Goal: Task Accomplishment & Management: Use online tool/utility

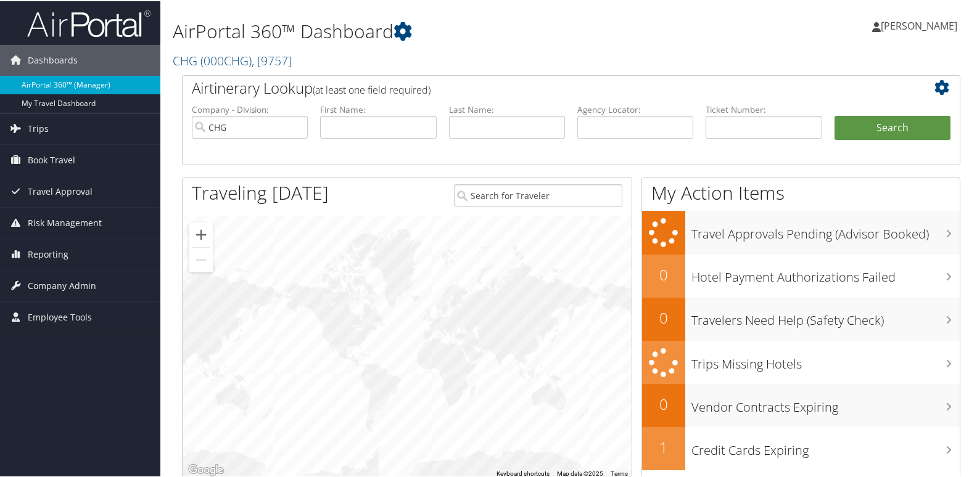
click at [40, 81] on link "AirPortal 360™ (Manager)" at bounding box center [80, 84] width 160 height 19
click at [48, 254] on span "Reporting" at bounding box center [48, 253] width 41 height 31
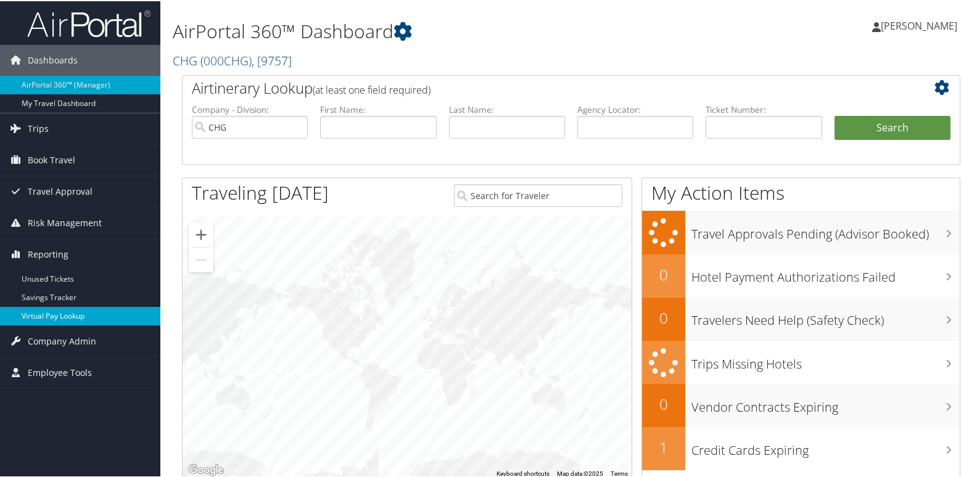
click at [57, 307] on link "Virtual Pay Lookup" at bounding box center [80, 315] width 160 height 19
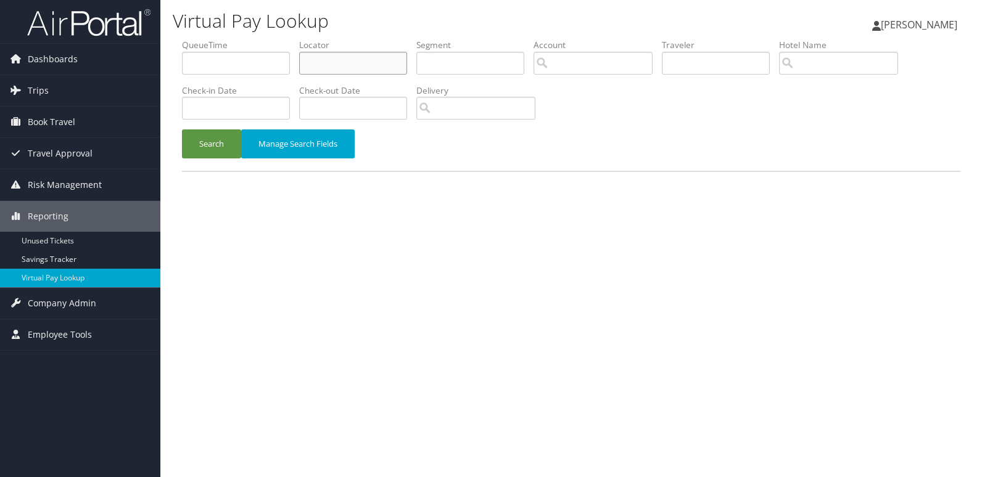
click at [330, 67] on input "text" at bounding box center [353, 63] width 108 height 23
paste input "CCIOZG"
type input "CCIOZG"
click at [199, 144] on button "Search" at bounding box center [211, 144] width 59 height 29
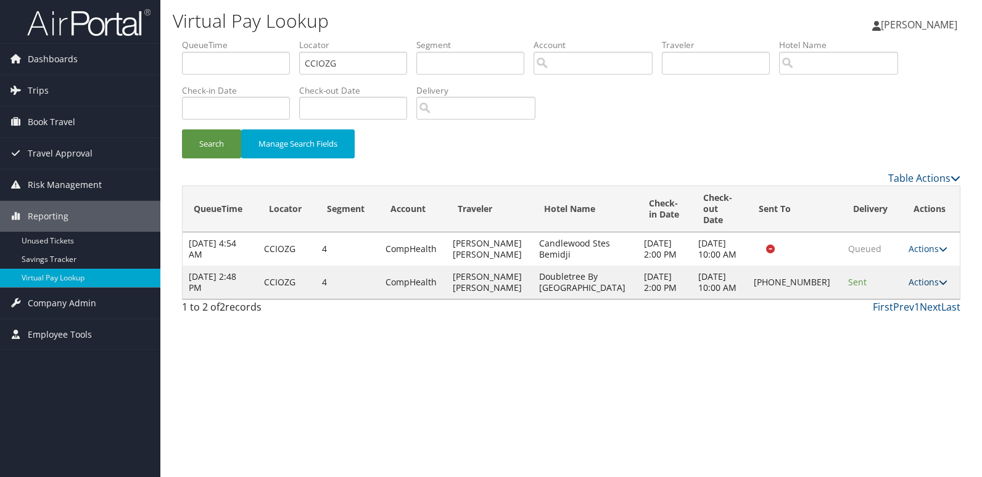
click at [928, 277] on link "Actions" at bounding box center [927, 282] width 39 height 12
click at [863, 311] on link "Logs" at bounding box center [885, 315] width 105 height 21
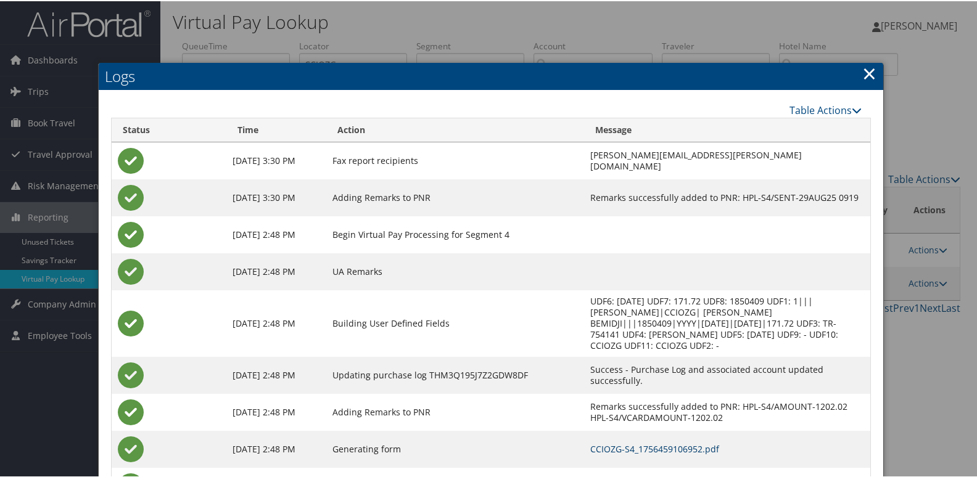
click at [612, 445] on link "CCIOZG-S4_1756459106952.pdf" at bounding box center [654, 448] width 129 height 12
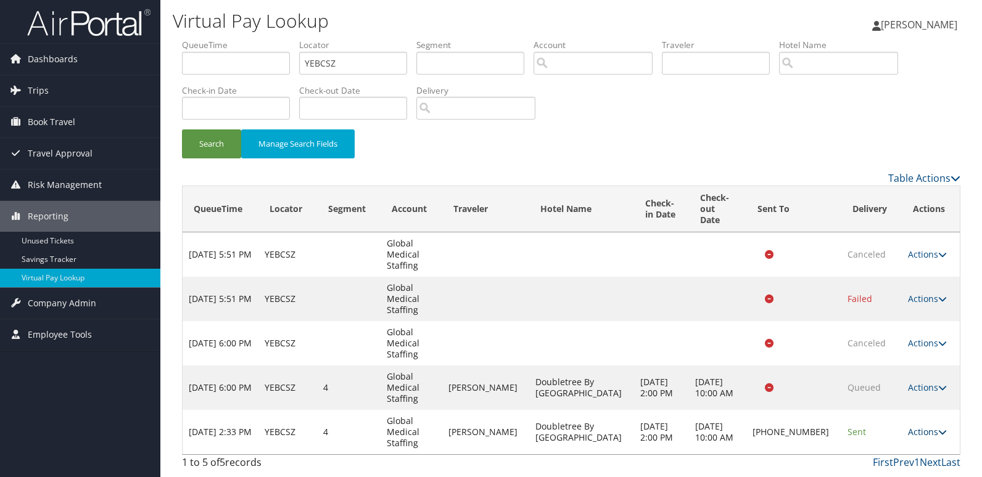
click at [928, 426] on link "Actions" at bounding box center [927, 432] width 39 height 12
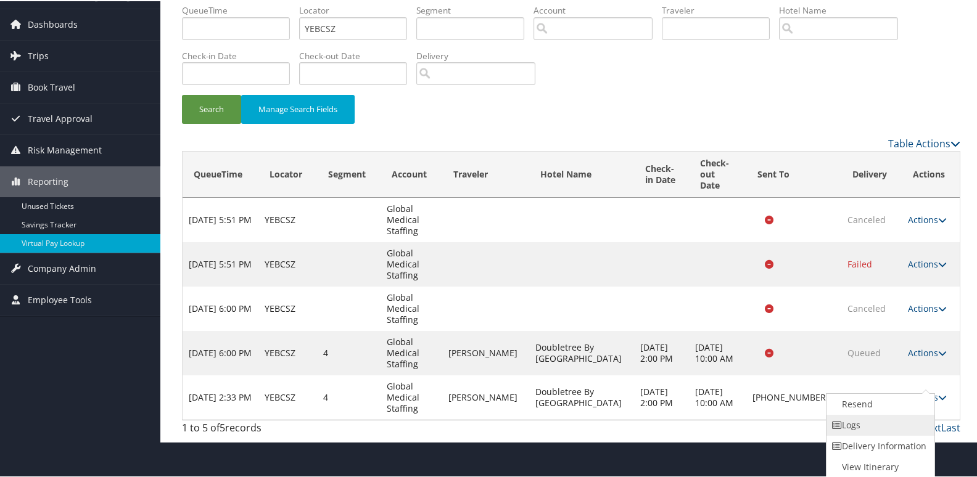
click at [848, 422] on link "Logs" at bounding box center [878, 424] width 105 height 21
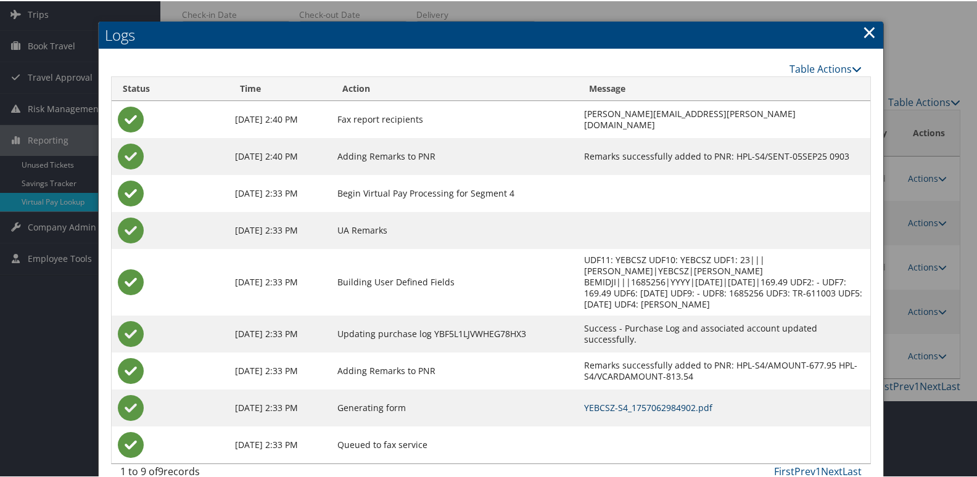
scroll to position [86, 0]
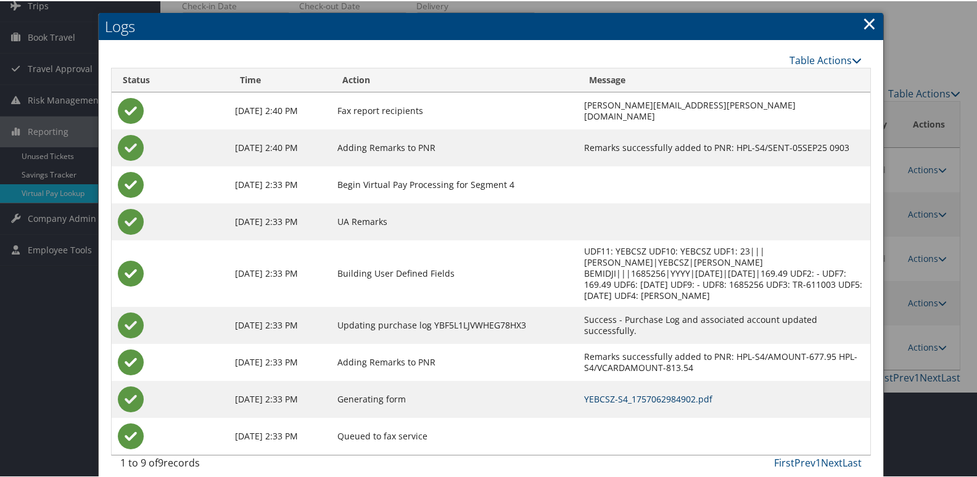
drag, startPoint x: 604, startPoint y: 386, endPoint x: 584, endPoint y: 386, distance: 20.4
click at [604, 392] on link "YEBCSZ-S4_1757062984902.pdf" at bounding box center [648, 398] width 128 height 12
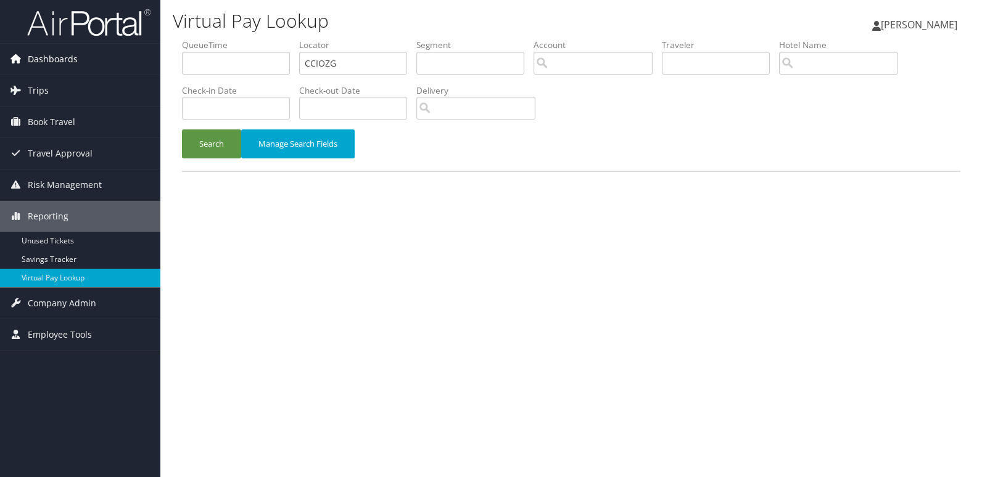
click at [51, 64] on span "Dashboards" at bounding box center [53, 59] width 50 height 31
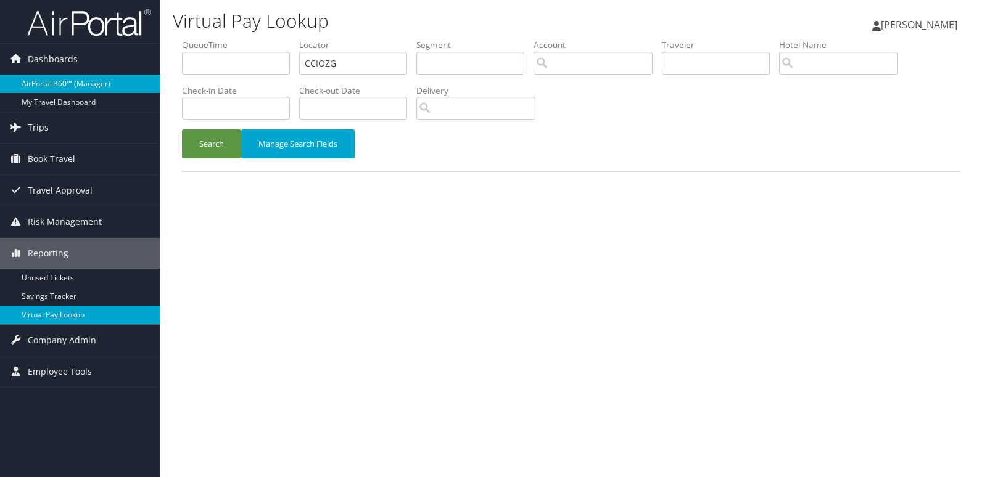
click at [47, 75] on link "AirPortal 360™ (Manager)" at bounding box center [80, 84] width 160 height 19
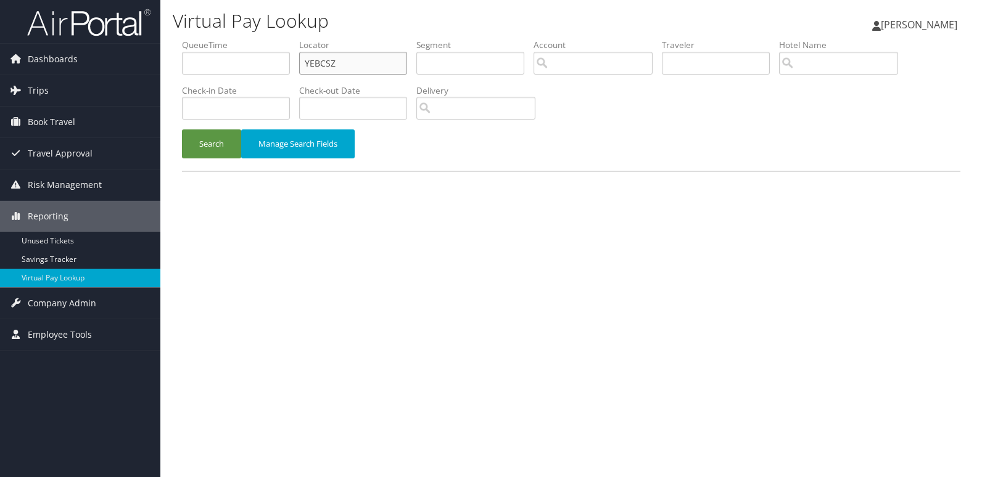
drag, startPoint x: 369, startPoint y: 56, endPoint x: 243, endPoint y: 68, distance: 126.4
click at [243, 39] on ul "QueueTime Locator YEBCSZ Segment Account Traveler Hotel Name Check-in Date Chec…" at bounding box center [571, 39] width 778 height 0
paste input "HOMJGD"
click at [216, 141] on button "Search" at bounding box center [211, 144] width 59 height 29
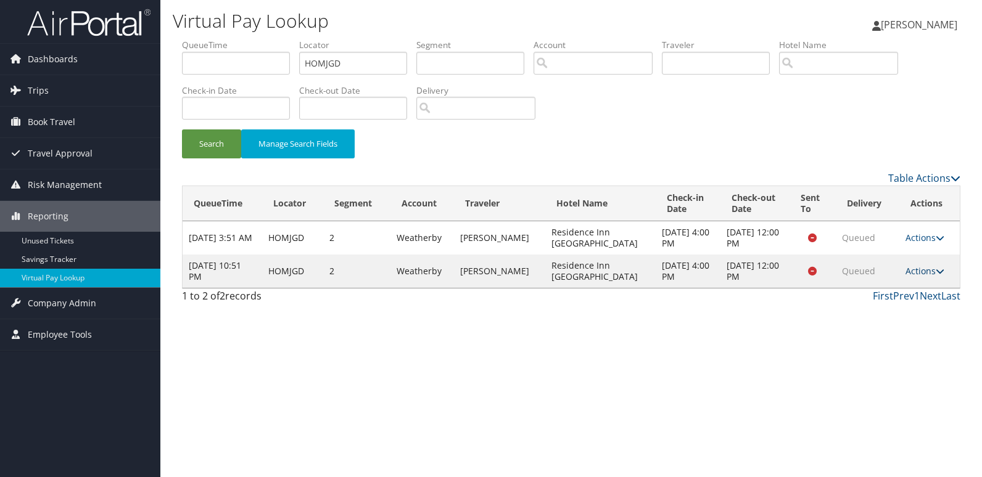
click at [924, 274] on link "Actions" at bounding box center [924, 271] width 39 height 12
click at [882, 302] on link "Logs" at bounding box center [900, 310] width 78 height 21
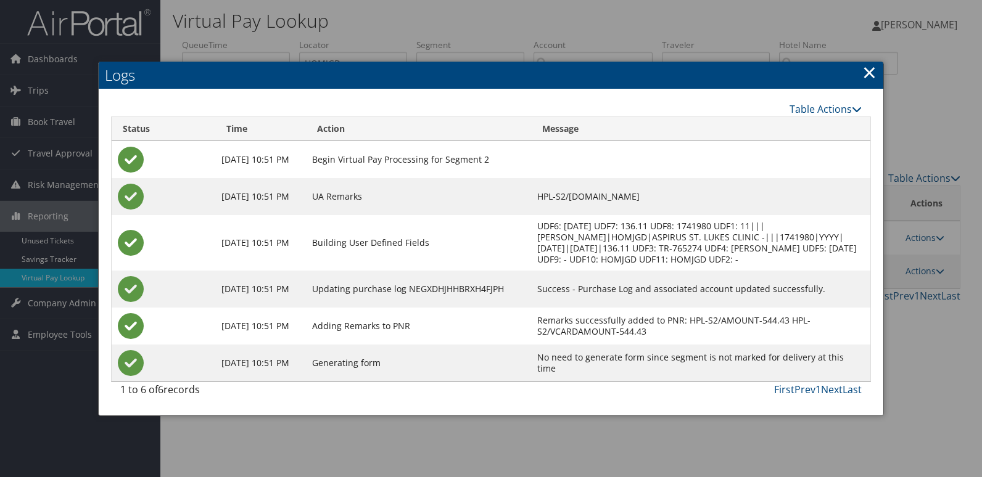
click at [865, 77] on link "×" at bounding box center [869, 72] width 14 height 25
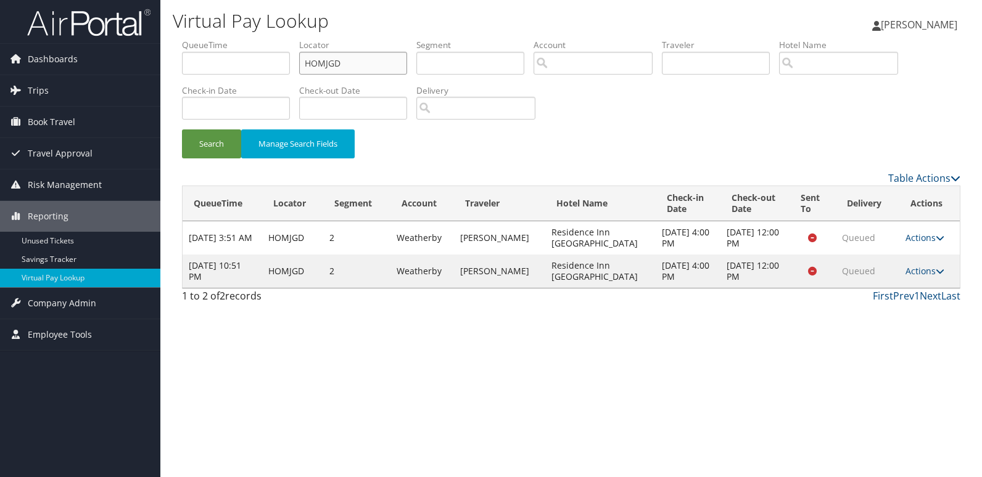
drag, startPoint x: 356, startPoint y: 62, endPoint x: 169, endPoint y: 102, distance: 191.1
click at [158, 66] on div "Dashboards AirPortal 360™ (Manager) My Travel Dashboard Trips Airtinerary® Look…" at bounding box center [491, 238] width 982 height 477
paste input "NWFLDY"
type input "NWFLDY"
drag, startPoint x: 216, startPoint y: 152, endPoint x: 389, endPoint y: 219, distance: 185.7
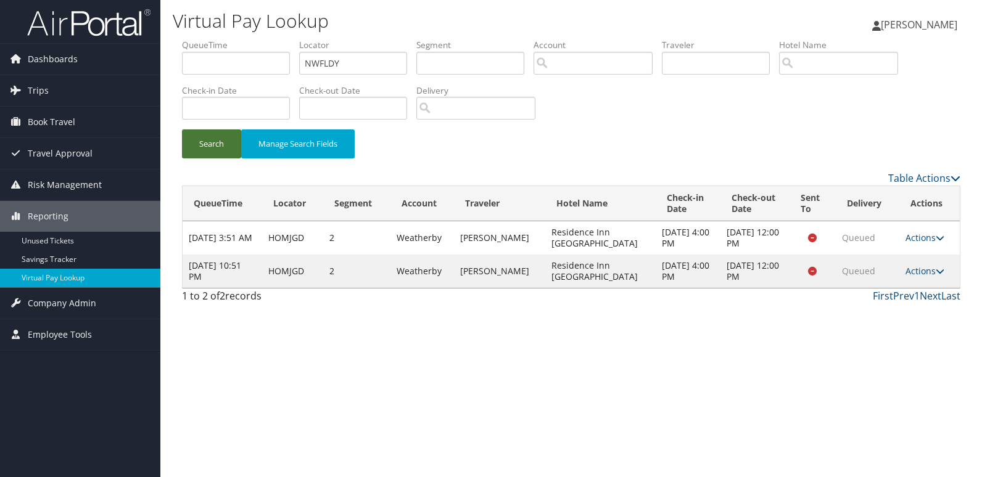
click at [217, 152] on button "Search" at bounding box center [211, 144] width 59 height 29
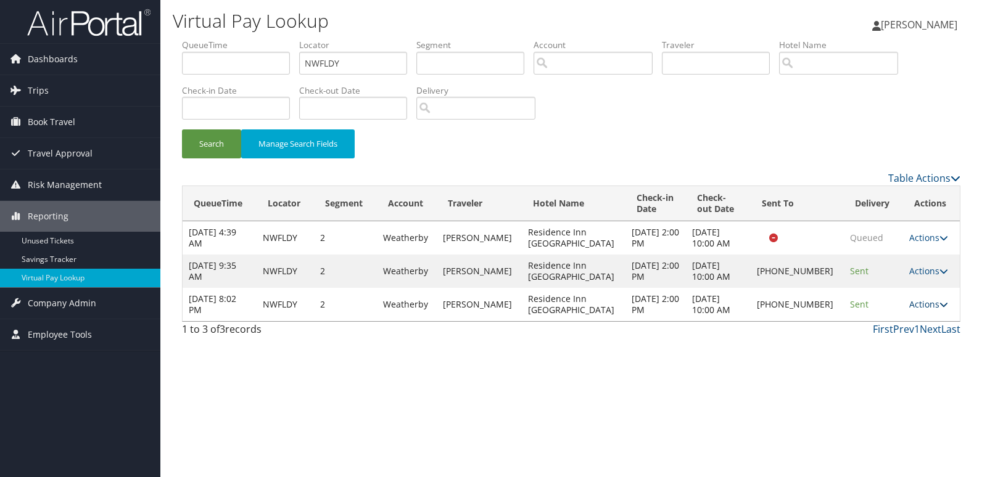
click at [939, 309] on icon at bounding box center [943, 304] width 9 height 9
click at [870, 356] on link "Logs" at bounding box center [885, 360] width 105 height 21
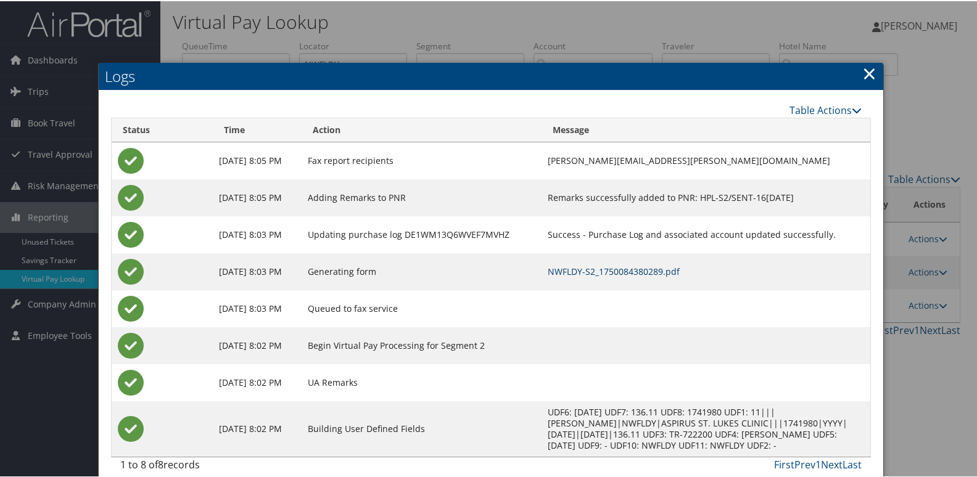
click at [601, 270] on link "NWFLDY-S2_1750084380289.pdf" at bounding box center [614, 271] width 132 height 12
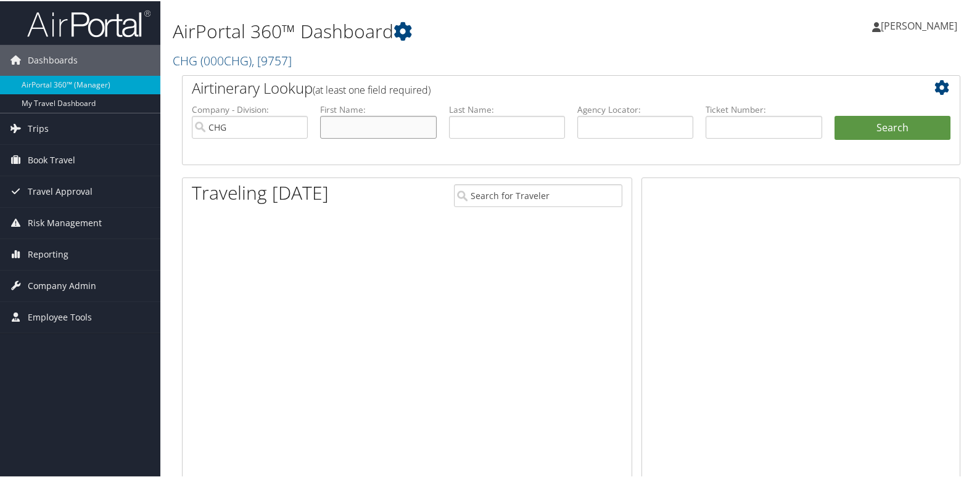
click at [356, 126] on input "text" at bounding box center [378, 126] width 116 height 23
paste input "[PERSON_NAME]"
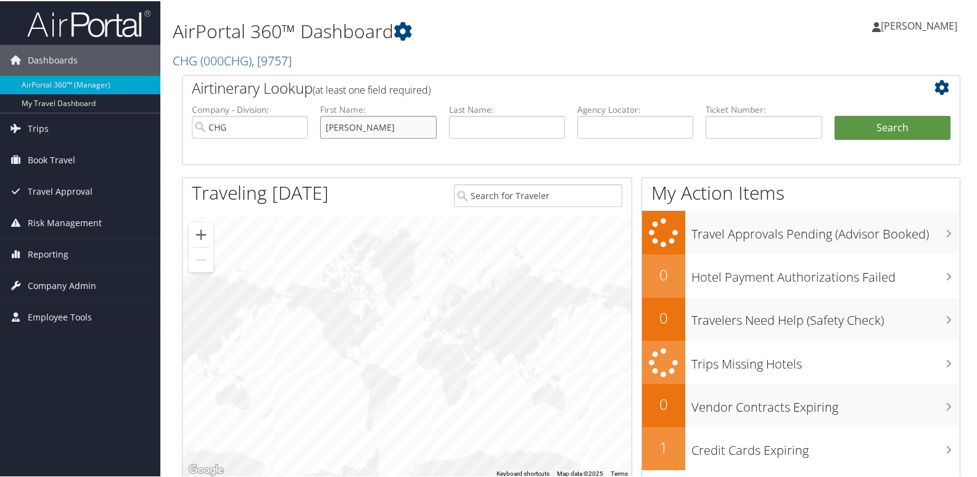
drag, startPoint x: 360, startPoint y: 125, endPoint x: 319, endPoint y: 125, distance: 40.7
click at [319, 125] on li "First Name: Haglind, Elizabeth" at bounding box center [378, 130] width 128 height 57
type input "Elizabeth"
click at [467, 124] on input "text" at bounding box center [507, 126] width 116 height 23
paste input "Haglind,"
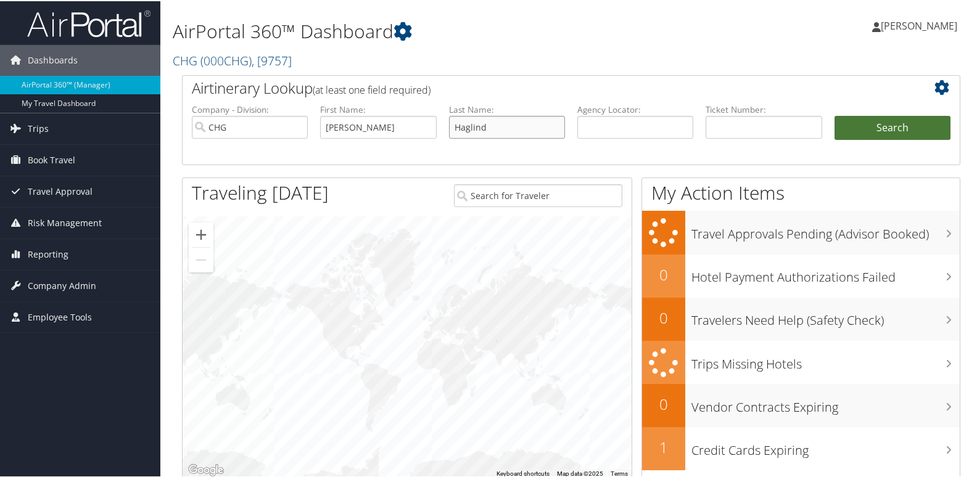
type input "Haglind"
click at [864, 128] on button "Search" at bounding box center [892, 127] width 116 height 25
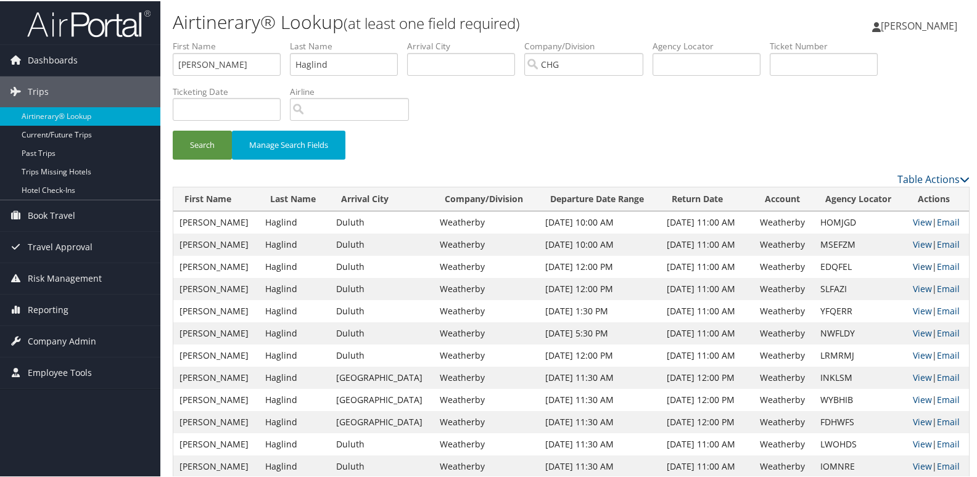
click at [916, 266] on link "View" at bounding box center [922, 266] width 19 height 12
drag, startPoint x: 247, startPoint y: 60, endPoint x: 152, endPoint y: 63, distance: 95.0
click at [152, 63] on div "Dashboards AirPortal 360™ (Manager) My Travel Dashboard Trips Airtinerary® Look…" at bounding box center [491, 249] width 982 height 498
paste input "Gonzalez, Kei"
drag, startPoint x: 219, startPoint y: 67, endPoint x: 150, endPoint y: 72, distance: 69.2
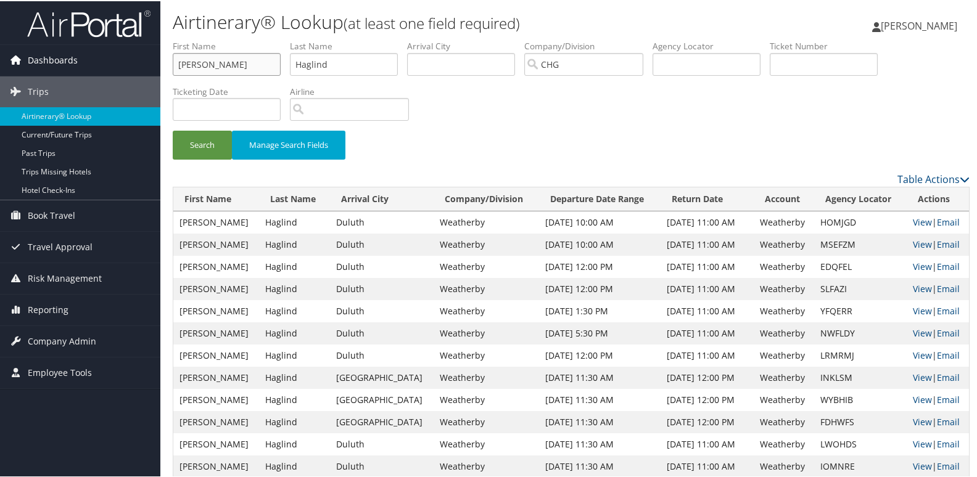
click at [150, 72] on div "Dashboards AirPortal 360™ (Manager) My Travel Dashboard Trips Airtinerary® Look…" at bounding box center [491, 249] width 982 height 498
type input "Keith"
drag, startPoint x: 353, startPoint y: 64, endPoint x: 210, endPoint y: 65, distance: 142.5
click at [210, 39] on ul "First Name Keith Last Name Haglind Departure City Arrival City Company/Division…" at bounding box center [571, 39] width 797 height 0
paste input "Gonzalez,"
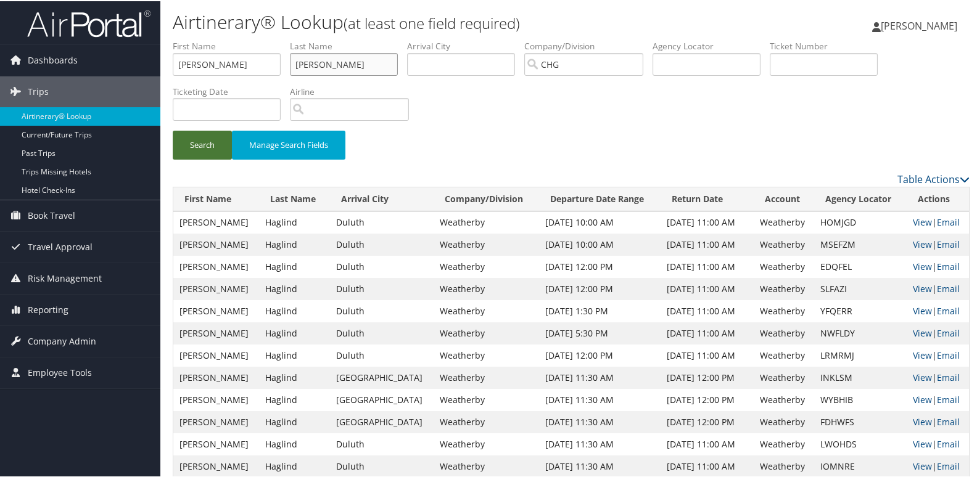
type input "Gonzalez"
click at [208, 141] on button "Search" at bounding box center [202, 144] width 59 height 29
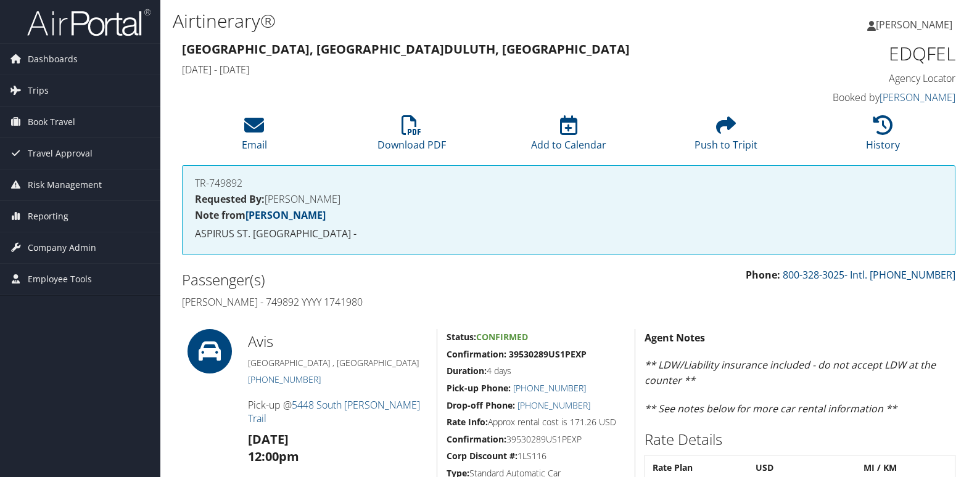
scroll to position [493, 0]
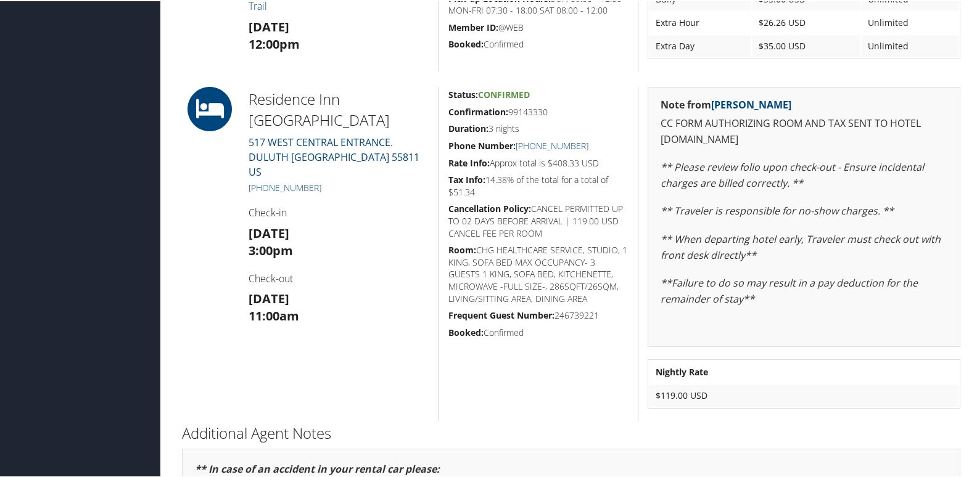
drag, startPoint x: 553, startPoint y: 107, endPoint x: 447, endPoint y: 107, distance: 105.5
click at [448, 107] on h5 "Confirmation: 99143330" at bounding box center [538, 111] width 180 height 12
copy h5 "Confirmation: 99143330"
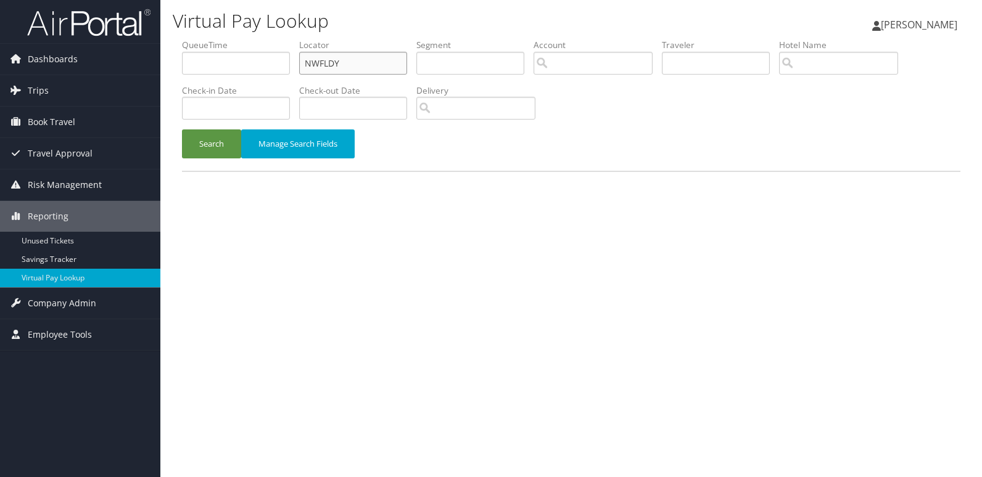
drag, startPoint x: 357, startPoint y: 62, endPoint x: 223, endPoint y: 87, distance: 136.8
click at [224, 39] on ul "QueueTime Locator NWFLDY Segment Account Traveler Hotel Name Check-in Date Chec…" at bounding box center [571, 39] width 778 height 0
paste input "MNVLGW"
type input "MNVLGW"
click at [218, 131] on button "Search" at bounding box center [211, 144] width 59 height 29
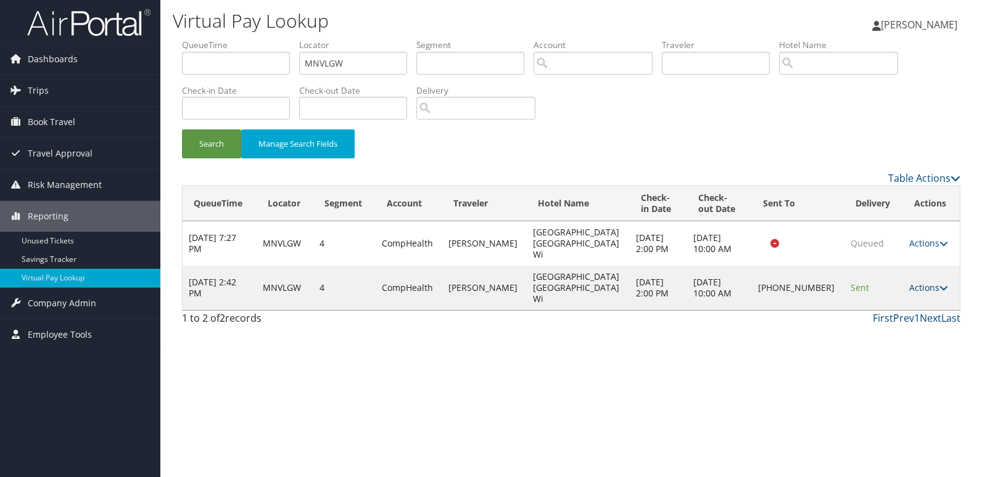
click at [922, 282] on link "Actions" at bounding box center [928, 288] width 39 height 12
click at [873, 308] on link "Logs" at bounding box center [885, 310] width 105 height 21
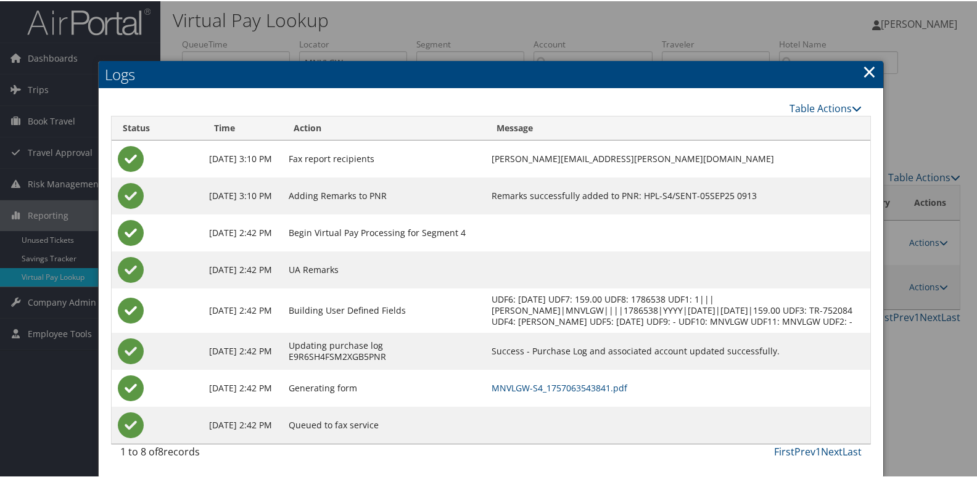
scroll to position [13, 0]
click at [596, 385] on link "MNVLGW-S4_1757063543841.pdf" at bounding box center [560, 387] width 136 height 12
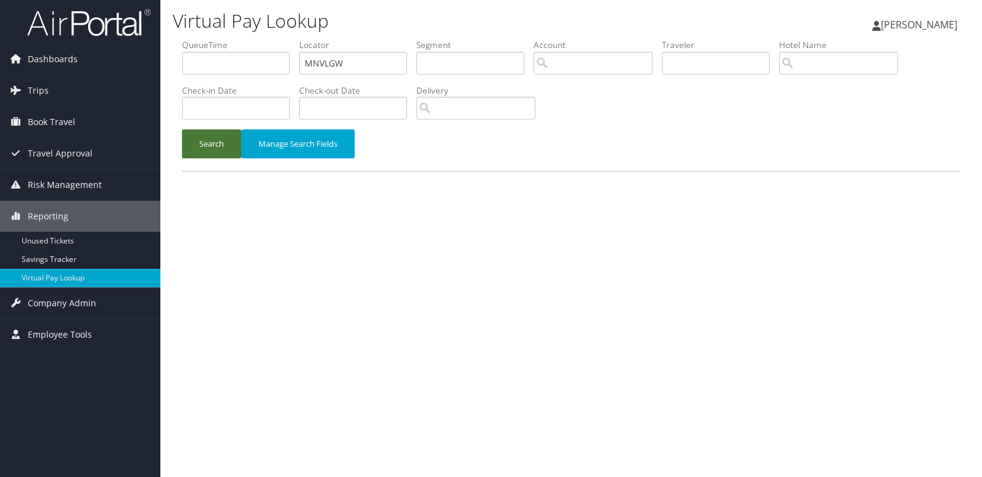
click at [205, 147] on button "Search" at bounding box center [211, 144] width 59 height 29
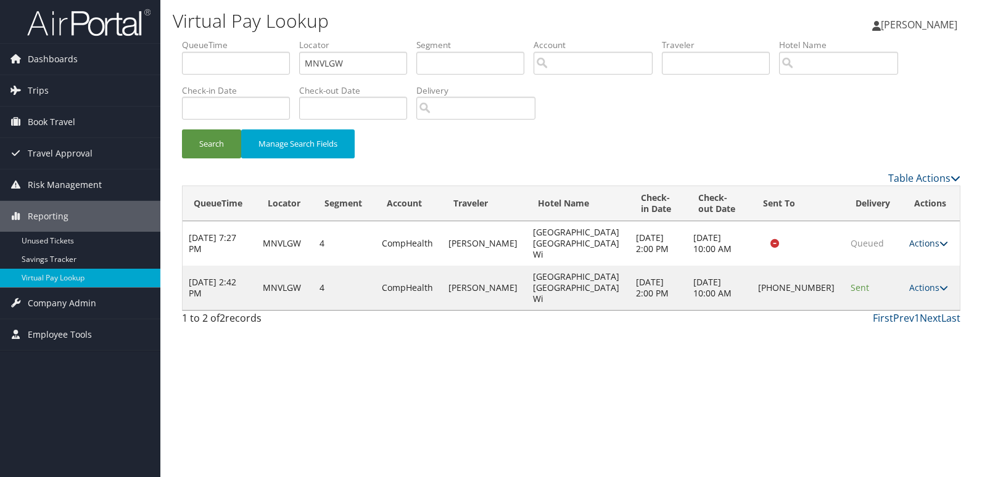
click at [925, 242] on link "Actions" at bounding box center [928, 243] width 39 height 12
click at [888, 279] on link "Logs" at bounding box center [900, 276] width 78 height 21
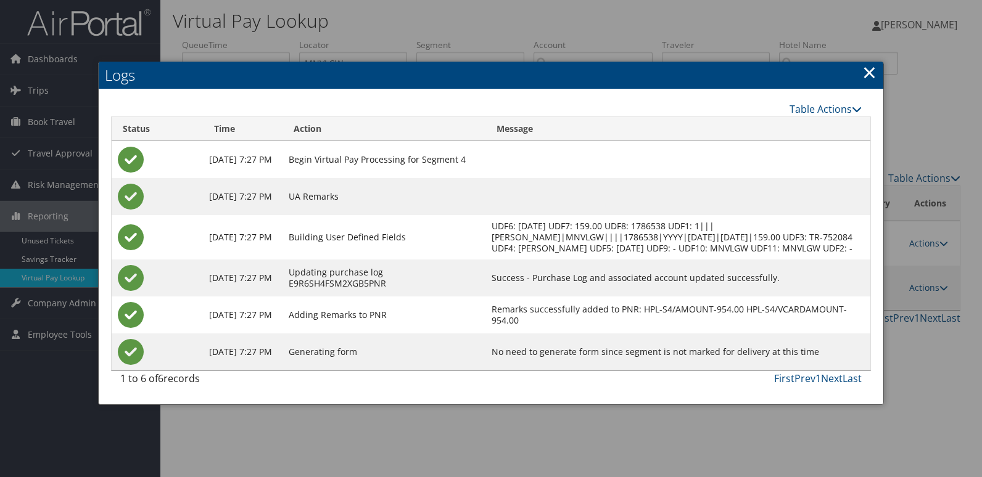
click at [862, 76] on link "×" at bounding box center [869, 72] width 14 height 25
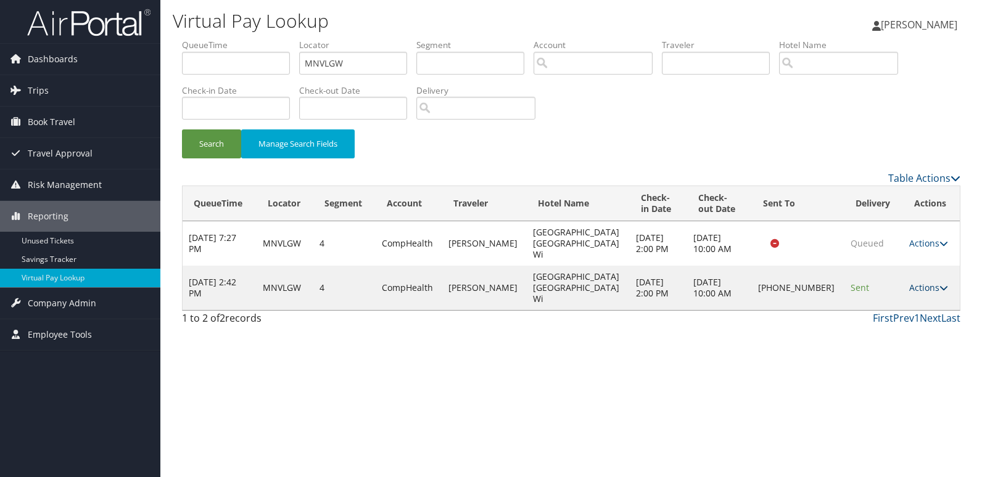
click at [939, 284] on icon at bounding box center [943, 288] width 9 height 9
drag, startPoint x: 883, startPoint y: 314, endPoint x: 825, endPoint y: 316, distance: 58.6
click at [882, 314] on link "Logs" at bounding box center [885, 310] width 105 height 21
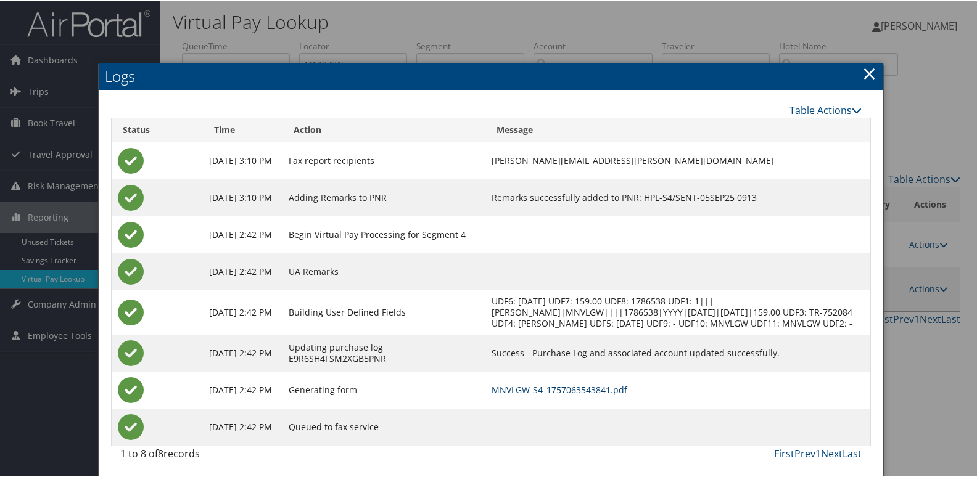
click at [543, 395] on link "MNVLGW-S4_1757063543841.pdf" at bounding box center [560, 389] width 136 height 12
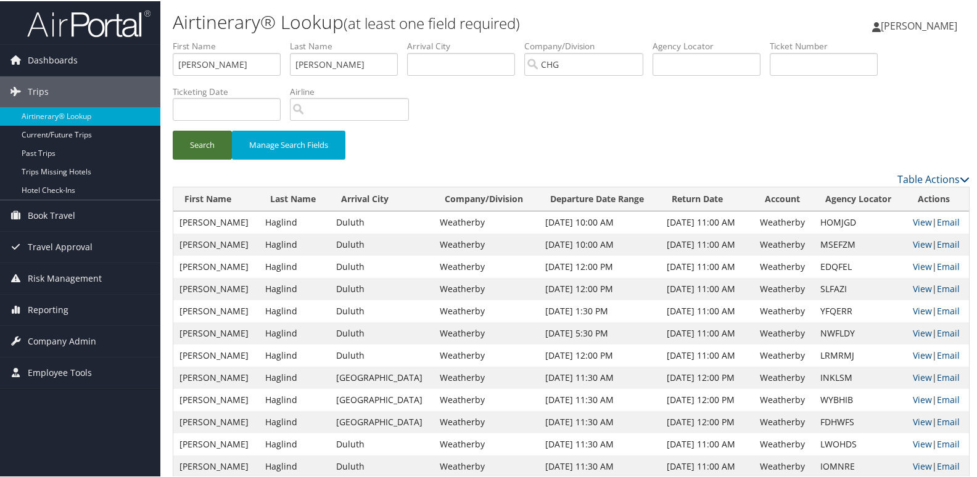
click at [202, 149] on button "Search" at bounding box center [202, 144] width 59 height 29
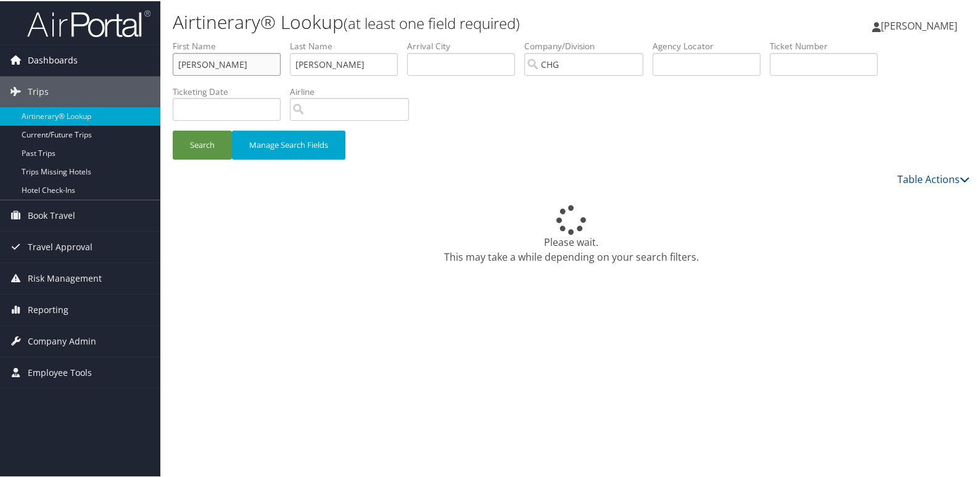
drag, startPoint x: 213, startPoint y: 59, endPoint x: 73, endPoint y: 62, distance: 140.0
click at [73, 62] on div "Dashboards AirPortal 360™ (Manager) My Travel Dashboard Trips Airtinerary® Look…" at bounding box center [491, 249] width 982 height 498
paste input "[PERSON_NAME]"
drag, startPoint x: 181, startPoint y: 63, endPoint x: 152, endPoint y: 68, distance: 28.8
click at [152, 68] on div "Dashboards AirPortal 360™ (Manager) My Travel Dashboard Trips Airtinerary® Look…" at bounding box center [491, 249] width 982 height 498
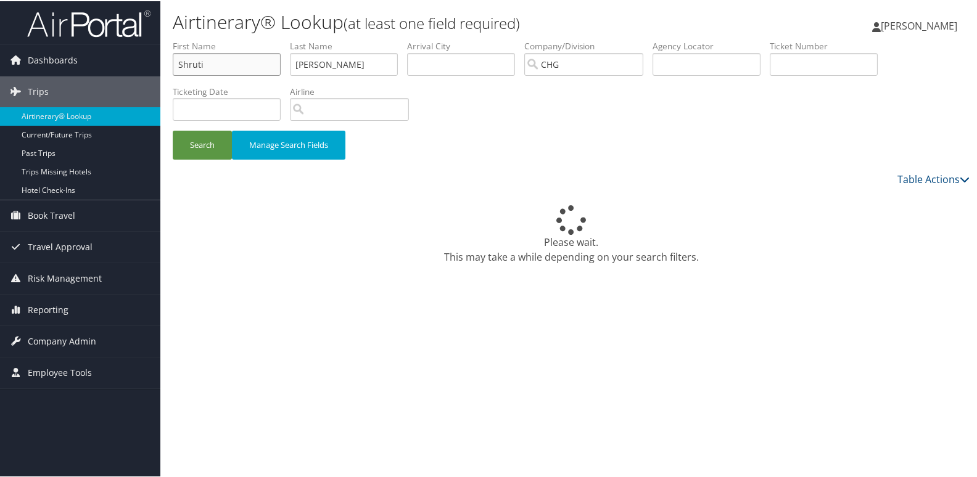
type input "Shruti"
drag, startPoint x: 382, startPoint y: 65, endPoint x: 117, endPoint y: 66, distance: 265.2
click at [117, 66] on div "Dashboards AirPortal 360™ (Manager) My Travel Dashboard Trips Airtinerary® Look…" at bounding box center [491, 249] width 982 height 498
paste input "Vakil,"
type input "Vakil"
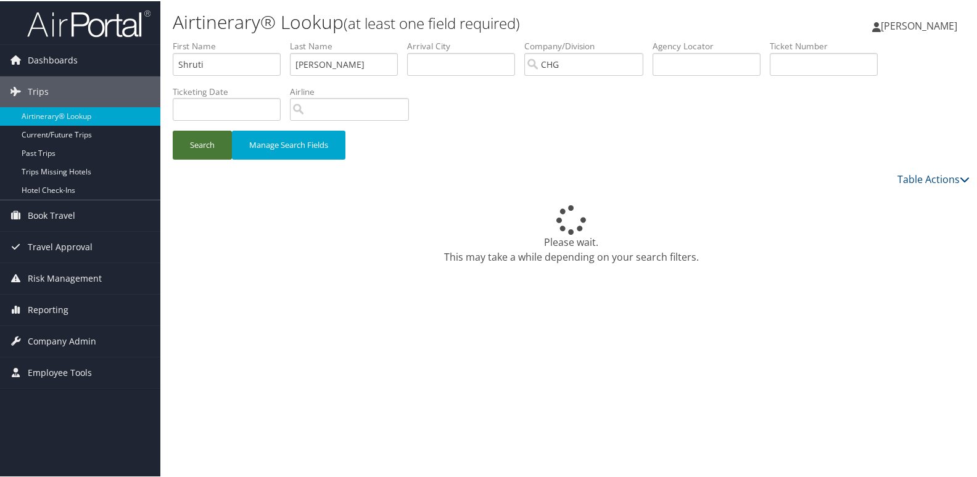
click at [184, 150] on button "Search" at bounding box center [202, 144] width 59 height 29
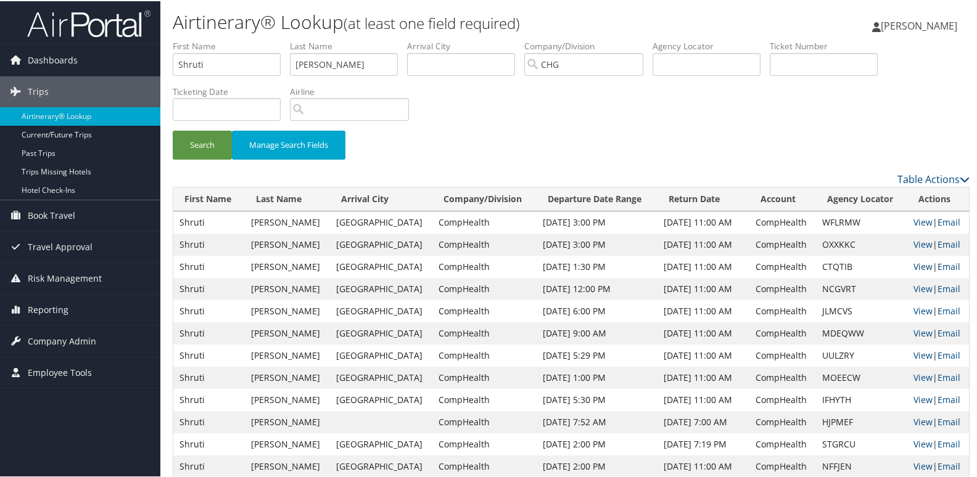
click at [919, 265] on link "View" at bounding box center [922, 266] width 19 height 12
drag, startPoint x: 841, startPoint y: 266, endPoint x: 807, endPoint y: 265, distance: 33.9
click at [816, 265] on td "CTQTIB" at bounding box center [862, 266] width 92 height 22
copy td "CTQTIB"
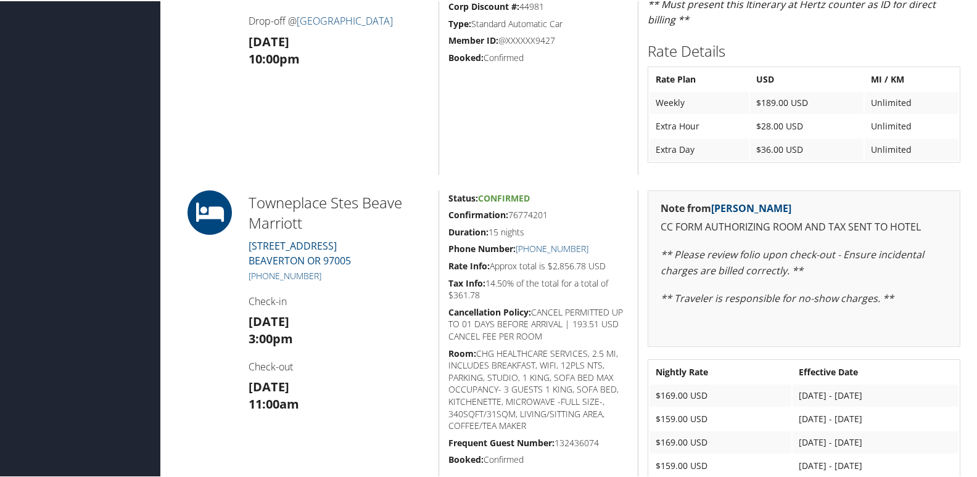
scroll to position [432, 0]
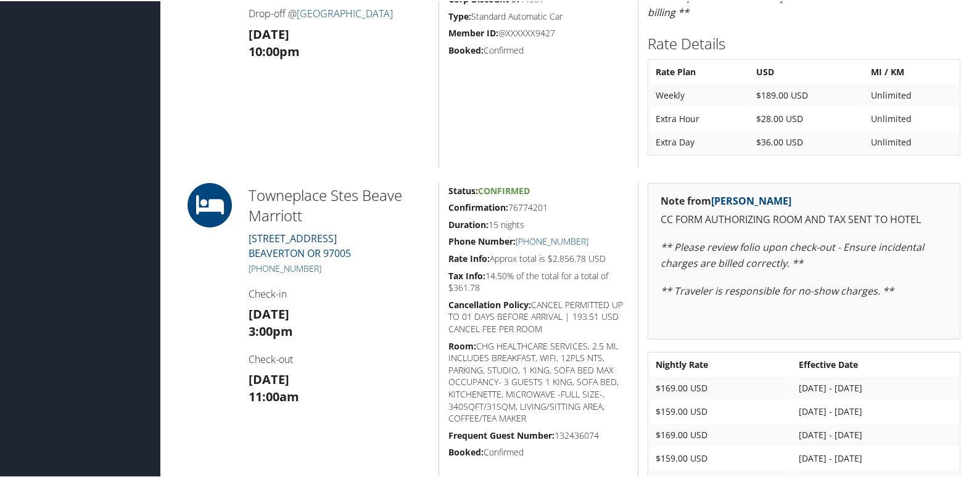
drag, startPoint x: 444, startPoint y: 208, endPoint x: 548, endPoint y: 208, distance: 104.2
click at [548, 208] on div "Status: Confirmed Confirmation: 76774201 Duration: 15 nights Phone Number: [PHO…" at bounding box center [537, 344] width 199 height 324
copy h5 "Confirmation: 76774201"
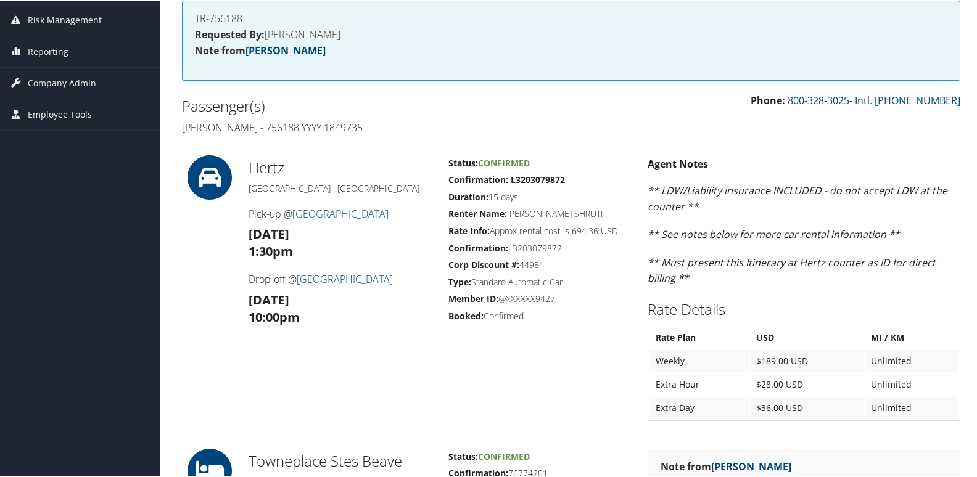
scroll to position [351, 0]
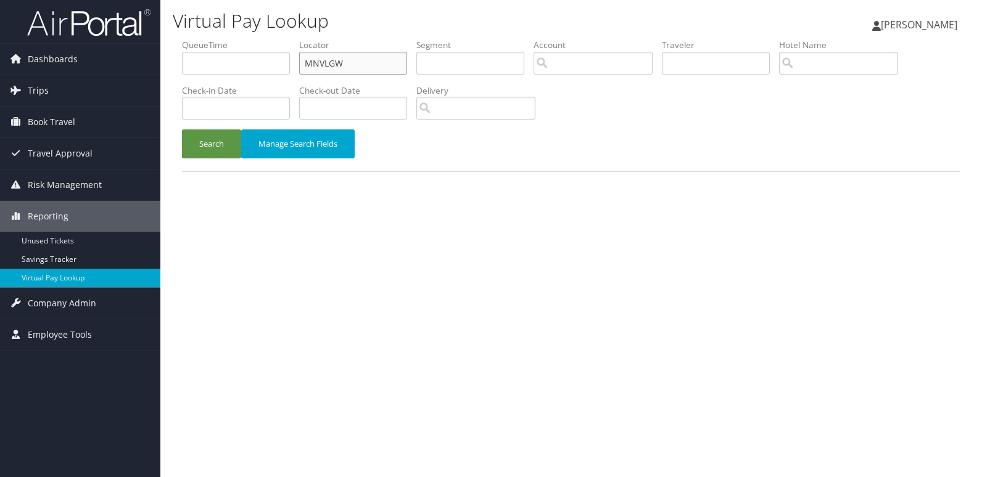
drag, startPoint x: 282, startPoint y: 66, endPoint x: 202, endPoint y: 66, distance: 80.2
click at [202, 39] on ul "QueueTime Locator MNVLGW Segment Account Traveler Hotel Name Check-in Date Chec…" at bounding box center [571, 39] width 778 height 0
paste input "CTQTIB"
type input "CTQTIB"
click at [216, 146] on button "Search" at bounding box center [211, 144] width 59 height 29
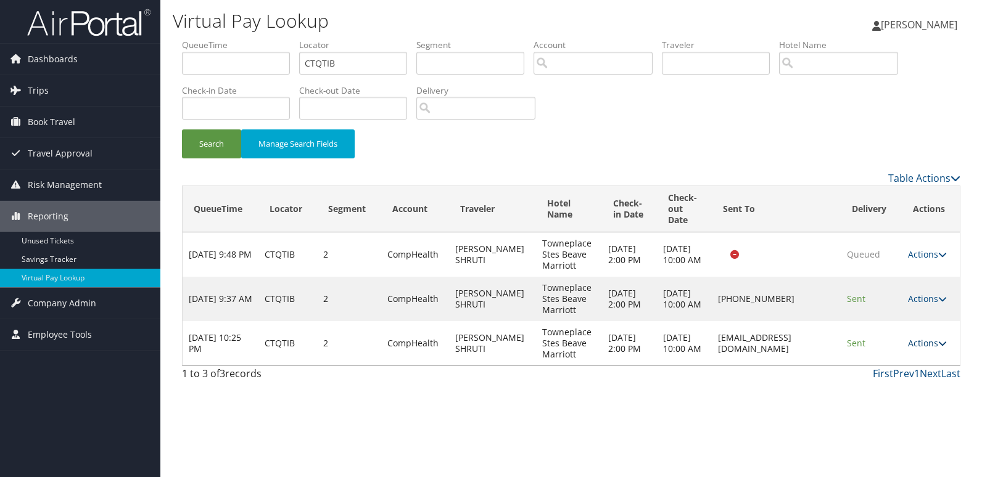
click at [920, 340] on link "Actions" at bounding box center [927, 343] width 39 height 12
drag, startPoint x: 920, startPoint y: 340, endPoint x: 884, endPoint y: 381, distance: 53.3
click at [884, 381] on link "Logs" at bounding box center [905, 382] width 78 height 21
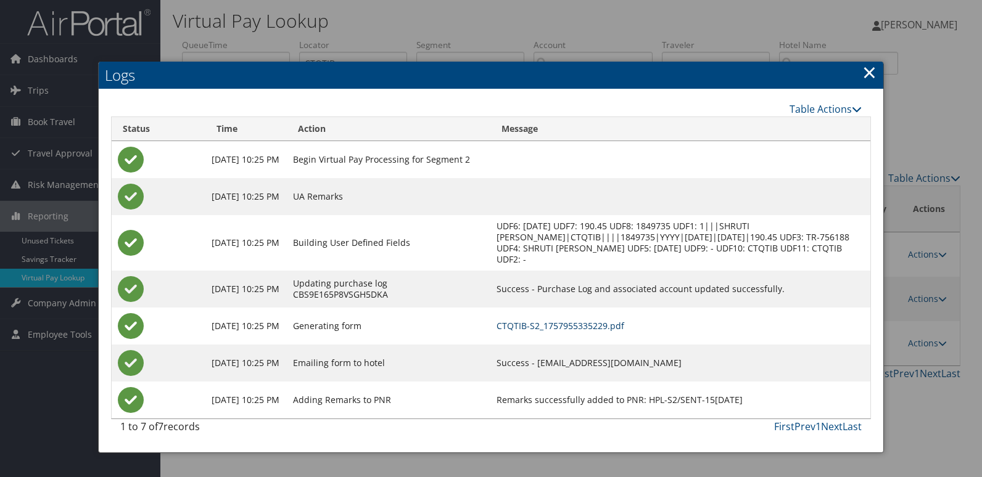
click at [596, 321] on link "CTQTIB-S2_1757955335229.pdf" at bounding box center [560, 326] width 128 height 12
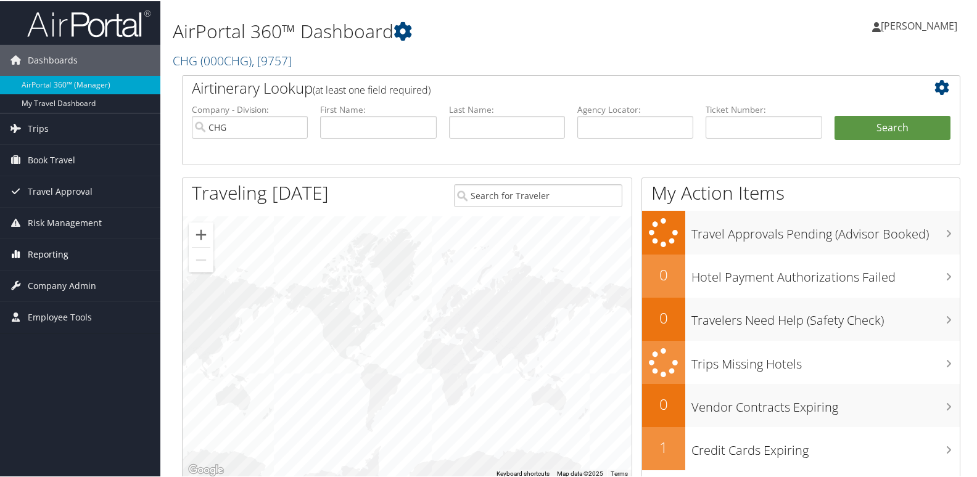
click at [49, 249] on span "Reporting" at bounding box center [48, 253] width 41 height 31
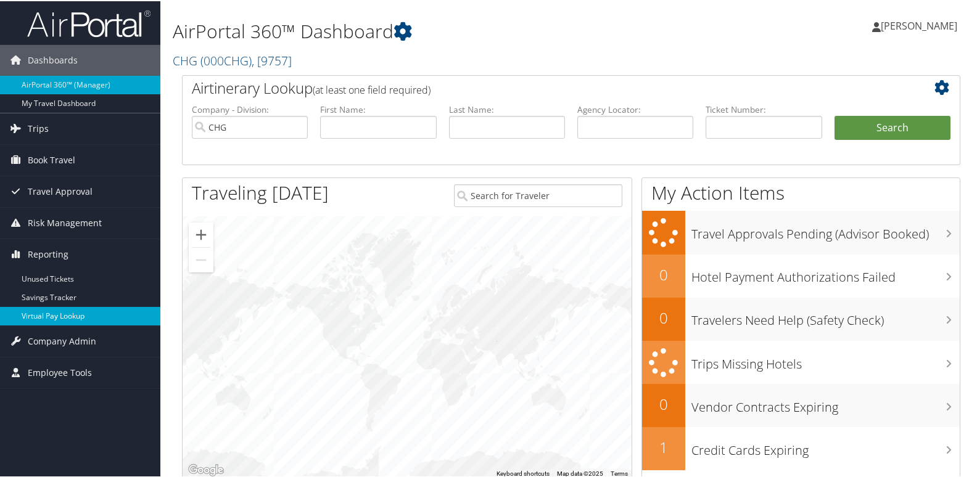
click at [48, 320] on link "Virtual Pay Lookup" at bounding box center [80, 315] width 160 height 19
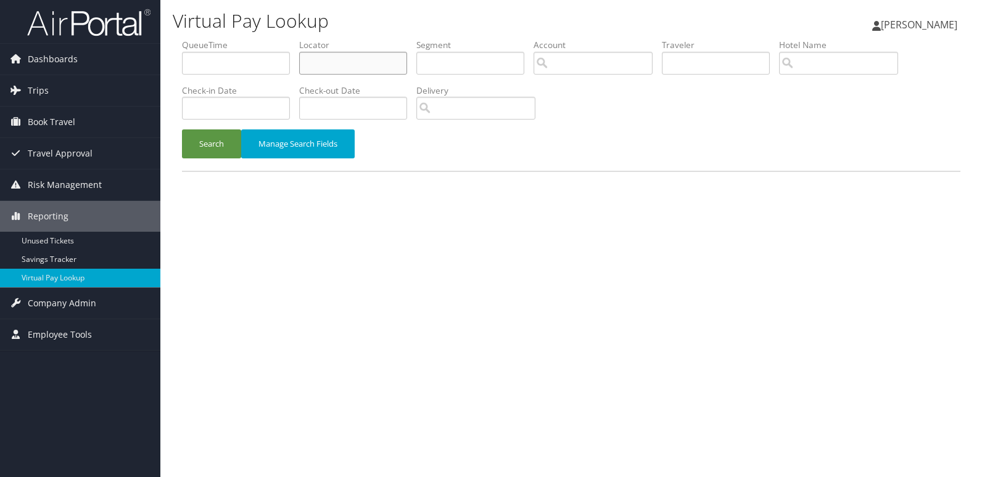
click at [344, 71] on input "text" at bounding box center [353, 63] width 108 height 23
paste input "FFVPXK"
click at [214, 153] on button "Search" at bounding box center [211, 144] width 59 height 29
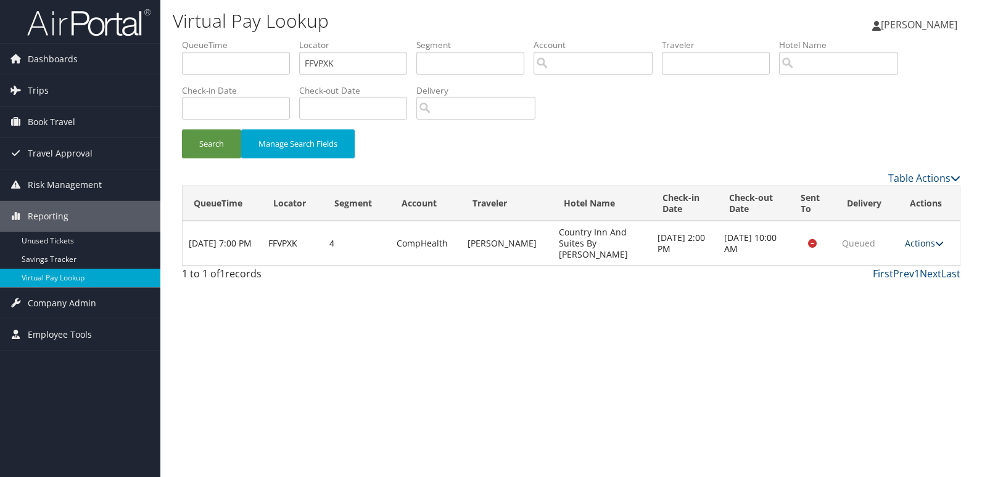
click at [924, 237] on link "Actions" at bounding box center [924, 243] width 39 height 12
click at [887, 282] on link "Logs" at bounding box center [901, 276] width 78 height 21
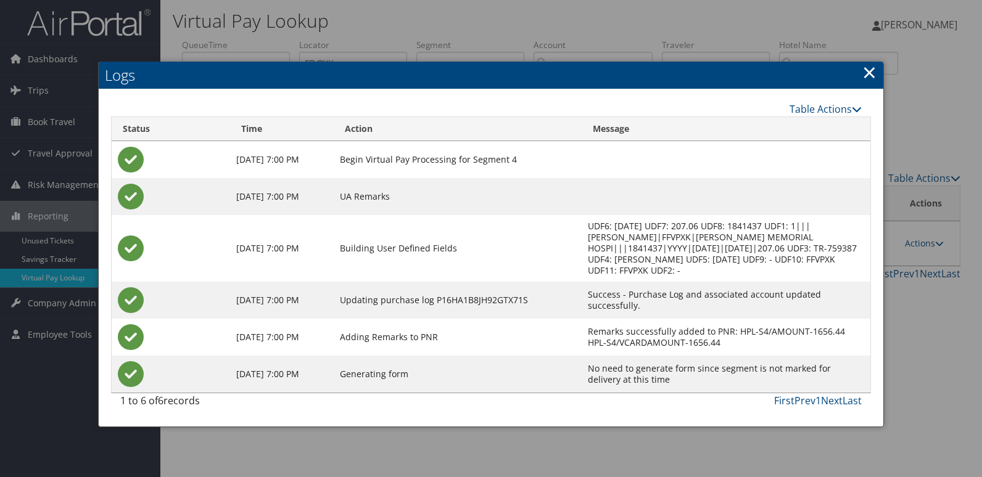
click at [866, 78] on link "×" at bounding box center [869, 72] width 14 height 25
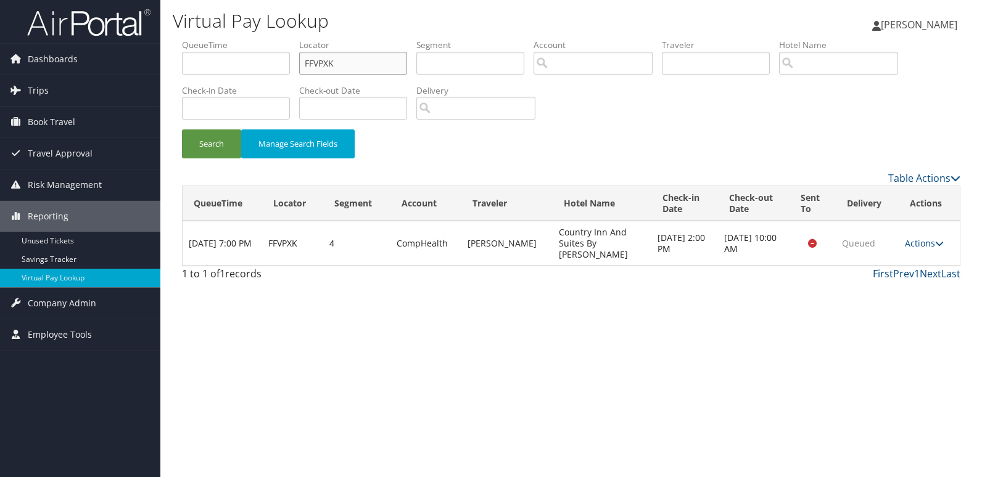
drag, startPoint x: 283, startPoint y: 67, endPoint x: 179, endPoint y: 67, distance: 104.2
click at [184, 39] on ul "QueueTime Locator FFVPXK Segment Account Traveler Hotel Name Check-in Date Chec…" at bounding box center [571, 39] width 778 height 0
paste input "WFDVUW"
type input "WFDVUW"
click at [205, 133] on button "Search" at bounding box center [211, 144] width 59 height 29
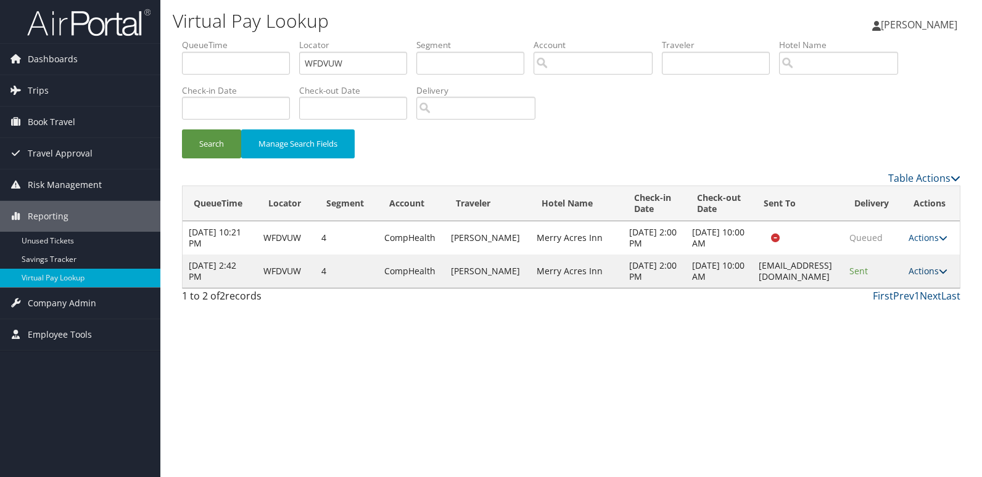
click at [937, 277] on link "Actions" at bounding box center [927, 271] width 39 height 12
click at [901, 321] on link "Logs" at bounding box center [909, 326] width 78 height 21
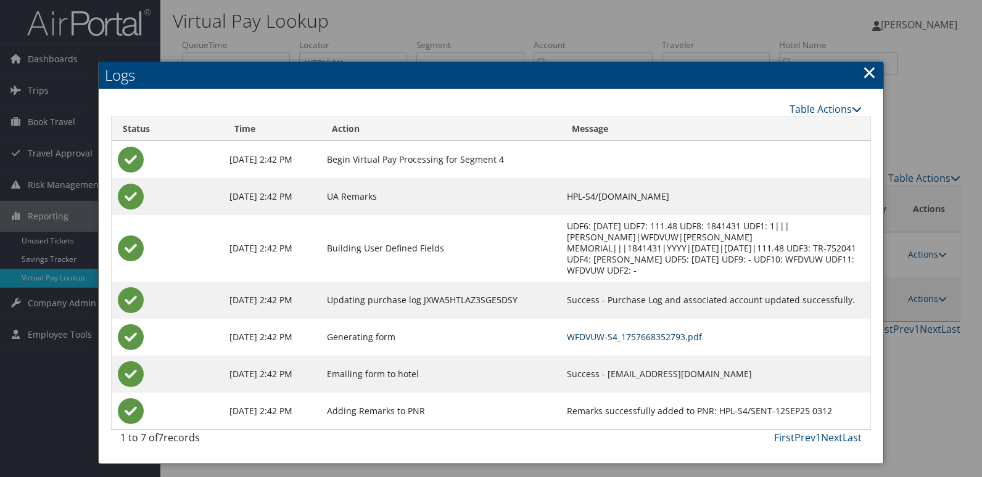
click at [640, 331] on link "WFDVUW-S4_1757668352793.pdf" at bounding box center [634, 337] width 135 height 12
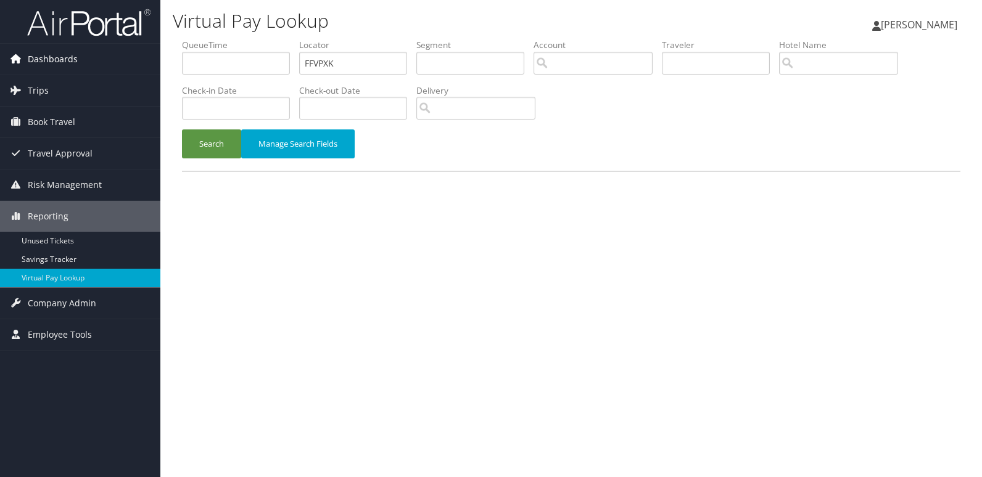
click at [54, 61] on span "Dashboards" at bounding box center [53, 59] width 50 height 31
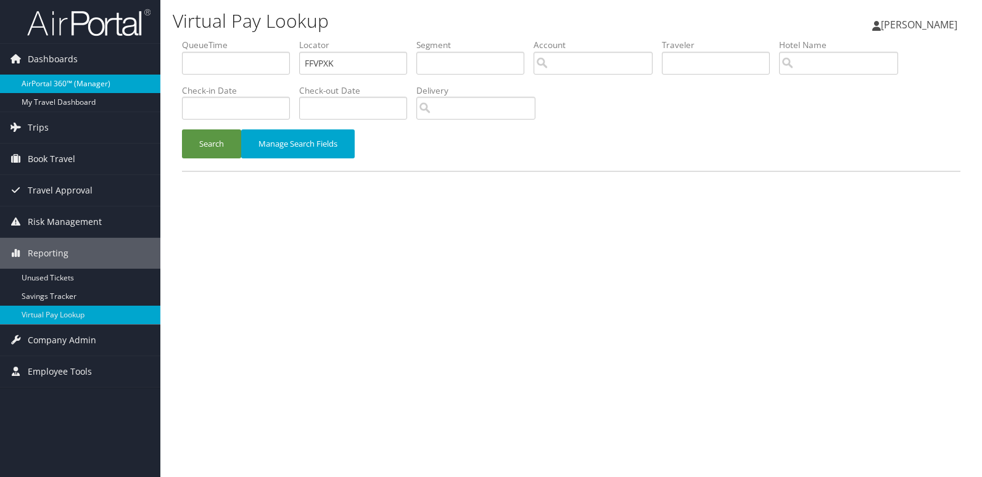
click at [54, 79] on link "AirPortal 360™ (Manager)" at bounding box center [80, 84] width 160 height 19
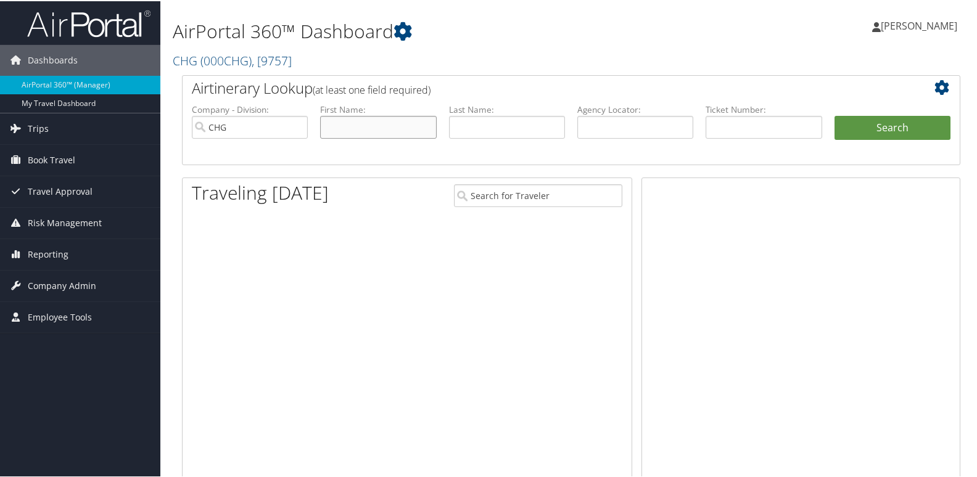
click at [352, 129] on input "text" at bounding box center [378, 126] width 116 height 23
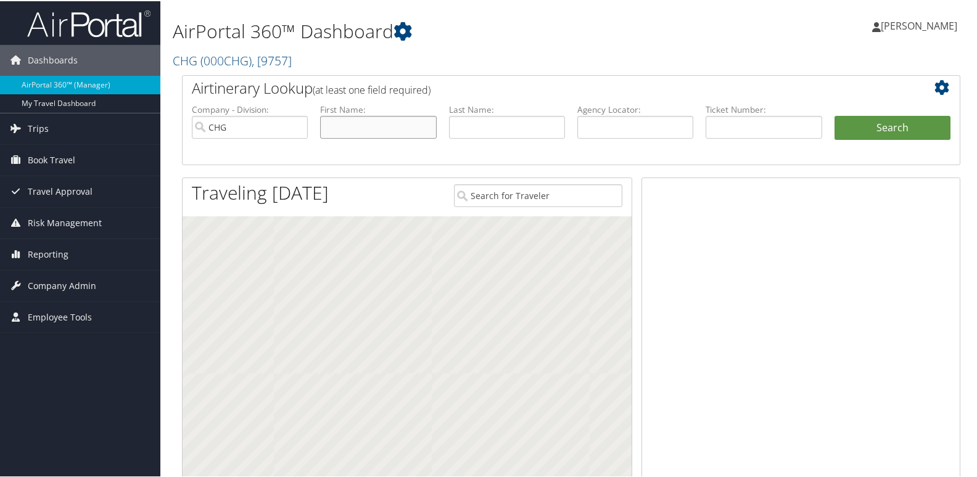
paste input "Valcourt, Karl"
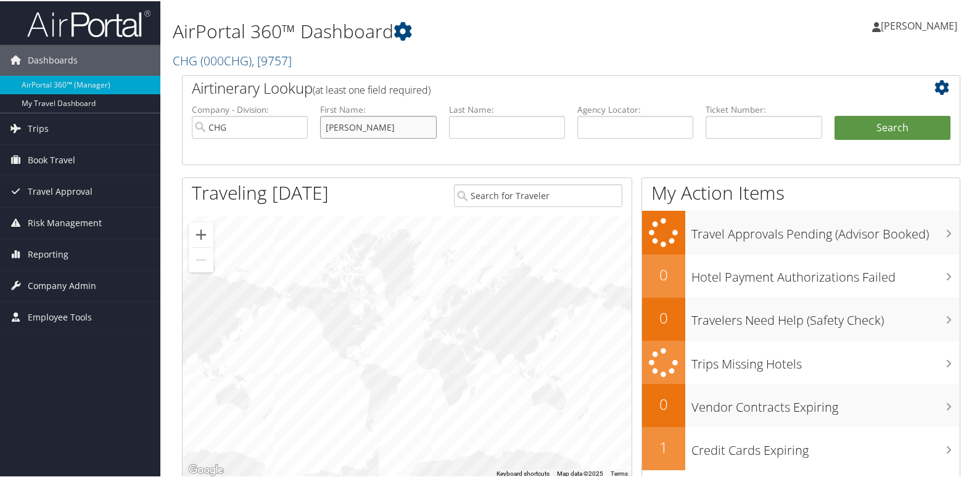
drag, startPoint x: 364, startPoint y: 124, endPoint x: 292, endPoint y: 128, distance: 72.3
click at [292, 128] on ul "Company - Division: CHG First Name: Valcourt, Karl Last Name: Agency Locator: D…" at bounding box center [571, 133] width 771 height 62
type input "Karl"
click at [477, 125] on input "text" at bounding box center [507, 126] width 116 height 23
paste input "Valcourt,"
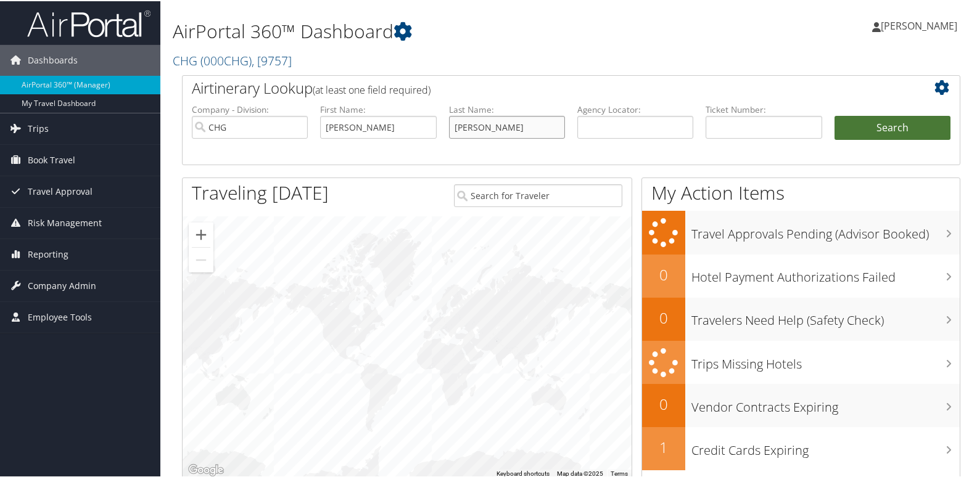
type input "Valcourt"
click at [897, 126] on button "Search" at bounding box center [892, 127] width 116 height 25
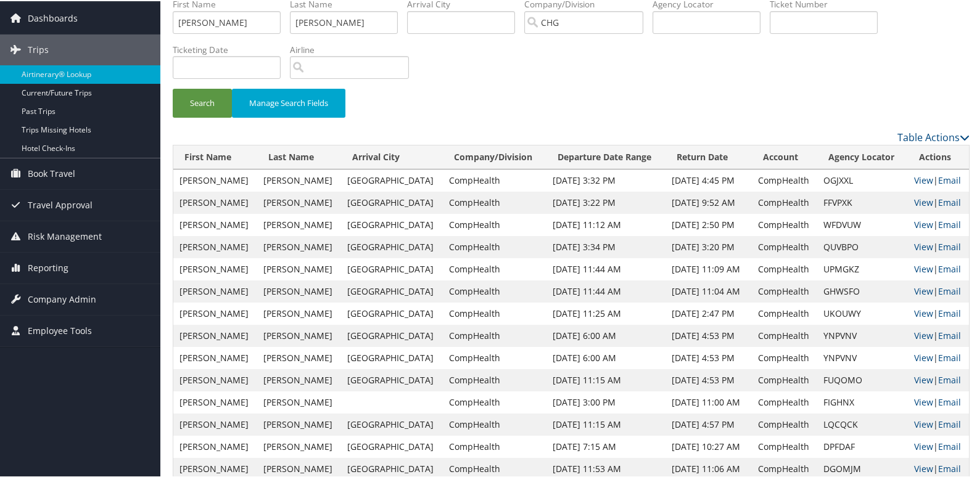
scroll to position [62, 0]
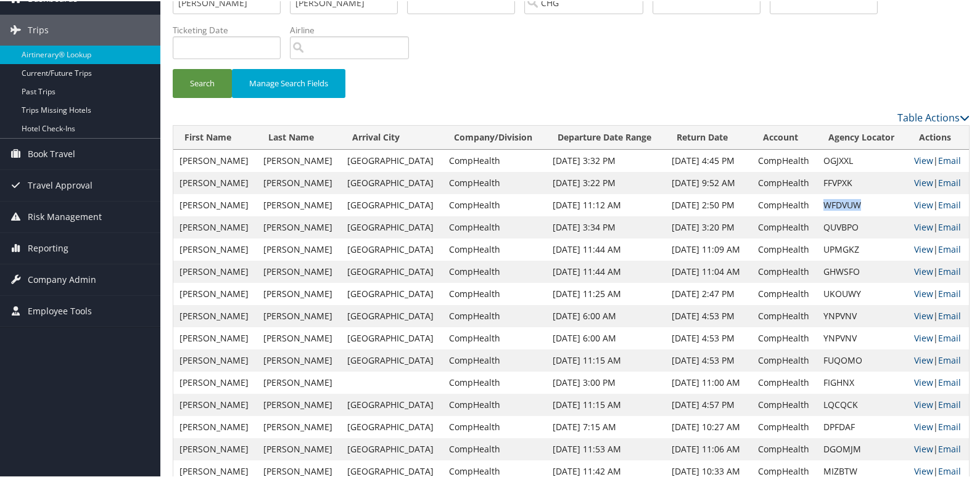
drag, startPoint x: 852, startPoint y: 200, endPoint x: 804, endPoint y: 204, distance: 48.2
click at [817, 204] on td "WFDVUW" at bounding box center [862, 204] width 91 height 22
copy td "WFDVUW"
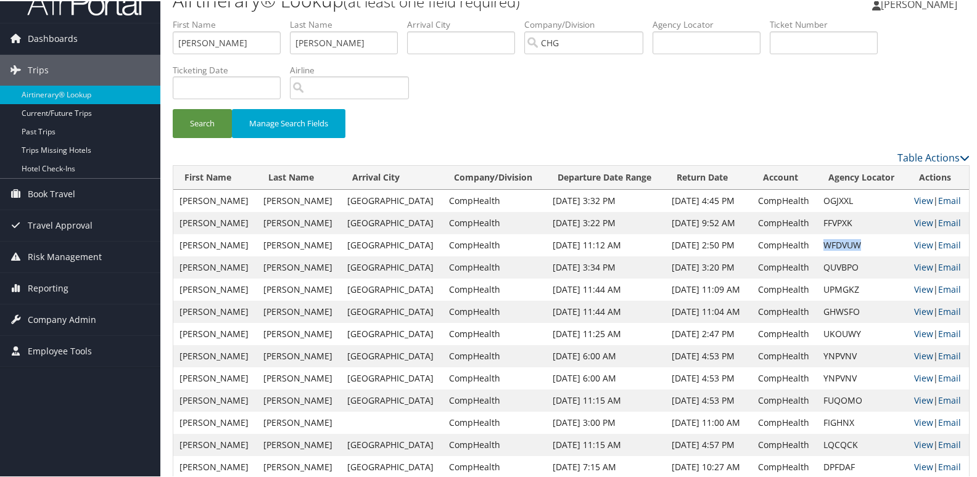
scroll to position [0, 0]
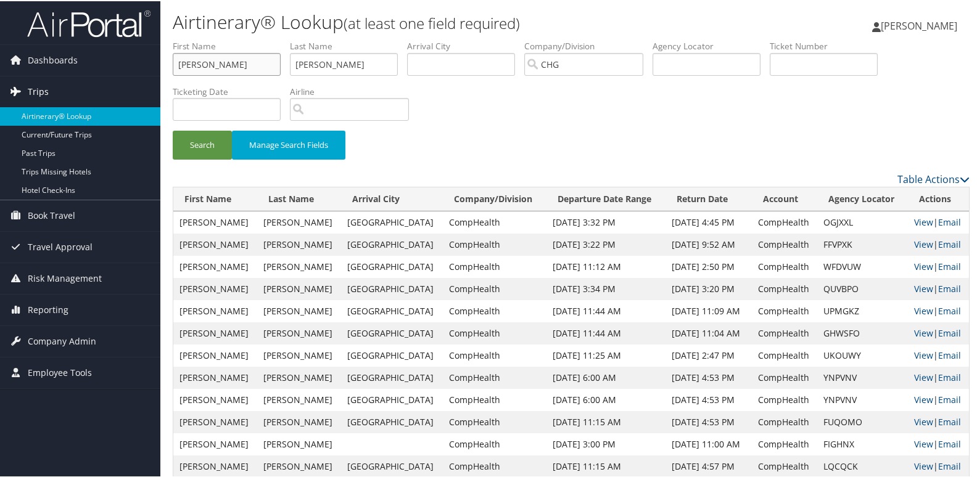
drag, startPoint x: 247, startPoint y: 64, endPoint x: 133, endPoint y: 76, distance: 114.7
paste input "Rivera, Megan"
drag, startPoint x: 209, startPoint y: 64, endPoint x: 150, endPoint y: 68, distance: 58.7
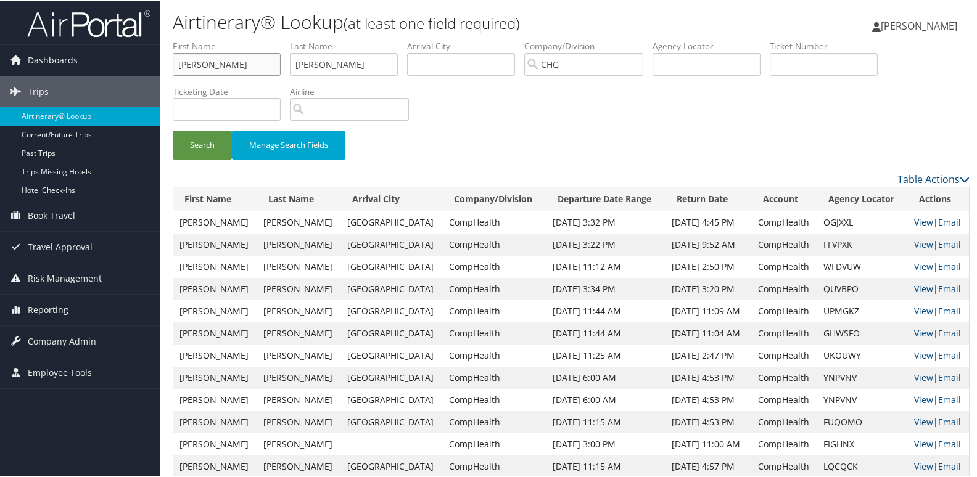
type input "Megan"
drag, startPoint x: 338, startPoint y: 68, endPoint x: 274, endPoint y: 80, distance: 64.6
click at [274, 39] on ul "First Name Megan Last Name Valcourt Departure City Arrival City Company/Divisio…" at bounding box center [571, 39] width 797 height 0
paste input "Rivera,"
type input "Rivera"
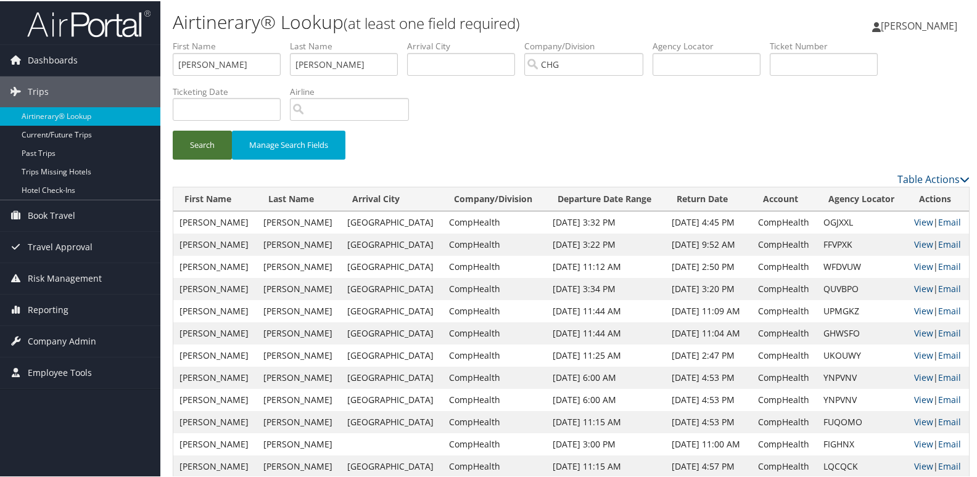
click at [199, 150] on button "Search" at bounding box center [202, 144] width 59 height 29
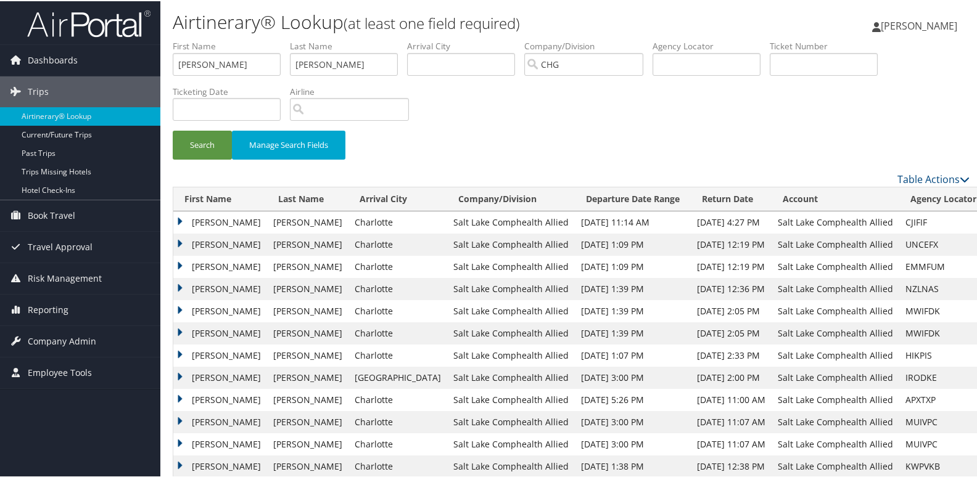
click at [179, 309] on td "Megan" at bounding box center [220, 310] width 94 height 22
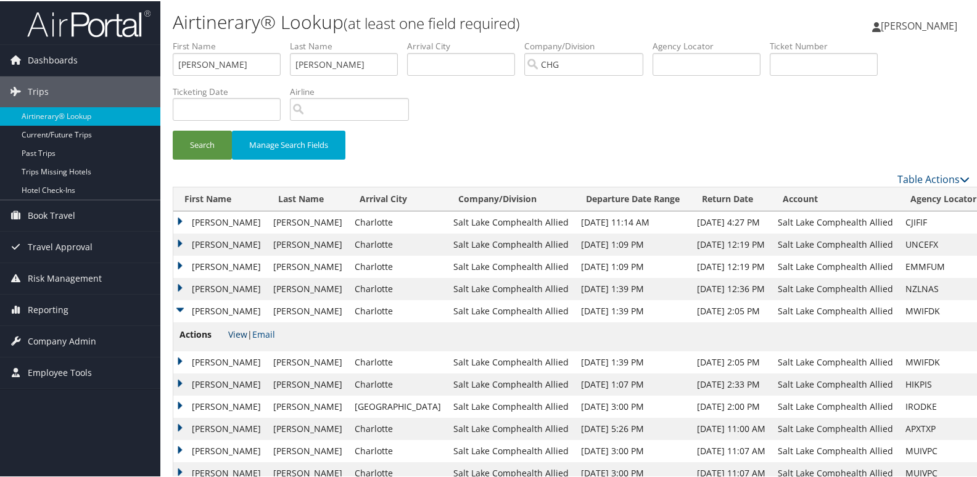
click at [239, 332] on link "View" at bounding box center [237, 333] width 19 height 12
drag, startPoint x: 248, startPoint y: 54, endPoint x: 96, endPoint y: 79, distance: 153.7
click at [96, 80] on div "Dashboards AirPortal 360™ (Manager) My Travel Dashboard Trips Airtinerary® Look…" at bounding box center [491, 308] width 982 height 616
paste input "Christensen, Benjami"
drag, startPoint x: 232, startPoint y: 63, endPoint x: 167, endPoint y: 67, distance: 65.5
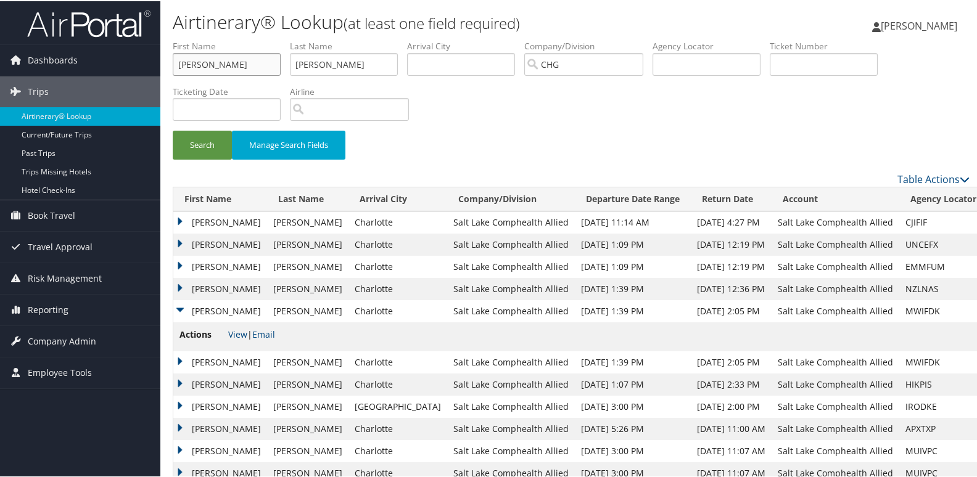
click at [173, 67] on form "First Name Christensen, Benjamin Last Name Rivera Departure City Arrival City C…" at bounding box center [571, 105] width 797 height 132
type input "Benjamin"
drag, startPoint x: 340, startPoint y: 59, endPoint x: 218, endPoint y: 70, distance: 122.6
click at [220, 39] on ul "First Name Benjamin Last Name Rivera Departure City Arrival City Company/Divisi…" at bounding box center [571, 39] width 797 height 0
paste input "Christensen,"
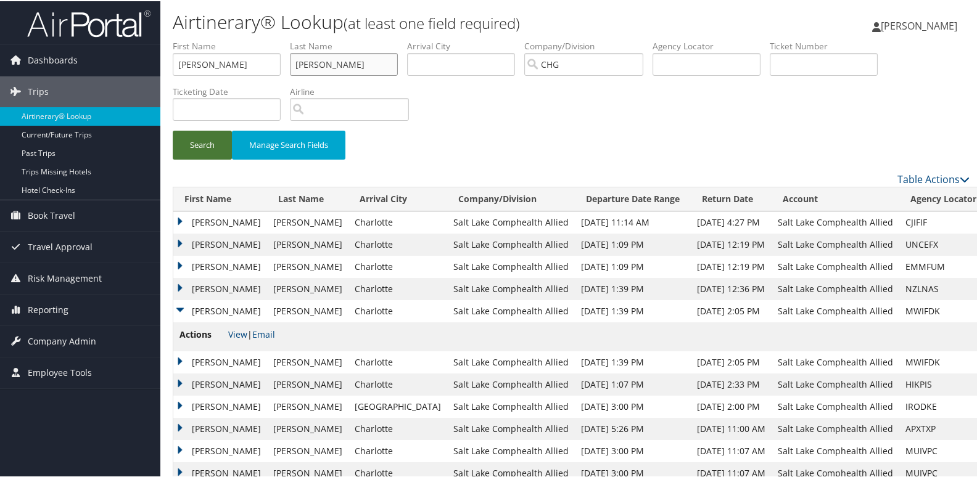
type input "Christensen"
click at [205, 139] on button "Search" at bounding box center [202, 144] width 59 height 29
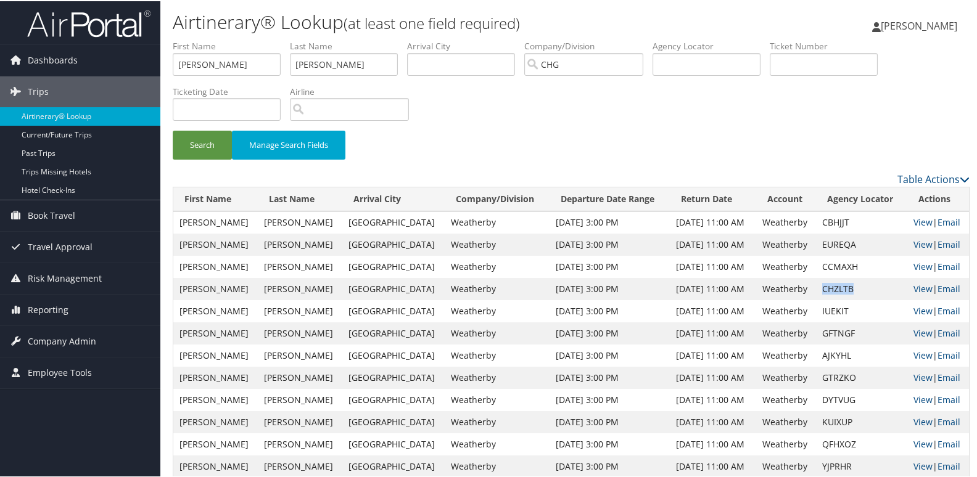
drag, startPoint x: 842, startPoint y: 290, endPoint x: 801, endPoint y: 290, distance: 41.3
click at [801, 290] on tr "Benjamin Christensen Syracuse Weatherby Sep 21, 2025 3:00 PM Sep 22, 2025 11:00…" at bounding box center [571, 288] width 796 height 22
copy tr "CHZLTB"
drag, startPoint x: 228, startPoint y: 54, endPoint x: 150, endPoint y: 75, distance: 80.3
click at [173, 74] on form "First Name Benjamin Last Name Christensen Departure City Arrival City Company/D…" at bounding box center [571, 105] width 797 height 132
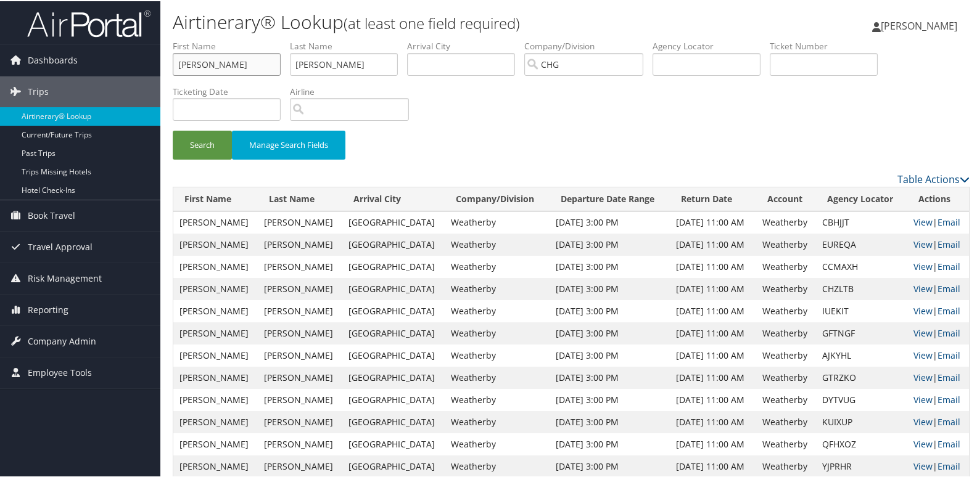
paste input "Medina, Carlos Torres"
drag, startPoint x: 215, startPoint y: 64, endPoint x: 150, endPoint y: 66, distance: 64.8
click at [150, 66] on div "Dashboards AirPortal 360™ (Manager) My Travel Dashboard Trips Airtinerary® Look…" at bounding box center [491, 427] width 982 height 854
drag, startPoint x: 268, startPoint y: 62, endPoint x: 145, endPoint y: 64, distance: 123.3
click at [146, 64] on div "Dashboards AirPortal 360™ (Manager) My Travel Dashboard Trips Airtinerary® Look…" at bounding box center [491, 427] width 982 height 854
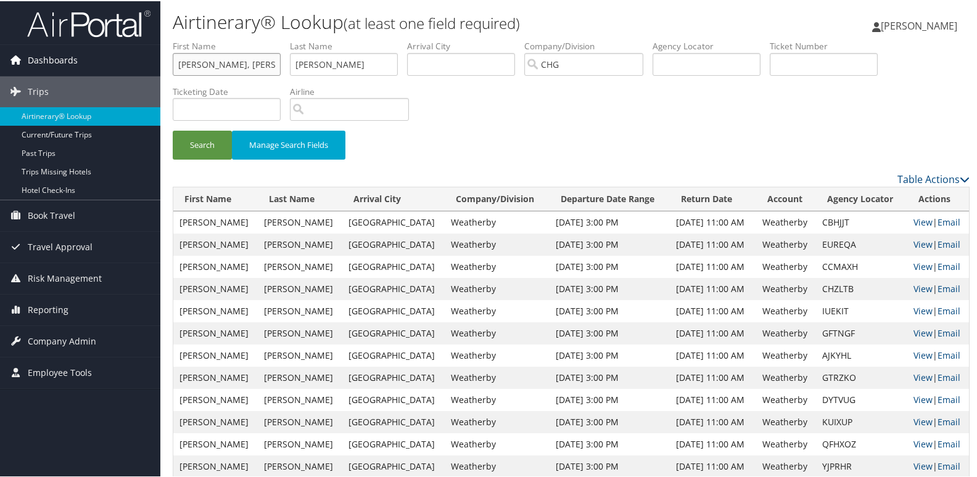
paste input "Shah, Syed"
drag, startPoint x: 204, startPoint y: 64, endPoint x: 160, endPoint y: 67, distance: 43.9
click at [160, 67] on div "Airtinerary® Lookup (at least one field required) Luke Perry Luke Perry My Sett…" at bounding box center [570, 427] width 821 height 854
type input "Syed"
drag, startPoint x: 305, startPoint y: 70, endPoint x: 224, endPoint y: 75, distance: 80.4
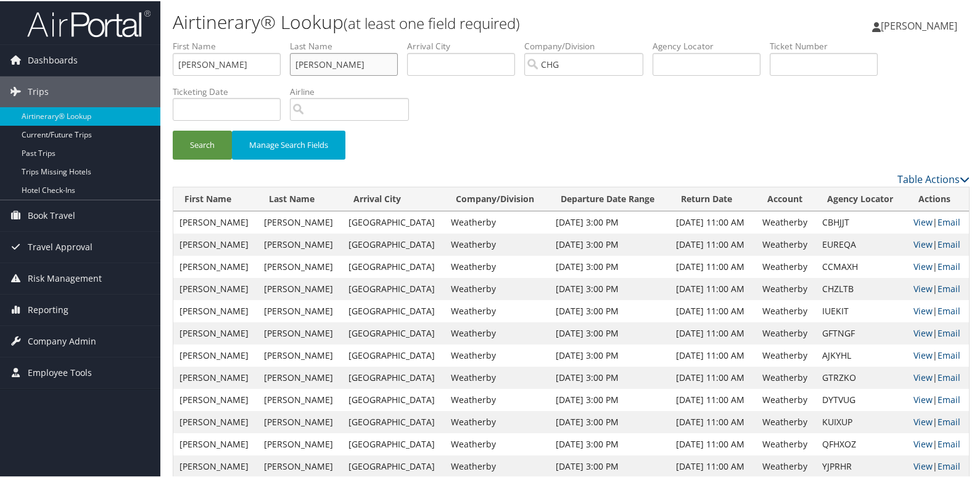
click at [224, 39] on ul "First Name Syed Last Name Christensen Departure City Arrival City Company/Divis…" at bounding box center [571, 39] width 797 height 0
paste input "Shah,"
type input "Shah"
click at [206, 142] on button "Search" at bounding box center [202, 144] width 59 height 29
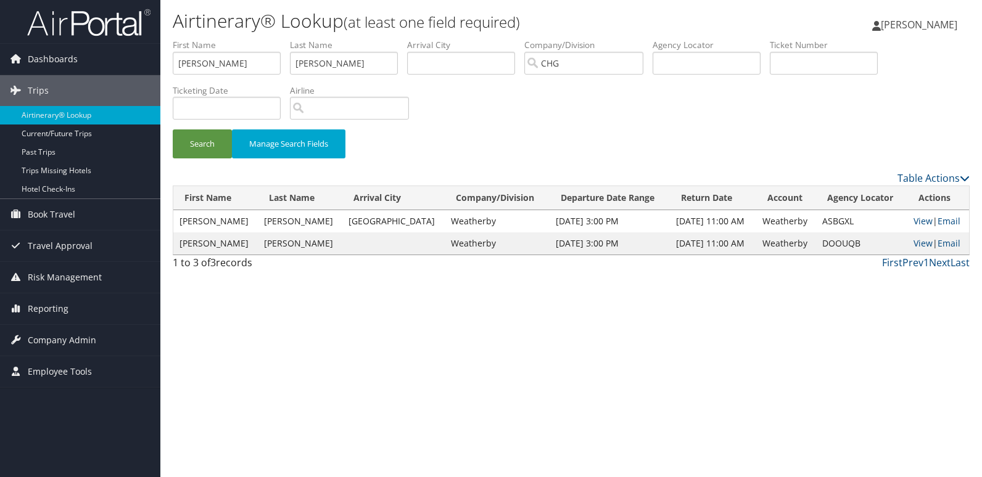
click at [618, 281] on div "Airtinerary® Lookup (at least one field required) Luke Perry Luke Perry My Sett…" at bounding box center [570, 238] width 821 height 477
click at [919, 224] on link "View" at bounding box center [922, 221] width 19 height 12
drag, startPoint x: 813, startPoint y: 220, endPoint x: 844, endPoint y: 220, distance: 31.5
click at [844, 220] on td "ASBGXL" at bounding box center [862, 221] width 92 height 22
copy td "ASBGXL"
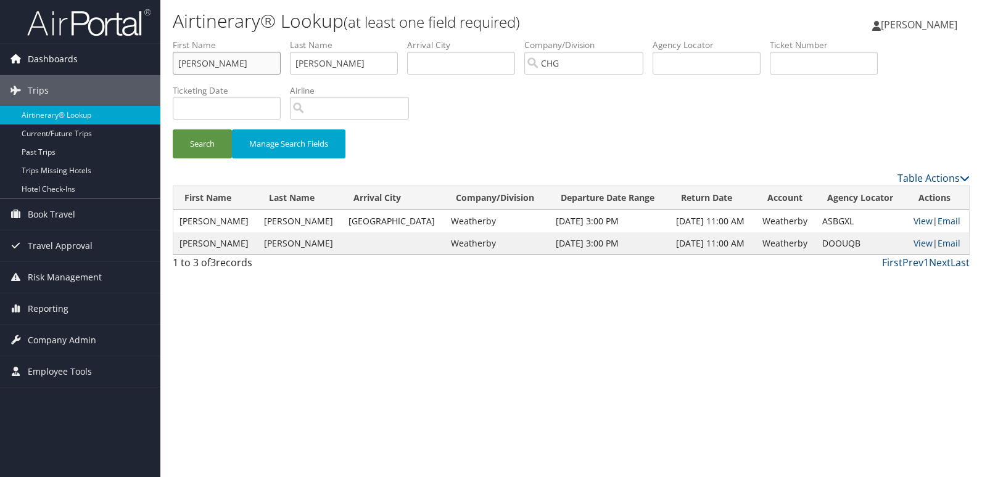
drag, startPoint x: 242, startPoint y: 66, endPoint x: 86, endPoint y: 66, distance: 156.0
click at [86, 66] on div "Dashboards AirPortal 360™ (Manager) My Travel Dashboard Trips Airtinerary® Look…" at bounding box center [491, 238] width 982 height 477
paste input "OWUDPL"
drag, startPoint x: 238, startPoint y: 66, endPoint x: 144, endPoint y: 65, distance: 93.7
click at [151, 66] on div "Dashboards AirPortal 360™ (Manager) My Travel Dashboard Trips Airtinerary® Look…" at bounding box center [491, 238] width 982 height 477
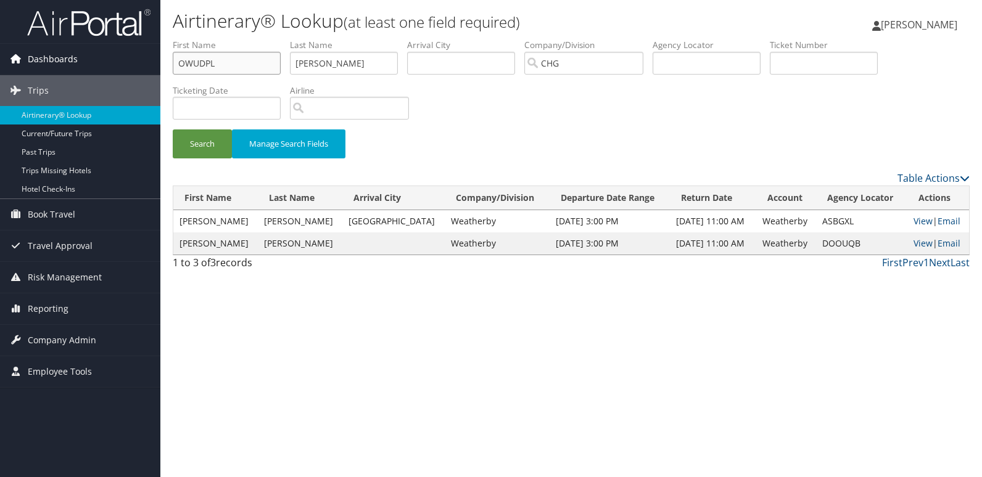
paste input "Chinedu"
type input "Chinedu"
click at [331, 64] on input "Shah" at bounding box center [344, 63] width 108 height 23
drag, startPoint x: 350, startPoint y: 73, endPoint x: 168, endPoint y: 72, distance: 181.3
click at [173, 72] on form "First Name Chinedu Last Name Shah Departure City Arrival City Company/Division …" at bounding box center [571, 105] width 797 height 132
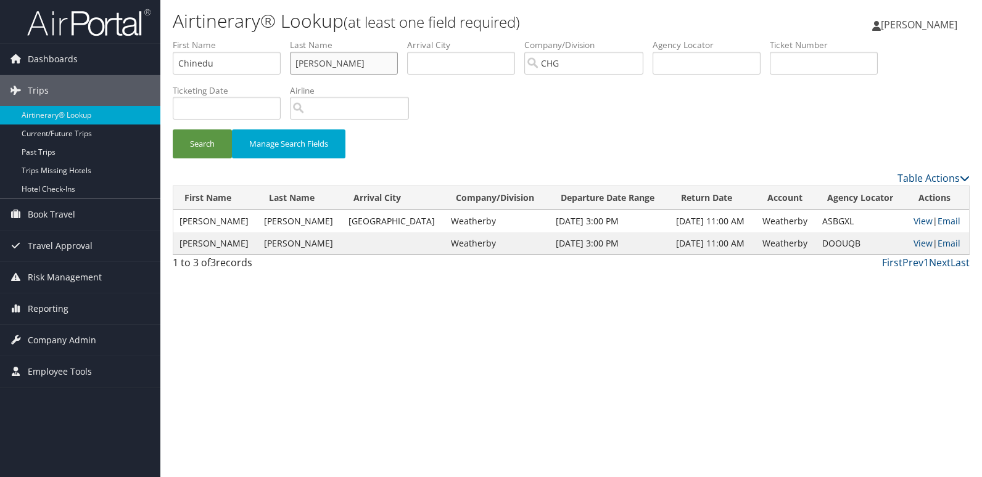
paste input "Ejike"
type input "Ejike"
click at [204, 150] on button "Search" at bounding box center [202, 144] width 59 height 29
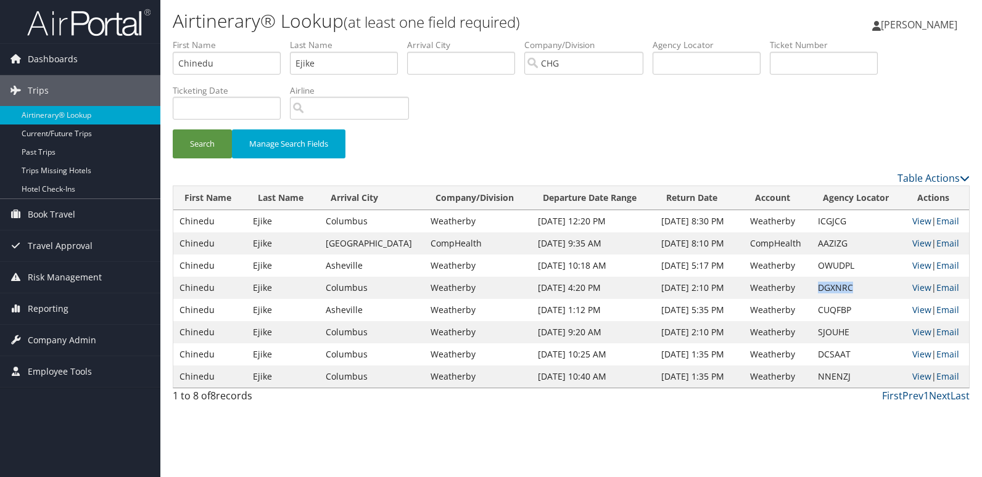
drag, startPoint x: 824, startPoint y: 286, endPoint x: 797, endPoint y: 287, distance: 26.5
click at [797, 287] on tr "Chinedu Ejike Columbus Weatherby Sep 14, 2025 4:20 PM Sep 20, 2025 2:10 PM Weat…" at bounding box center [571, 288] width 796 height 22
copy tr "DGXNRC"
drag, startPoint x: 242, startPoint y: 62, endPoint x: 109, endPoint y: 74, distance: 133.1
click at [108, 71] on div "Dashboards AirPortal 360™ (Manager) My Travel Dashboard Trips Airtinerary® Look…" at bounding box center [491, 238] width 982 height 477
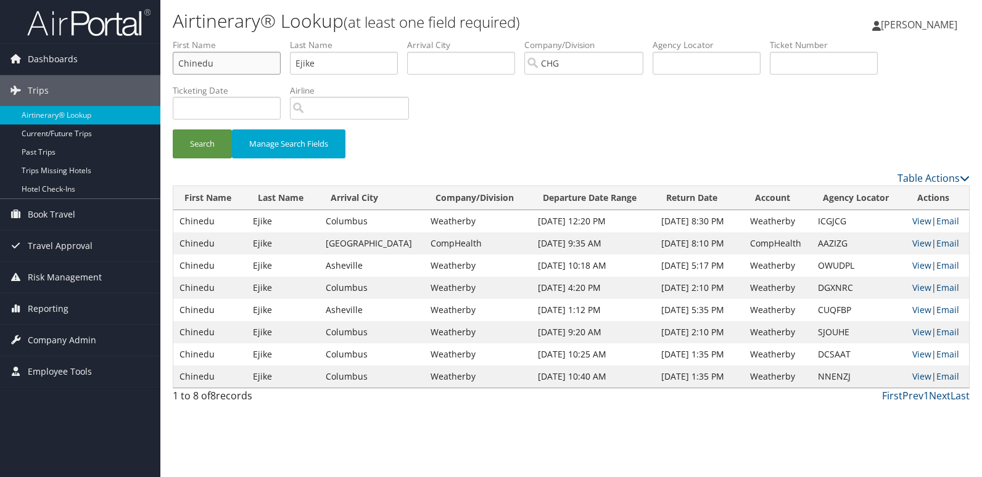
paste input "Rodman, Ellen Beth"
drag, startPoint x: 218, startPoint y: 65, endPoint x: 149, endPoint y: 65, distance: 68.5
click at [149, 65] on div "Dashboards AirPortal 360™ (Manager) My Travel Dashboard Trips Airtinerary® Look…" at bounding box center [491, 238] width 982 height 477
type input "Ellen Beth"
drag, startPoint x: 331, startPoint y: 64, endPoint x: 220, endPoint y: 65, distance: 111.0
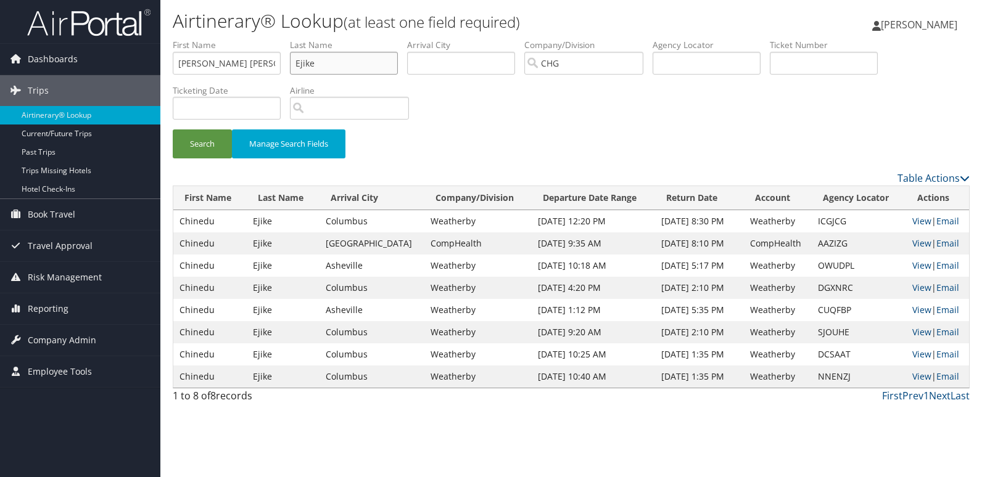
click at [220, 39] on ul "First Name Ellen Beth Last Name Ejike Departure City Arrival City Company/Divis…" at bounding box center [571, 39] width 797 height 0
paste input "Rodman,"
type input "Rodman"
click at [226, 63] on input "Ellen Beth" at bounding box center [227, 63] width 108 height 23
type input "Ellen"
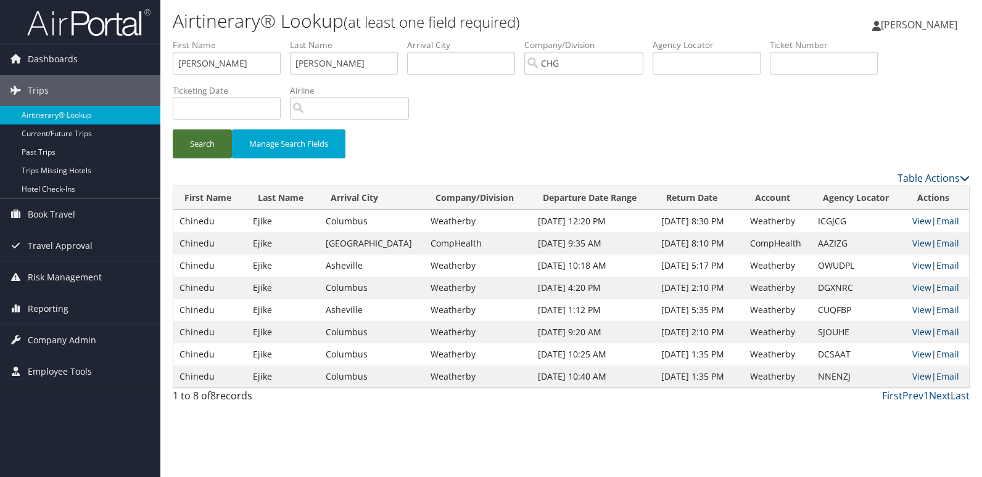
click at [204, 141] on button "Search" at bounding box center [202, 144] width 59 height 29
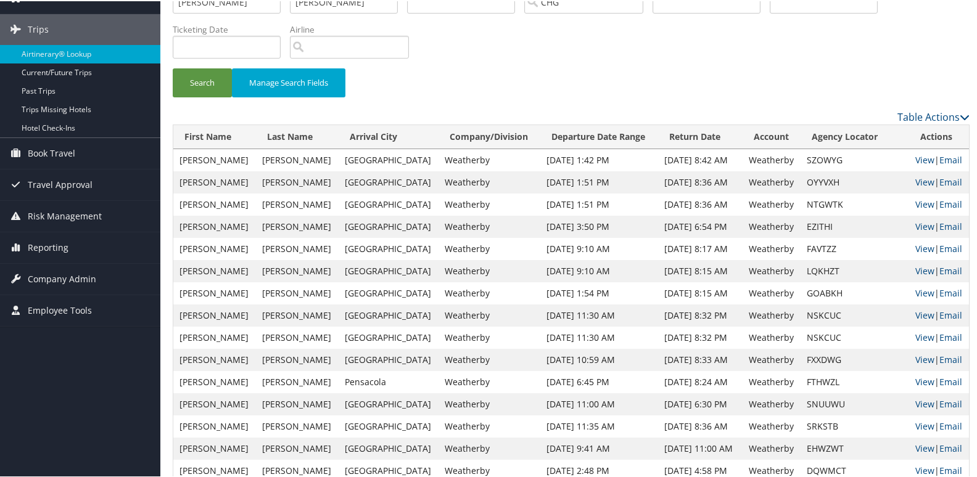
scroll to position [62, 0]
drag, startPoint x: 844, startPoint y: 250, endPoint x: 801, endPoint y: 255, distance: 42.8
click at [801, 255] on tr "Ellen Rodman Las Vegas Weatherby Sep 10, 2025 9:10 AM Sep 18, 2025 8:17 AM Weat…" at bounding box center [571, 248] width 796 height 22
copy tr "FAVTZZ"
drag, startPoint x: 857, startPoint y: 232, endPoint x: 805, endPoint y: 228, distance: 51.9
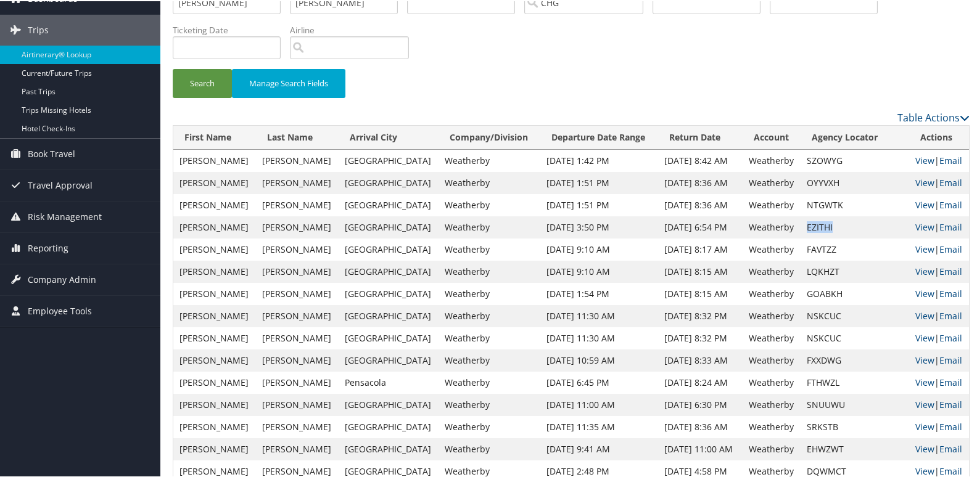
click at [805, 228] on td "EZITHI" at bounding box center [854, 226] width 108 height 22
copy td "EZITHI"
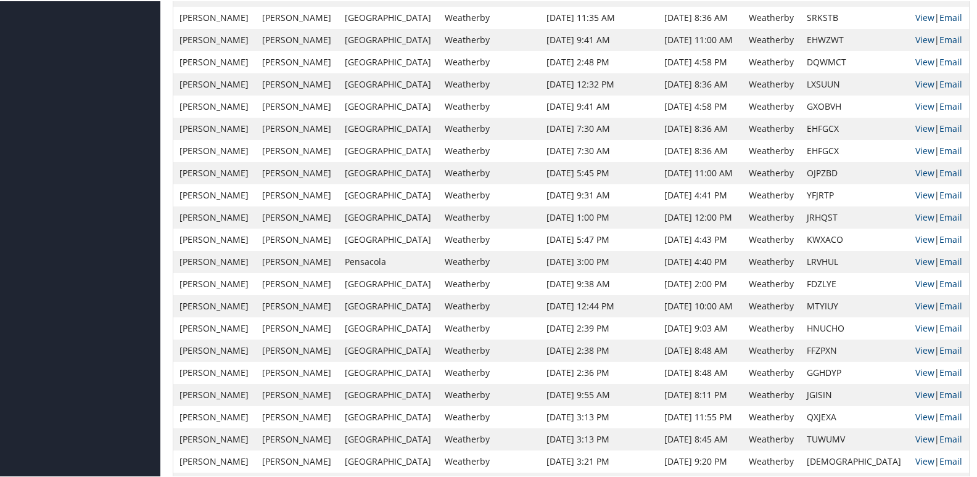
scroll to position [493, 0]
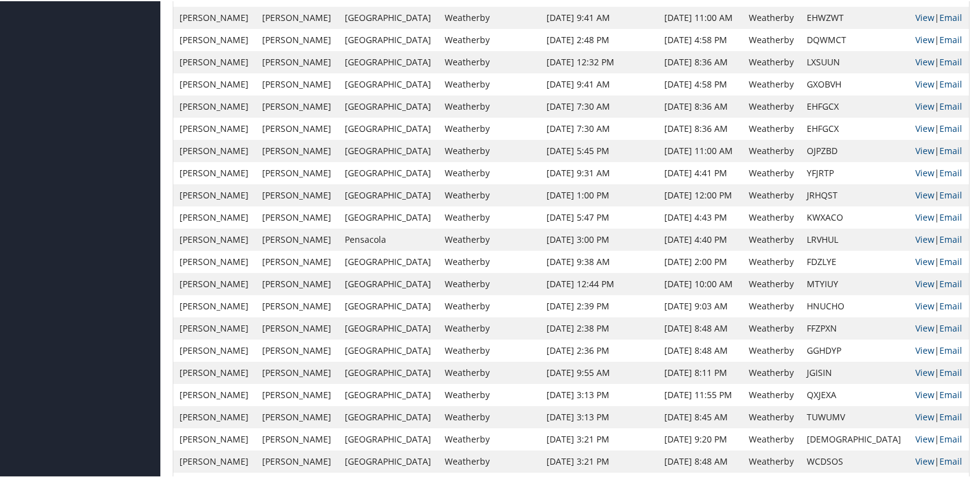
click at [824, 371] on td "JGISIN" at bounding box center [854, 372] width 108 height 22
copy td "JGISIN"
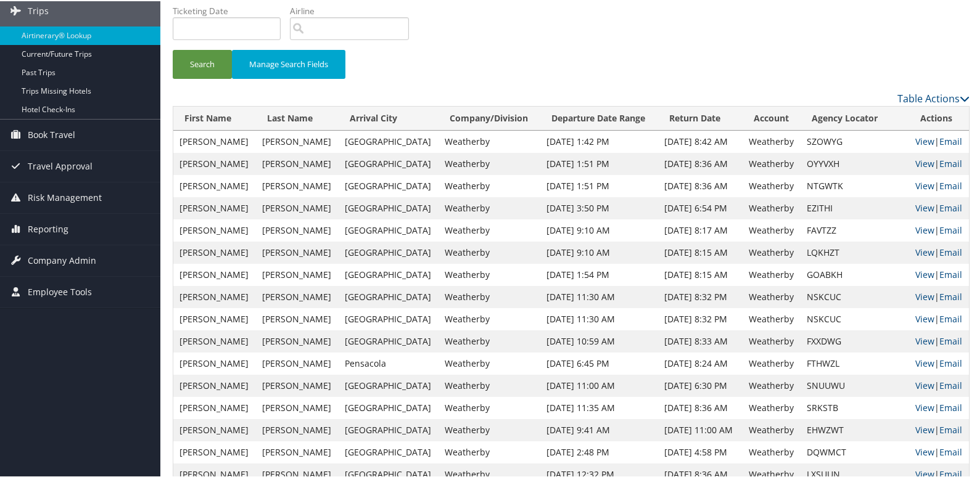
scroll to position [62, 0]
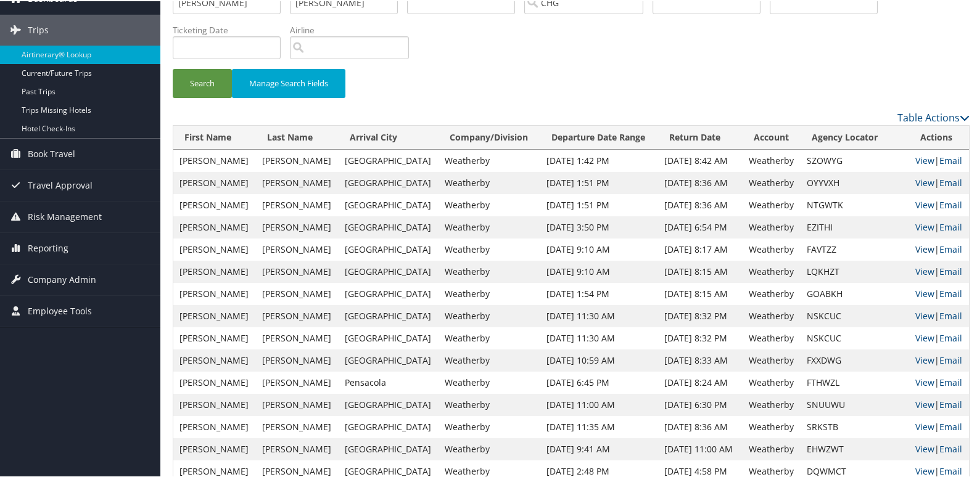
click at [915, 250] on link "View" at bounding box center [924, 248] width 19 height 12
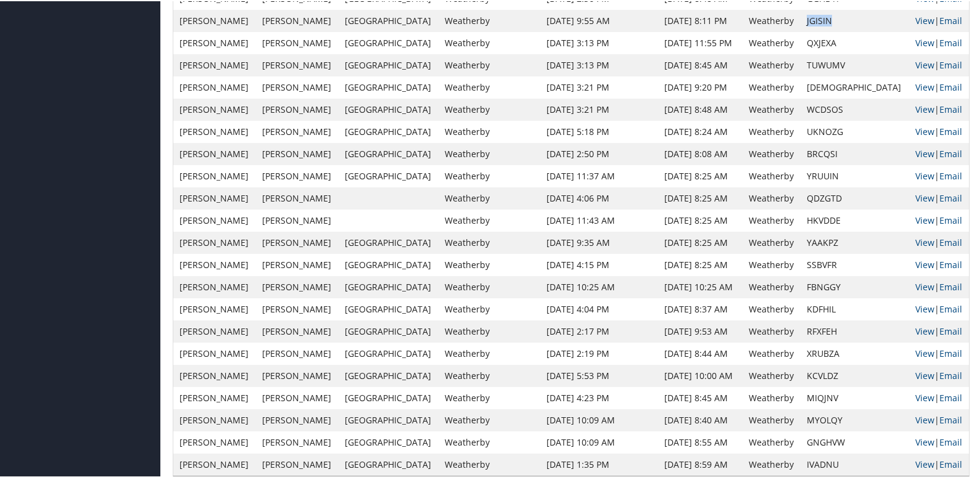
scroll to position [863, 0]
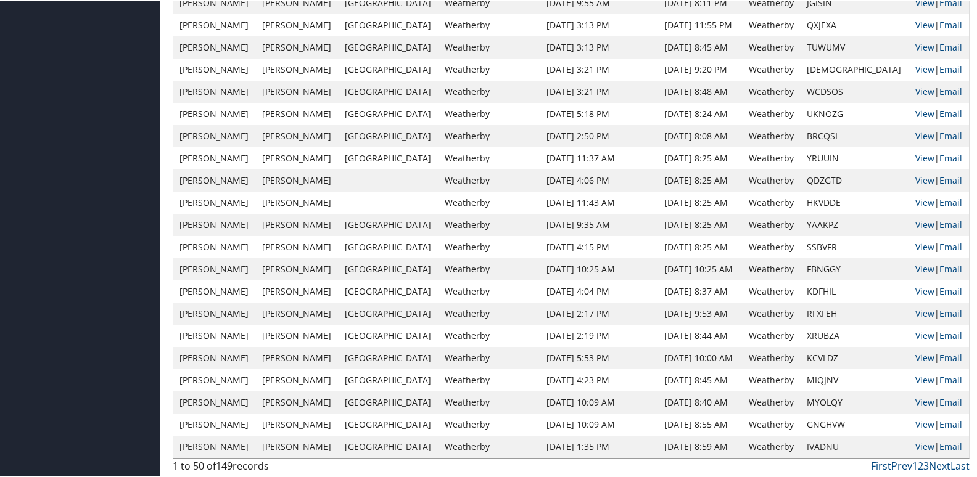
click at [817, 375] on td "MIQJNV" at bounding box center [854, 379] width 108 height 22
copy td "MIQJNV"
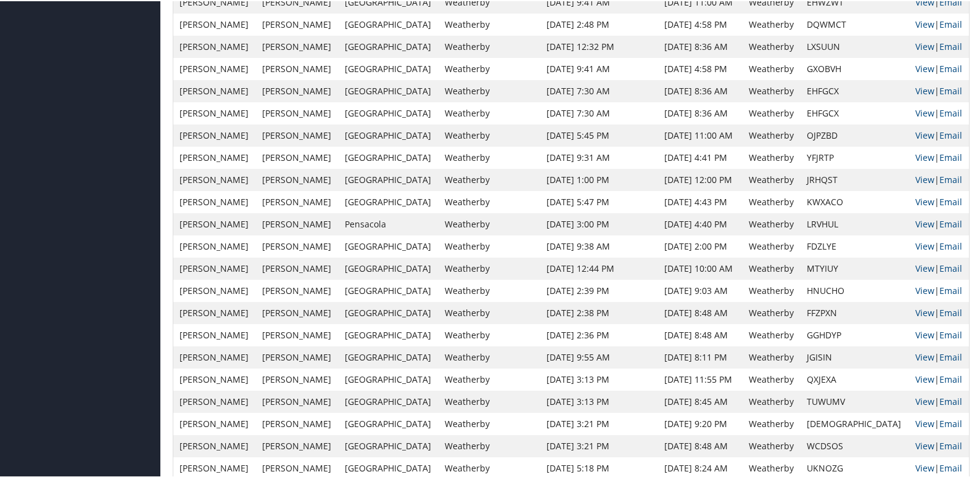
scroll to position [495, 0]
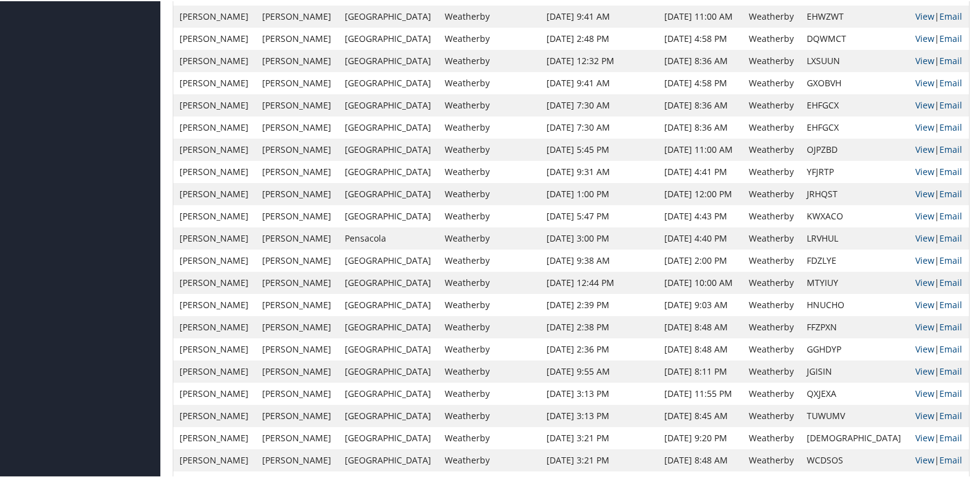
click at [812, 371] on td "JGISIN" at bounding box center [854, 371] width 108 height 22
copy td "JGISIN"
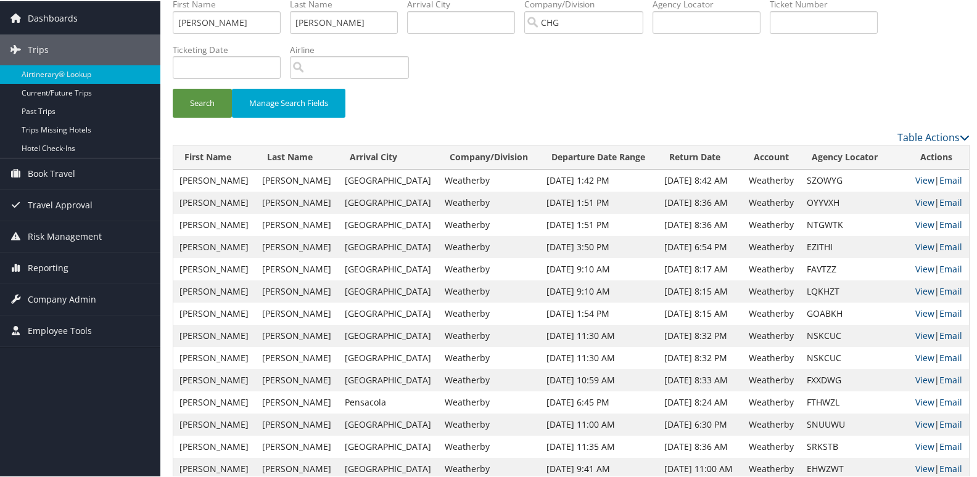
scroll to position [62, 0]
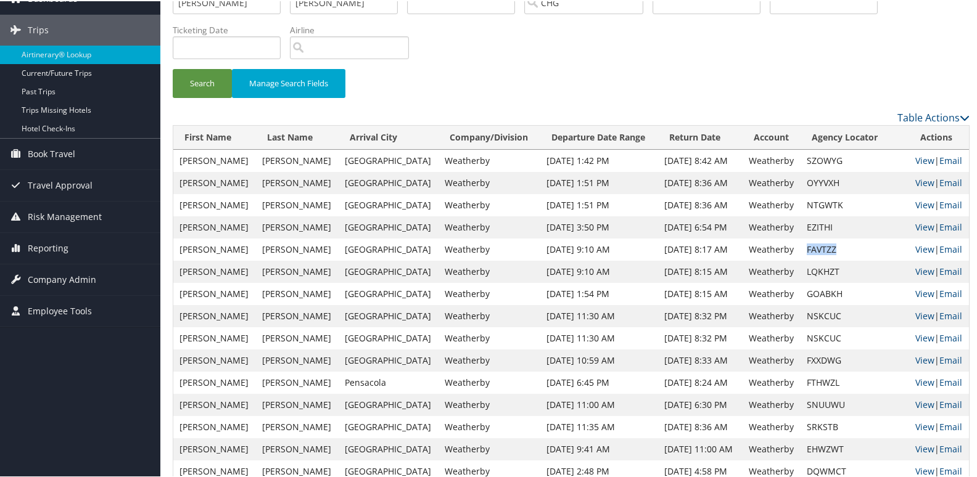
drag, startPoint x: 807, startPoint y: 244, endPoint x: 842, endPoint y: 245, distance: 35.2
click at [842, 245] on td "FAVTZZ" at bounding box center [854, 248] width 108 height 22
copy td "FAVTZZ"
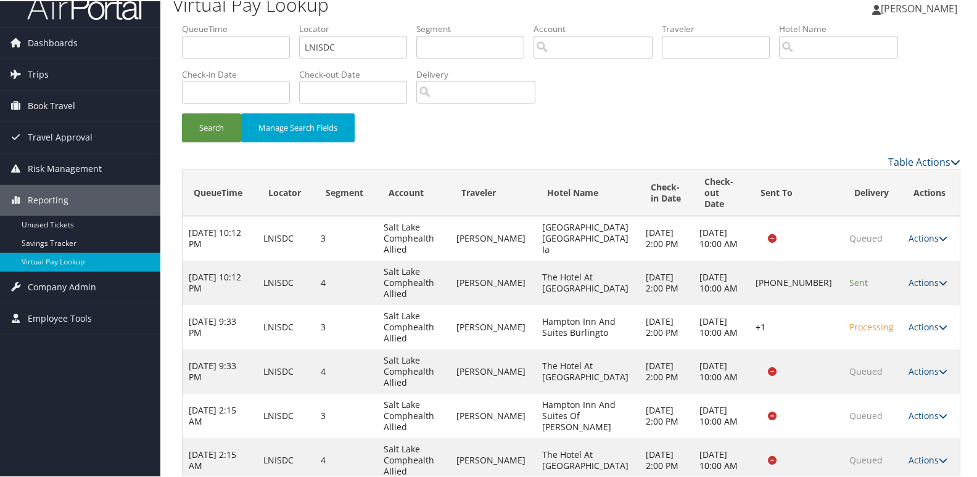
scroll to position [121, 0]
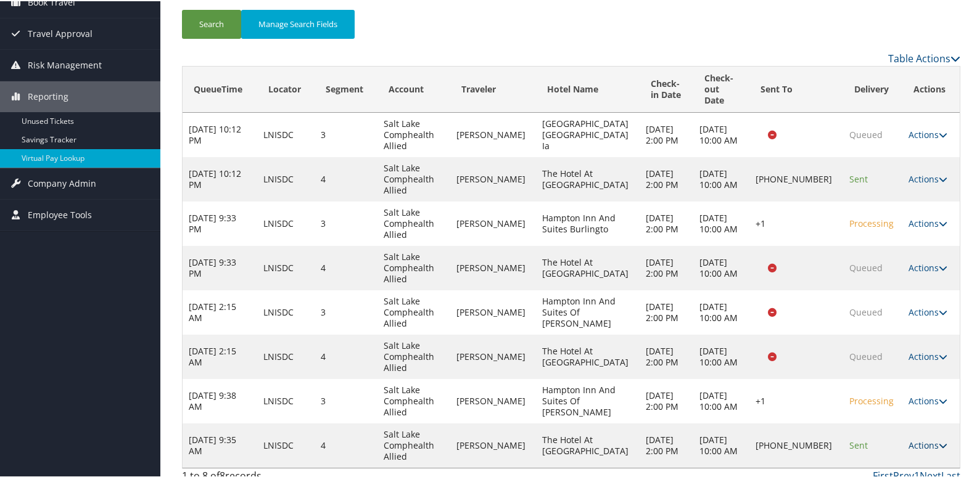
click at [924, 438] on link "Actions" at bounding box center [927, 444] width 39 height 12
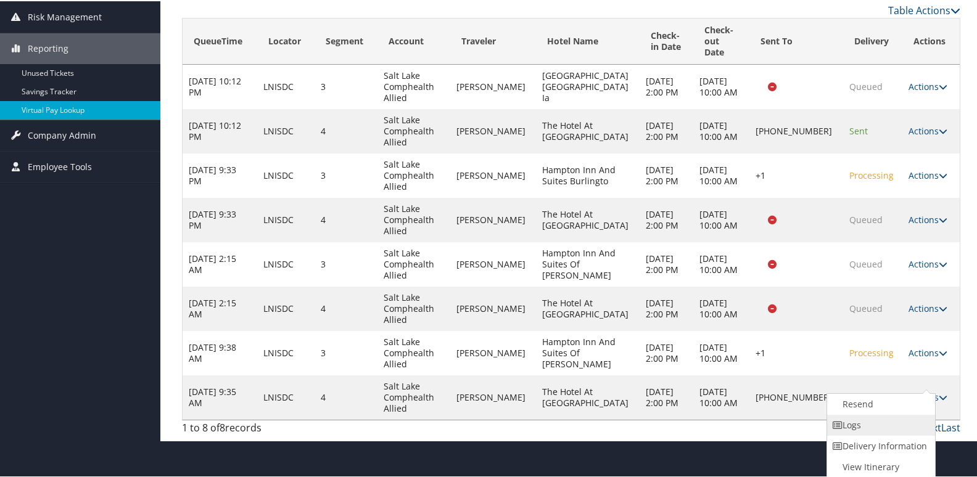
click at [875, 425] on link "Logs" at bounding box center [879, 424] width 105 height 21
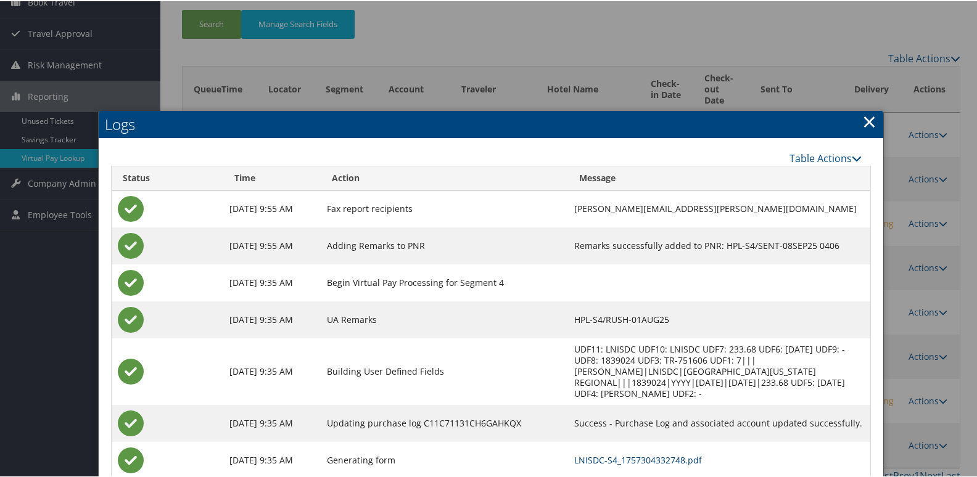
click at [614, 453] on link "LNISDC-S4_1757304332748.pdf" at bounding box center [638, 459] width 128 height 12
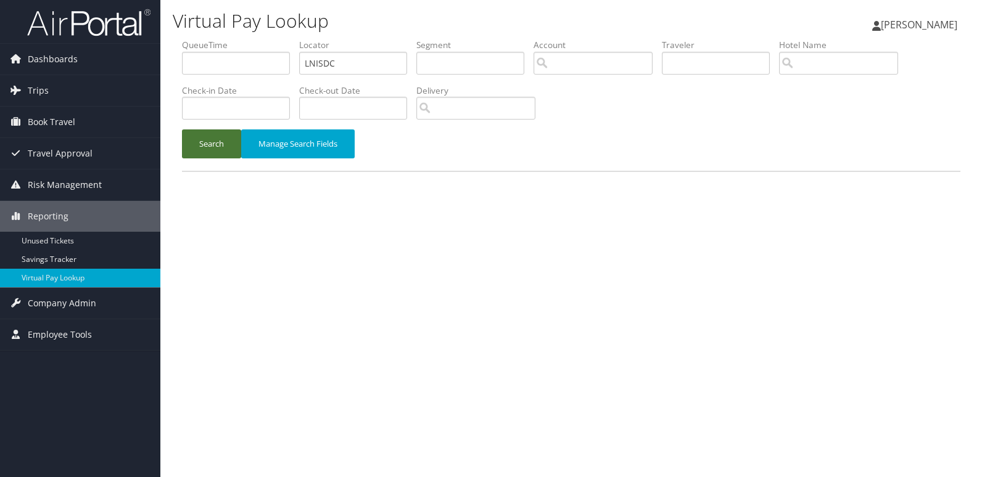
click at [216, 144] on button "Search" at bounding box center [211, 144] width 59 height 29
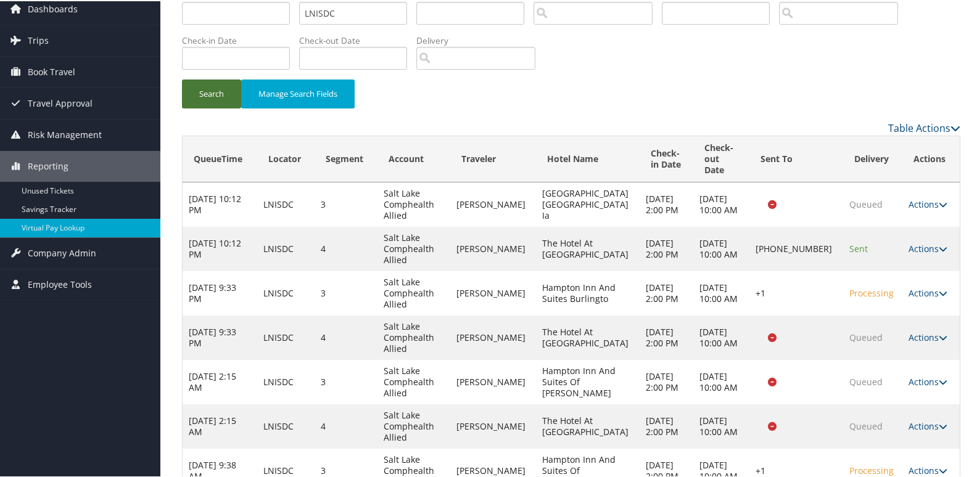
scroll to position [121, 0]
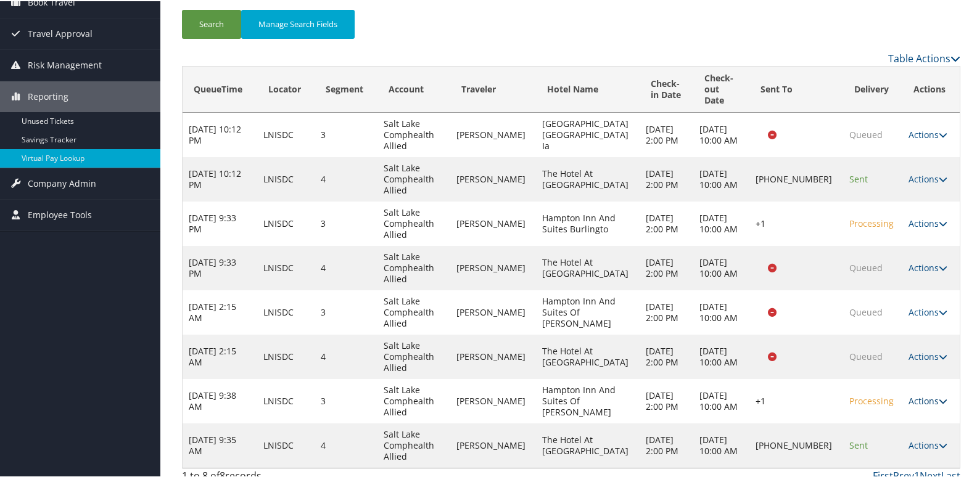
click at [925, 394] on link "Actions" at bounding box center [927, 400] width 39 height 12
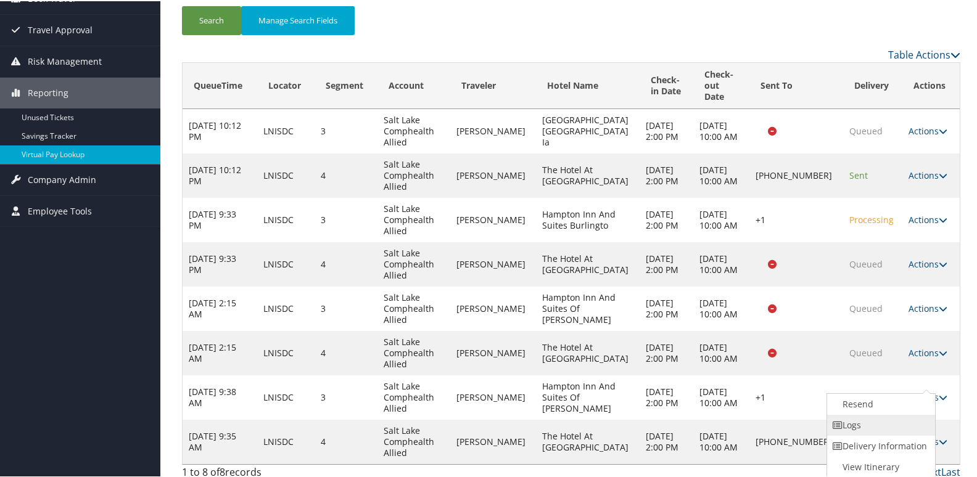
click at [862, 426] on link "Logs" at bounding box center [879, 424] width 105 height 21
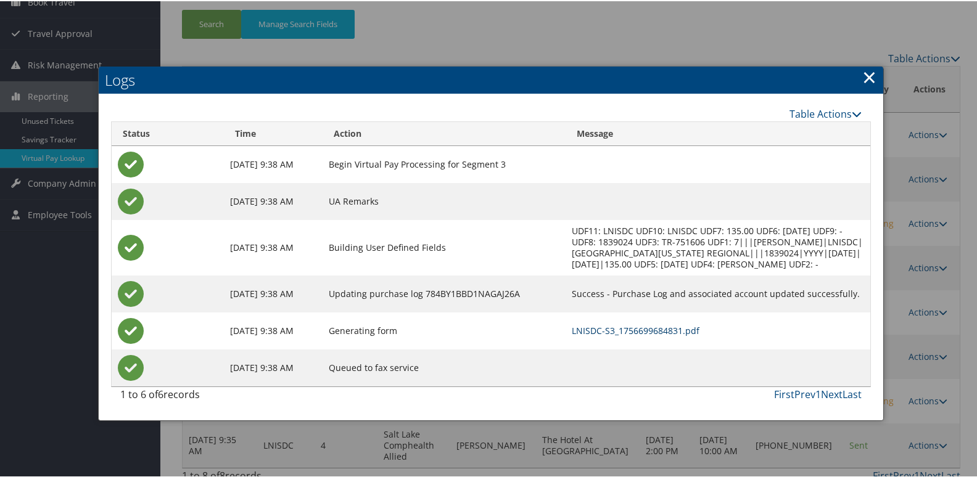
click at [614, 332] on link "LNISDC-S3_1756699684831.pdf" at bounding box center [636, 330] width 128 height 12
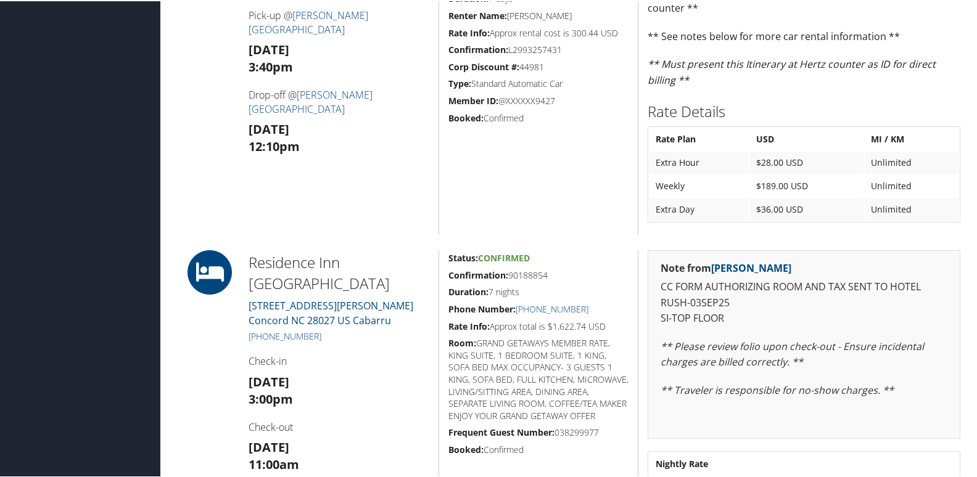
scroll to position [617, 0]
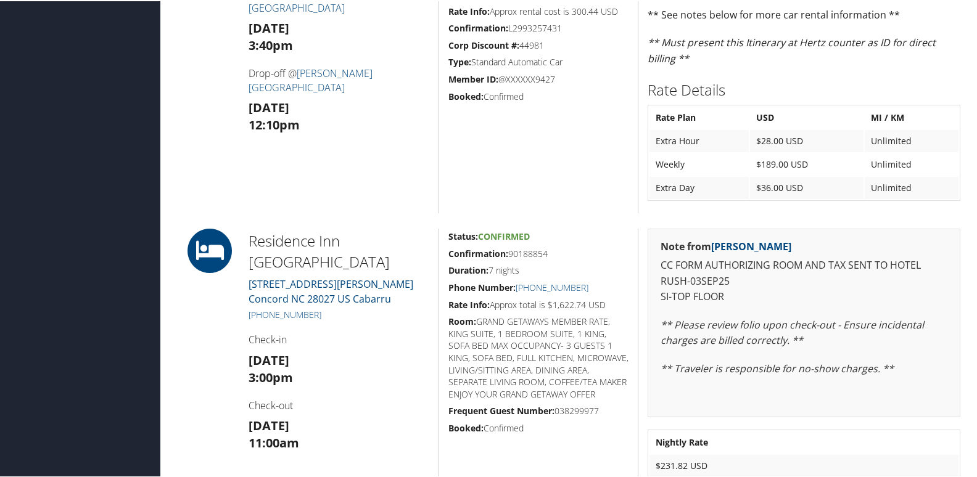
click at [443, 252] on div "Status: Confirmed Confirmation: 90188854 Duration: 7 nights Phone Number: [PHON…" at bounding box center [537, 359] width 199 height 263
drag, startPoint x: 443, startPoint y: 252, endPoint x: 529, endPoint y: 254, distance: 85.8
click at [529, 254] on div "Status: Confirmed Confirmation: 90188854 Duration: 7 nights Phone Number: [PHON…" at bounding box center [537, 359] width 199 height 263
copy h5 "Confirmation: 90188854"
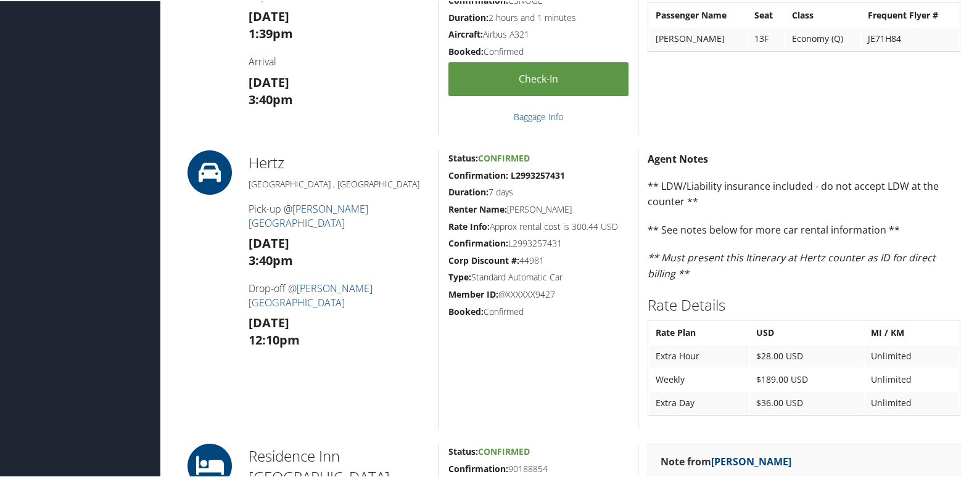
scroll to position [432, 0]
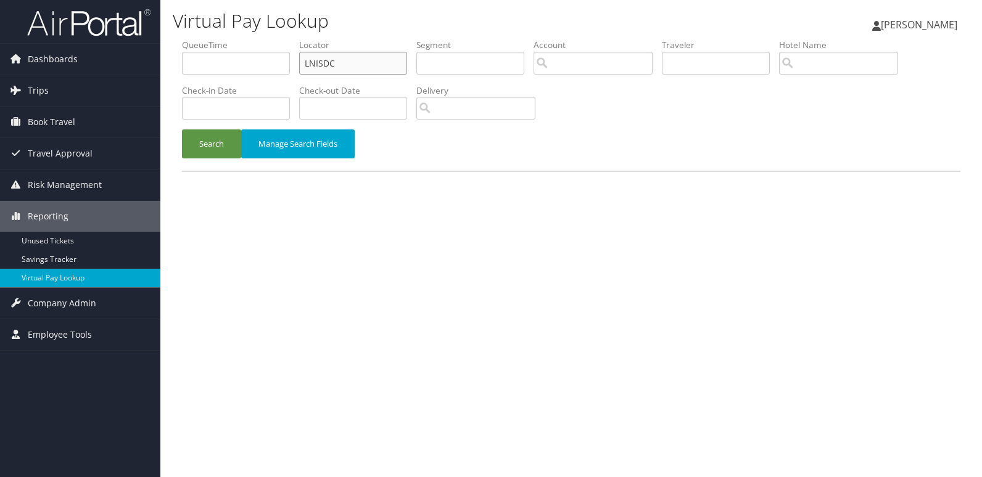
drag, startPoint x: 344, startPoint y: 62, endPoint x: 230, endPoint y: 76, distance: 115.0
click at [230, 39] on ul "QueueTime Locator LNISDC Segment Account Traveler Hotel Name Check-in Date Chec…" at bounding box center [571, 39] width 778 height 0
paste input "CHZLTB"
click at [324, 62] on input "CHZLTB" at bounding box center [353, 63] width 108 height 23
type input "CHZLTB"
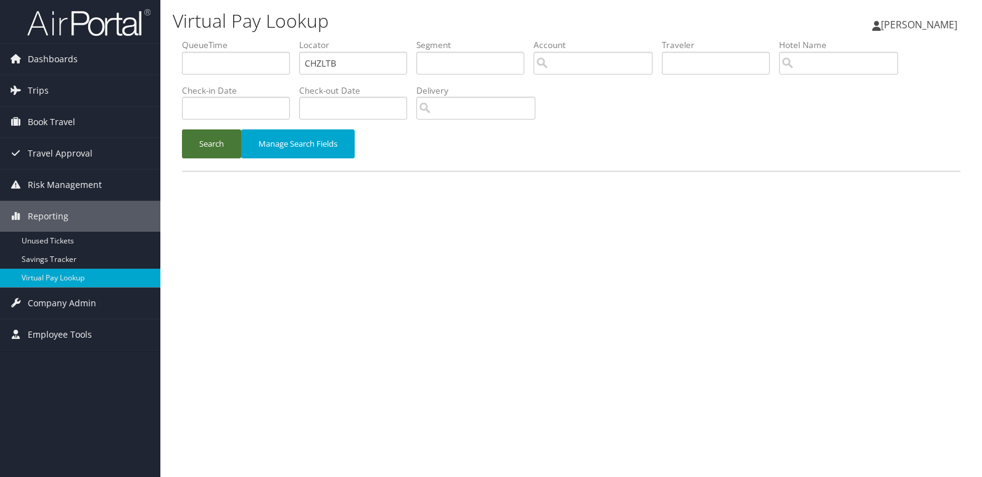
click at [218, 149] on button "Search" at bounding box center [211, 144] width 59 height 29
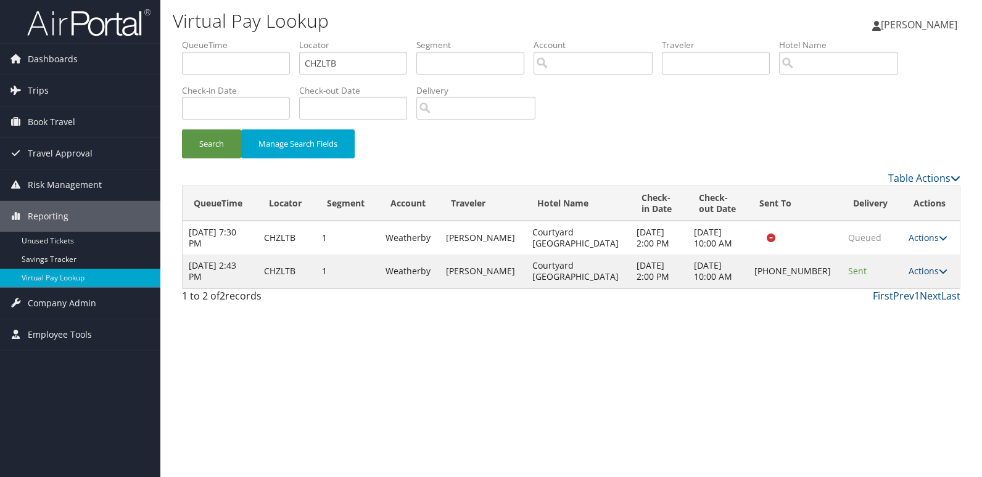
click at [923, 277] on link "Actions" at bounding box center [927, 271] width 39 height 12
click at [868, 324] on link "Logs" at bounding box center [884, 326] width 105 height 21
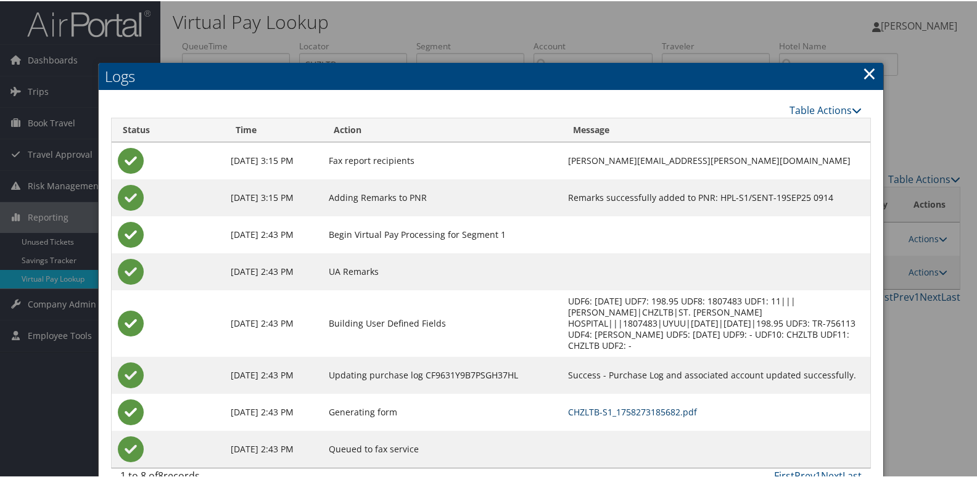
click at [579, 405] on link "CHZLTB-S1_1758273185682.pdf" at bounding box center [632, 411] width 129 height 12
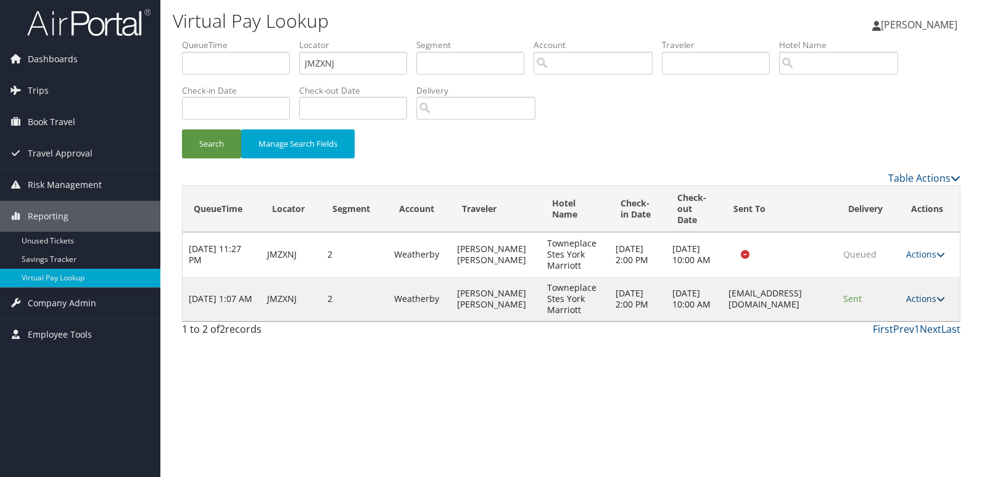
click at [921, 298] on link "Actions" at bounding box center [925, 299] width 39 height 12
click at [876, 337] on icon at bounding box center [875, 338] width 11 height 9
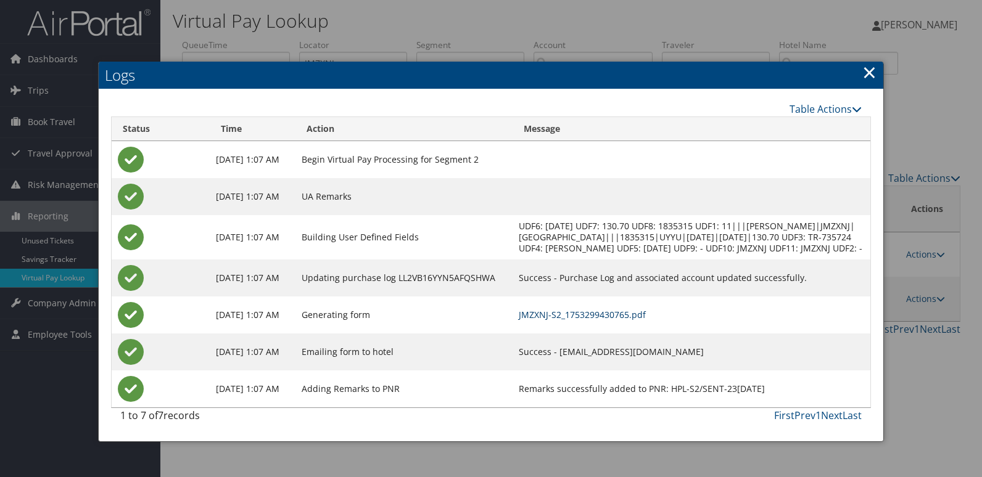
click at [619, 321] on link "JMZXNJ-S2_1753299430765.pdf" at bounding box center [582, 315] width 127 height 12
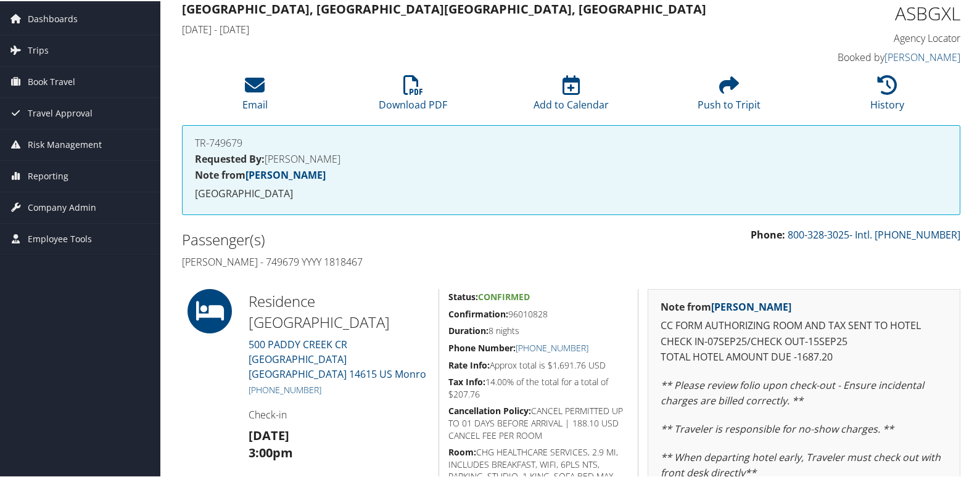
scroll to position [123, 0]
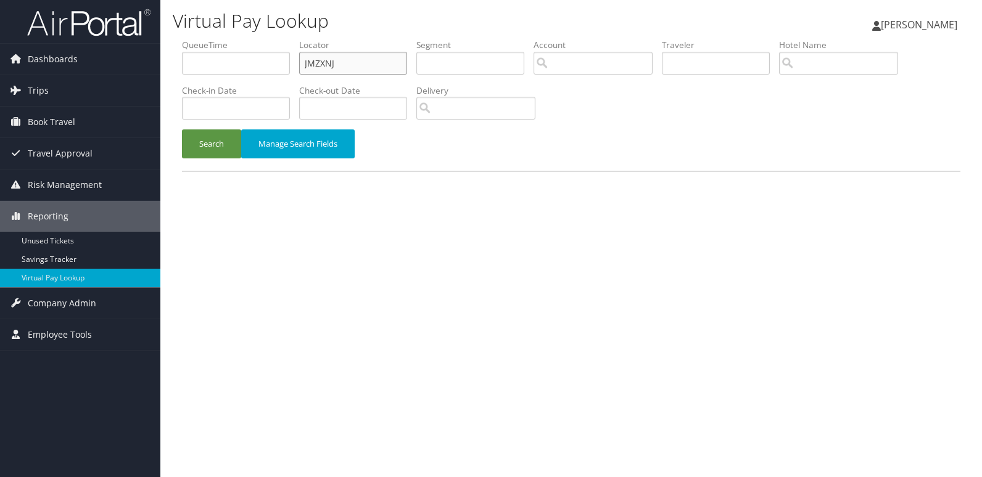
drag, startPoint x: 312, startPoint y: 65, endPoint x: 247, endPoint y: 65, distance: 64.8
click at [252, 39] on ul "QueueTime Locator JMZXNJ Segment Account Traveler Hotel Name Check-in Date Chec…" at bounding box center [571, 39] width 778 height 0
paste input "ASBGXL"
type input "ASBGXL"
click at [218, 136] on button "Search" at bounding box center [211, 144] width 59 height 29
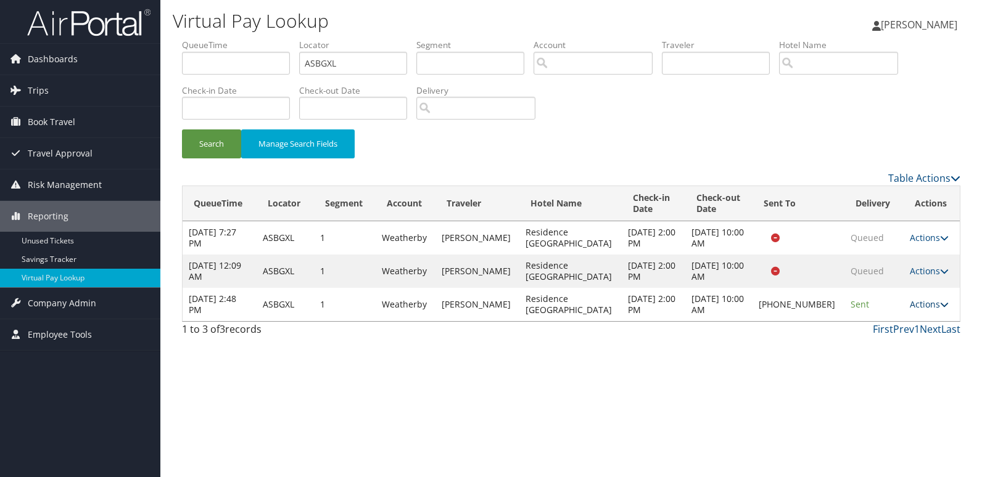
click at [924, 301] on link "Actions" at bounding box center [929, 304] width 39 height 12
click at [857, 341] on link "Logs" at bounding box center [886, 343] width 105 height 21
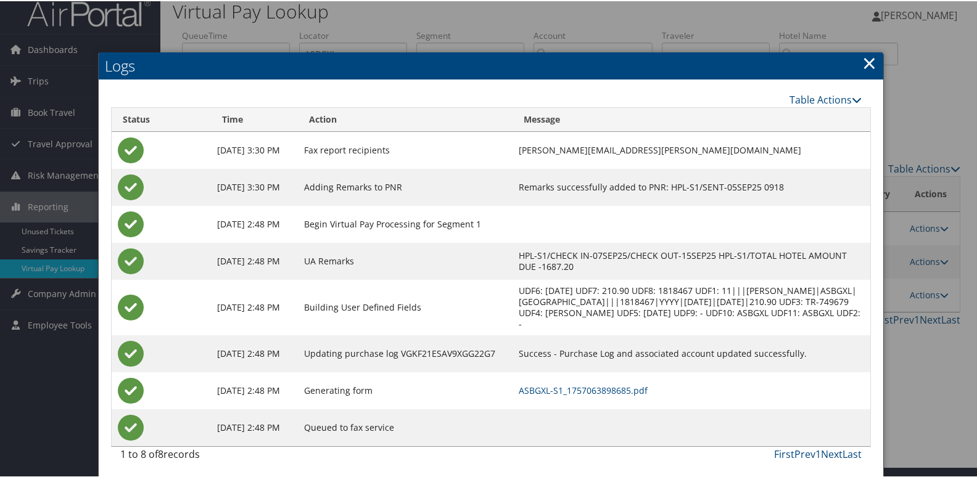
scroll to position [13, 0]
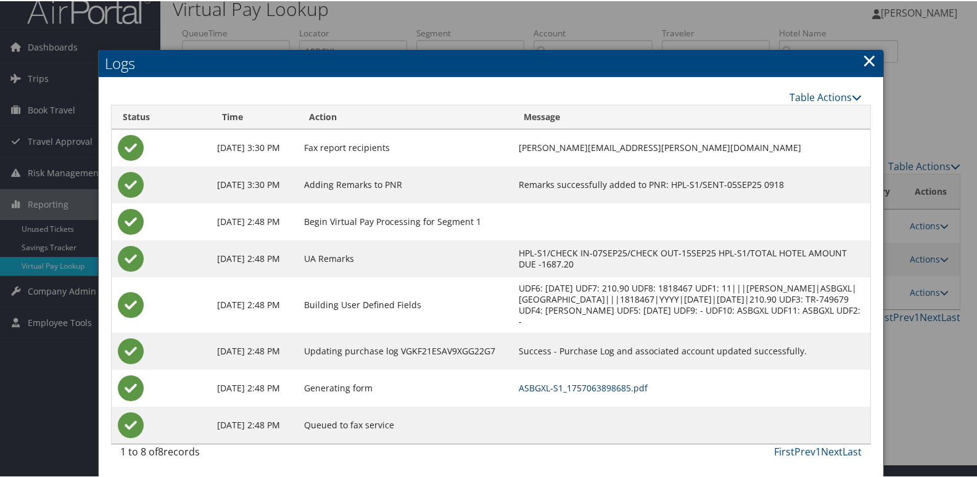
click at [599, 385] on link "ASBGXL-S1_1757063898685.pdf" at bounding box center [583, 387] width 129 height 12
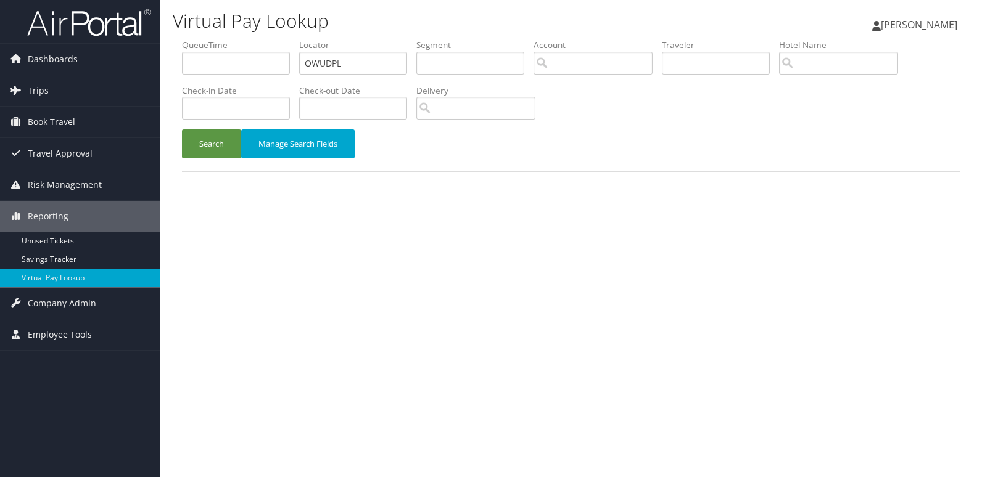
click at [307, 64] on input "OWUDPL" at bounding box center [353, 63] width 108 height 23
type input "OWUDPL"
click at [212, 141] on button "Search" at bounding box center [211, 144] width 59 height 29
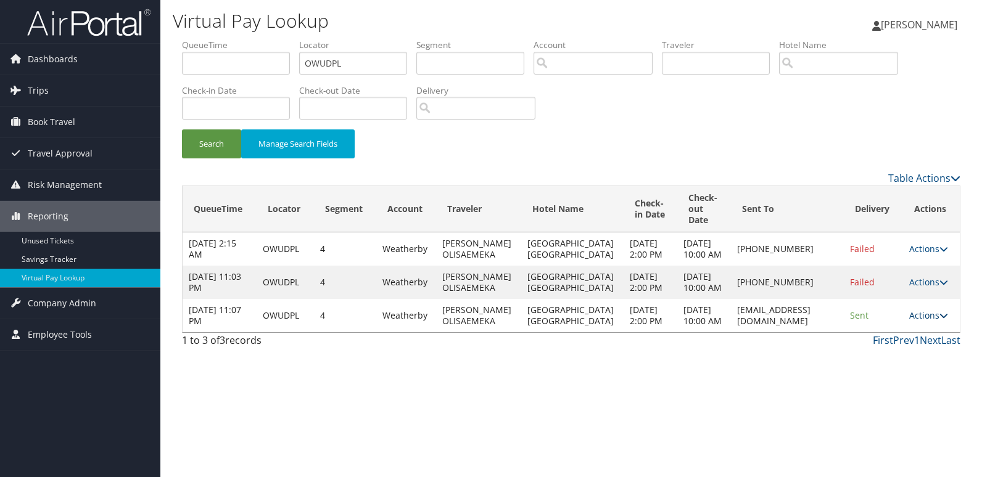
click at [927, 321] on link "Actions" at bounding box center [928, 316] width 39 height 12
click at [886, 376] on link "Logs" at bounding box center [903, 382] width 78 height 21
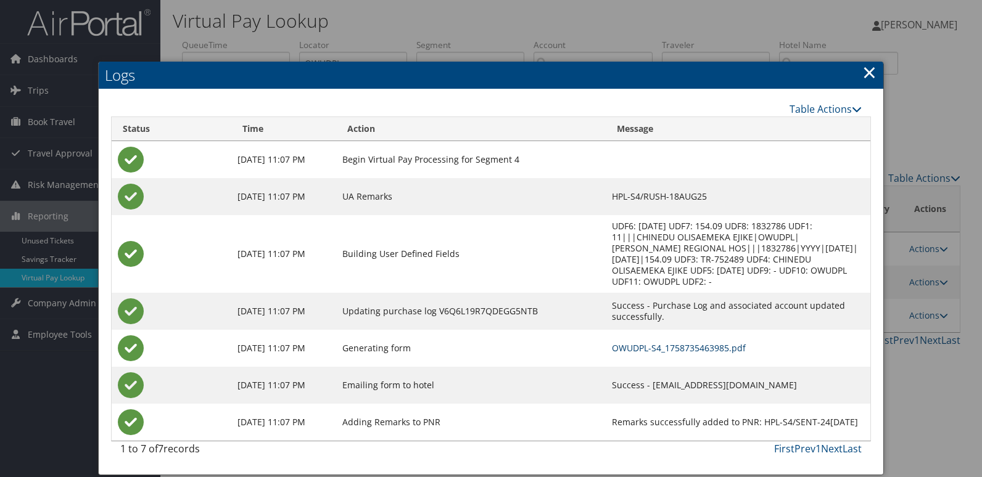
click at [656, 342] on link "OWUDPL-S4_1758735463985.pdf" at bounding box center [679, 348] width 134 height 12
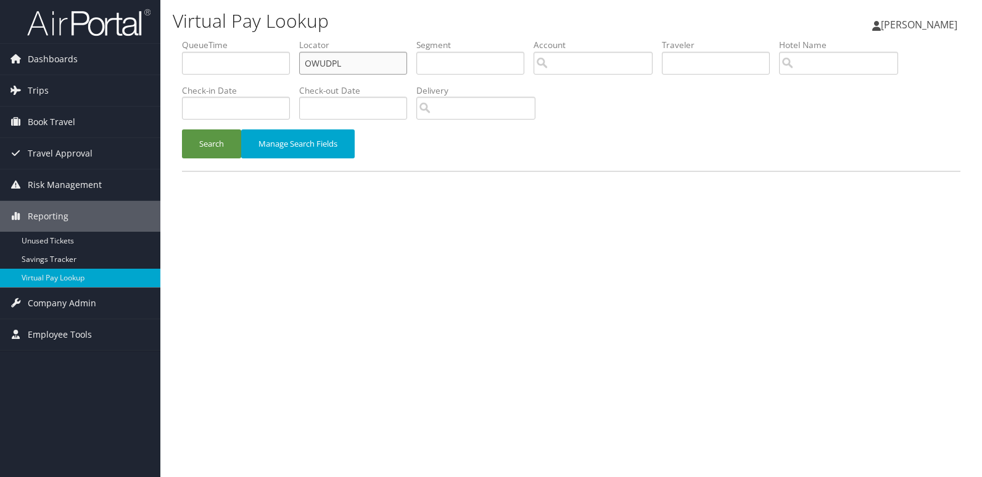
drag, startPoint x: 361, startPoint y: 56, endPoint x: 209, endPoint y: 79, distance: 154.0
click at [219, 39] on ul "QueueTime Locator OWUDPL Segment Account Traveler Hotel Name Check-in Date Chec…" at bounding box center [571, 39] width 778 height 0
paste input "DGXNRC"
click at [324, 64] on input "DGXNRC" at bounding box center [353, 63] width 108 height 23
type input "DGXNRC"
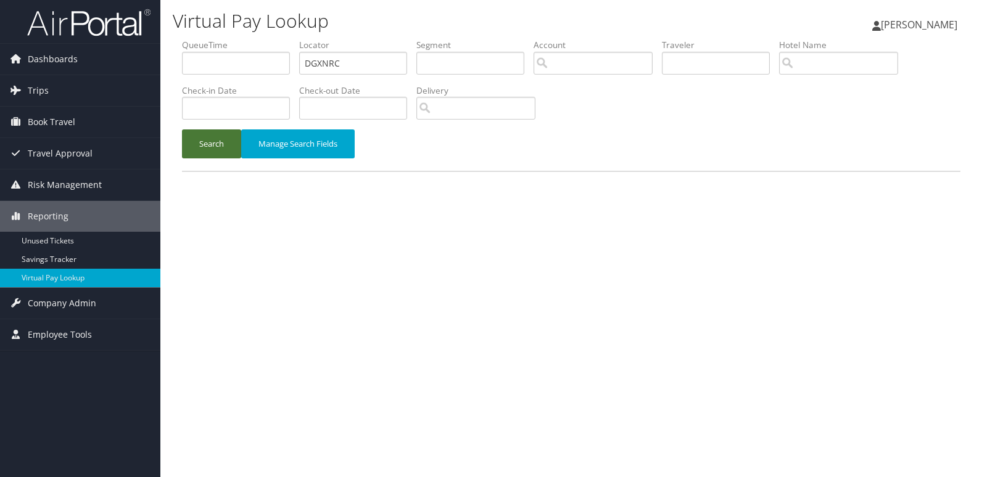
drag, startPoint x: 205, startPoint y: 145, endPoint x: 241, endPoint y: 163, distance: 40.3
click at [205, 144] on button "Search" at bounding box center [211, 144] width 59 height 29
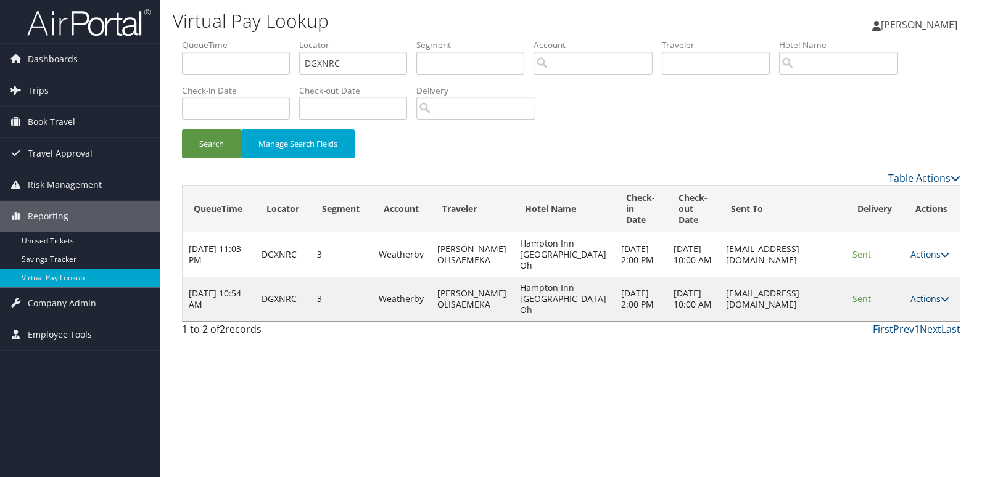
click at [927, 305] on link "Actions" at bounding box center [929, 299] width 39 height 12
click at [892, 350] on link "Logs" at bounding box center [905, 354] width 78 height 21
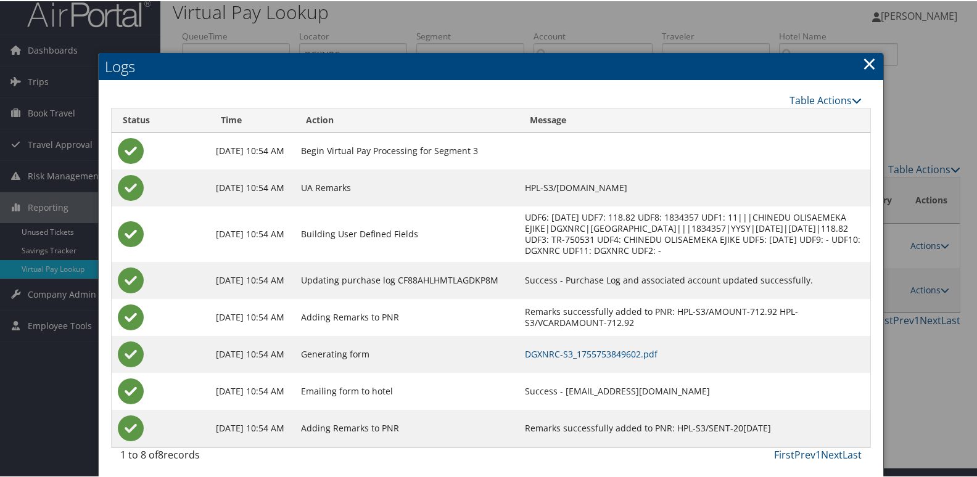
scroll to position [13, 0]
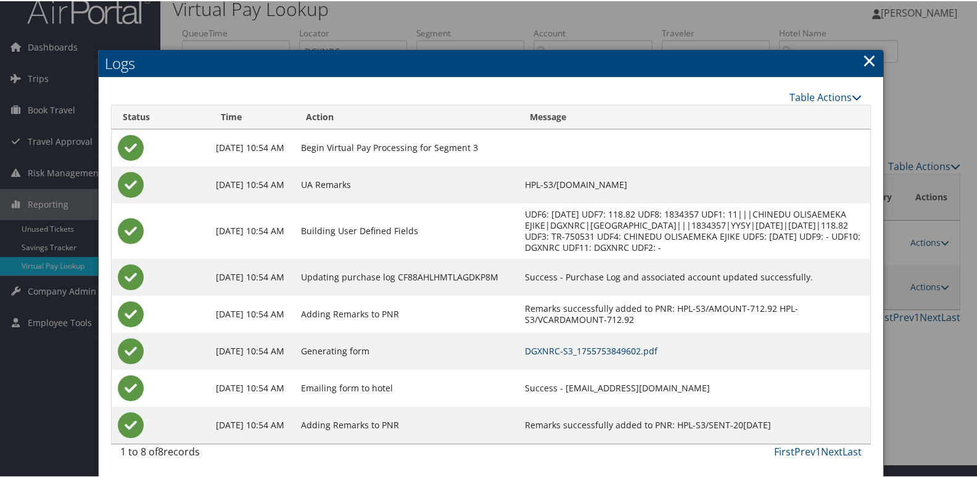
click at [604, 353] on link "DGXNRC-S3_1755753849602.pdf" at bounding box center [591, 350] width 133 height 12
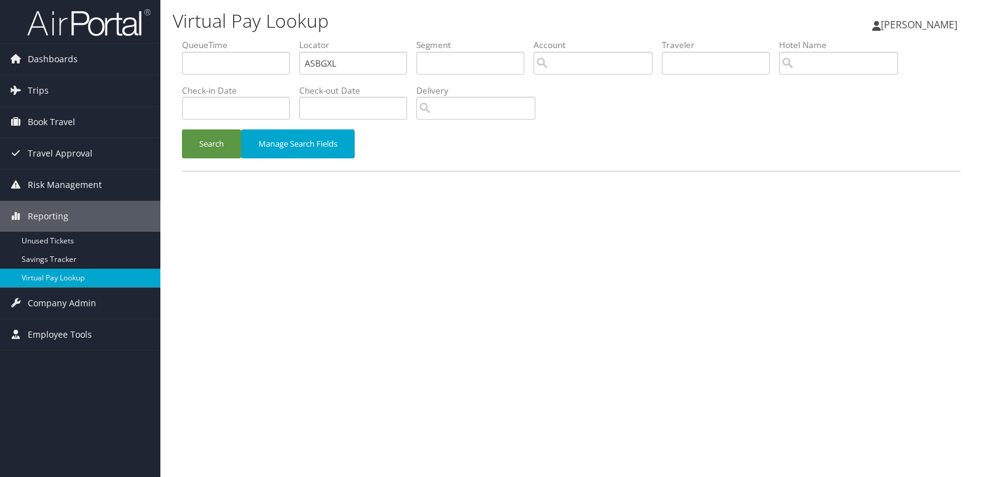
click at [298, 39] on ul "QueueTime Locator ASBGXL Segment Account Traveler Hotel Name Check-in Date Chec…" at bounding box center [571, 39] width 778 height 0
type input "EZITHI"
click at [226, 146] on button "Search" at bounding box center [211, 144] width 59 height 29
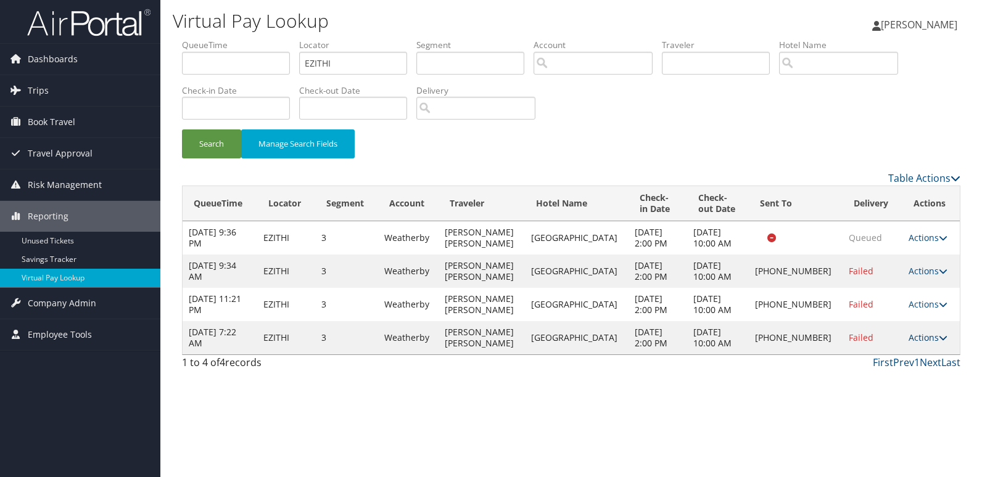
click at [920, 334] on link "Actions" at bounding box center [927, 338] width 39 height 12
click at [871, 371] on link "Logs" at bounding box center [883, 376] width 105 height 21
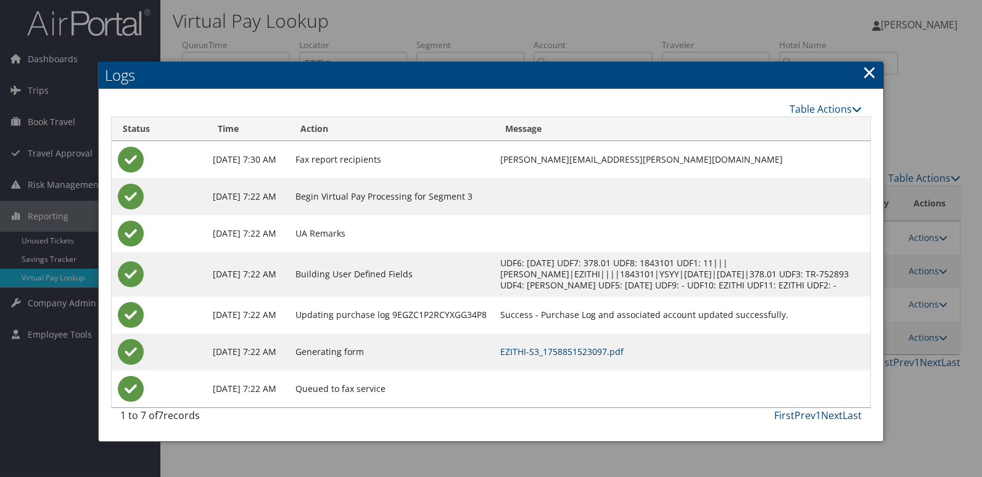
click at [580, 358] on link "EZITHI-S3_1758851523097.pdf" at bounding box center [561, 352] width 123 height 12
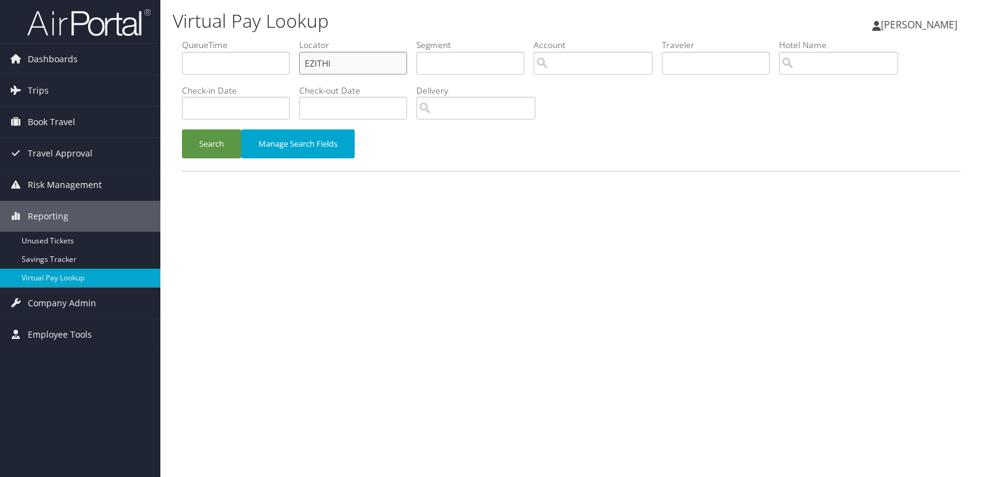
drag, startPoint x: 327, startPoint y: 66, endPoint x: 245, endPoint y: 68, distance: 82.7
click at [245, 39] on ul "QueueTime Locator EZITHI Segment Account Traveler Hotel Name Check-in Date Chec…" at bounding box center [571, 39] width 778 height 0
paste input "FAVTZZ"
click at [325, 62] on input "FAVTZZ" at bounding box center [353, 63] width 108 height 23
type input "FAVTZZ"
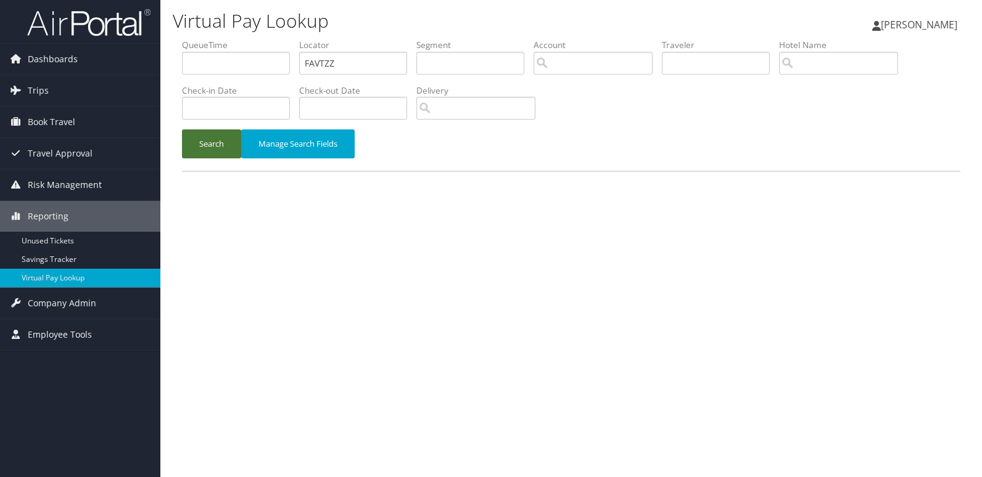
click at [189, 144] on button "Search" at bounding box center [211, 144] width 59 height 29
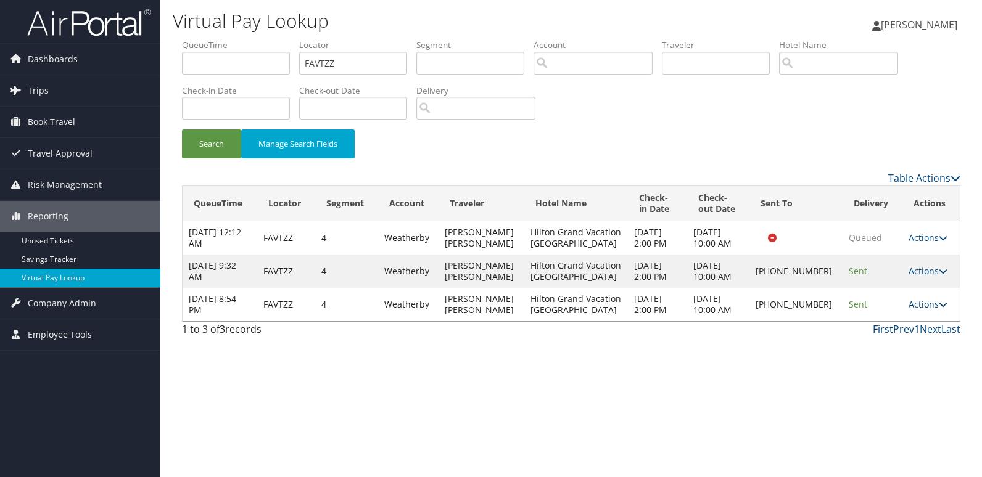
click at [921, 308] on link "Actions" at bounding box center [927, 304] width 39 height 12
click at [876, 345] on link "Logs" at bounding box center [884, 343] width 105 height 21
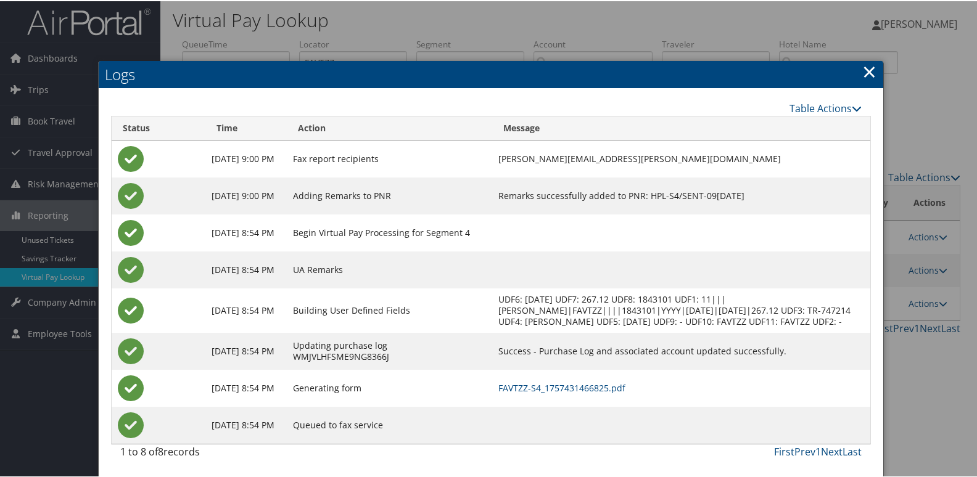
scroll to position [13, 0]
click at [553, 389] on link "FAVTZZ-S4_1757431466825.pdf" at bounding box center [561, 387] width 127 height 12
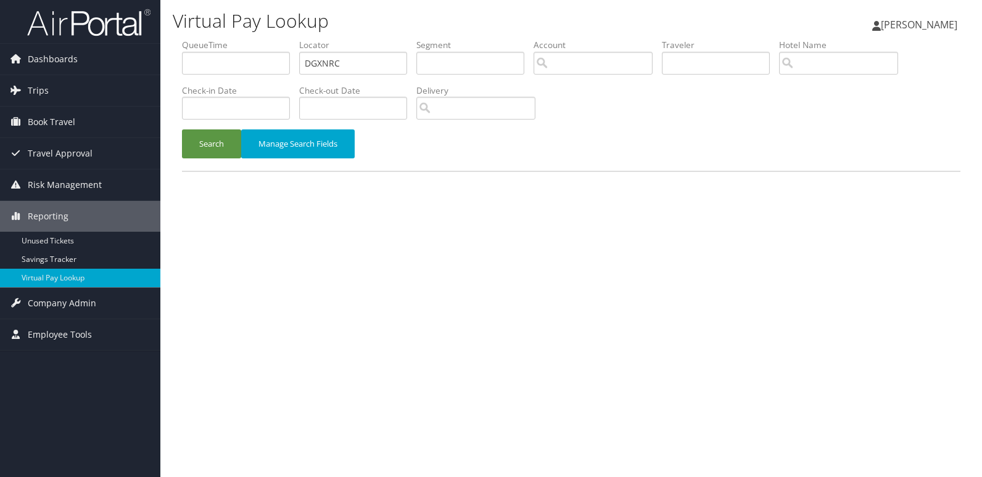
click at [219, 39] on ul "QueueTime Locator DGXNRC Segment Account Traveler Hotel Name Check-in Date Chec…" at bounding box center [571, 39] width 778 height 0
type input "EZITHI"
click at [204, 160] on div "Search Manage Search Fields" at bounding box center [571, 150] width 797 height 41
click at [213, 152] on button "Search" at bounding box center [211, 144] width 59 height 29
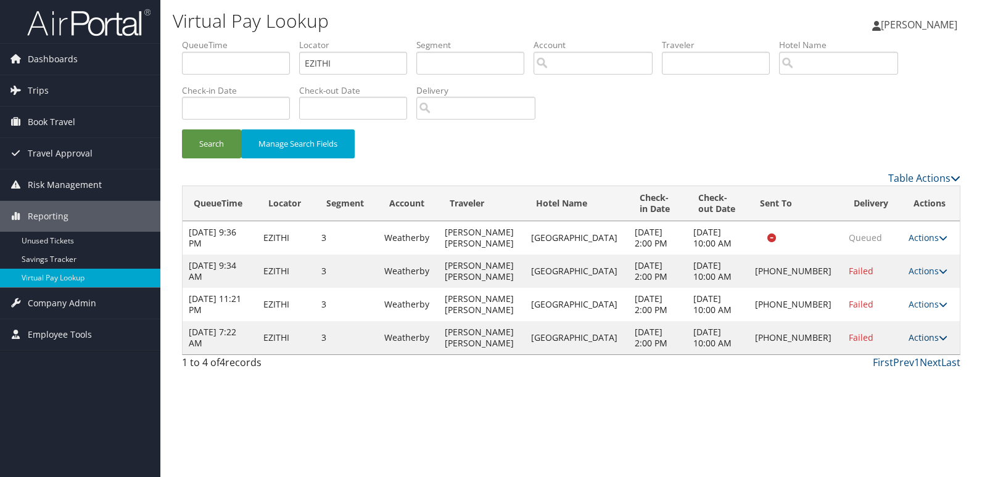
click at [917, 341] on link "Actions" at bounding box center [927, 338] width 39 height 12
click at [867, 374] on link "Logs" at bounding box center [883, 376] width 105 height 21
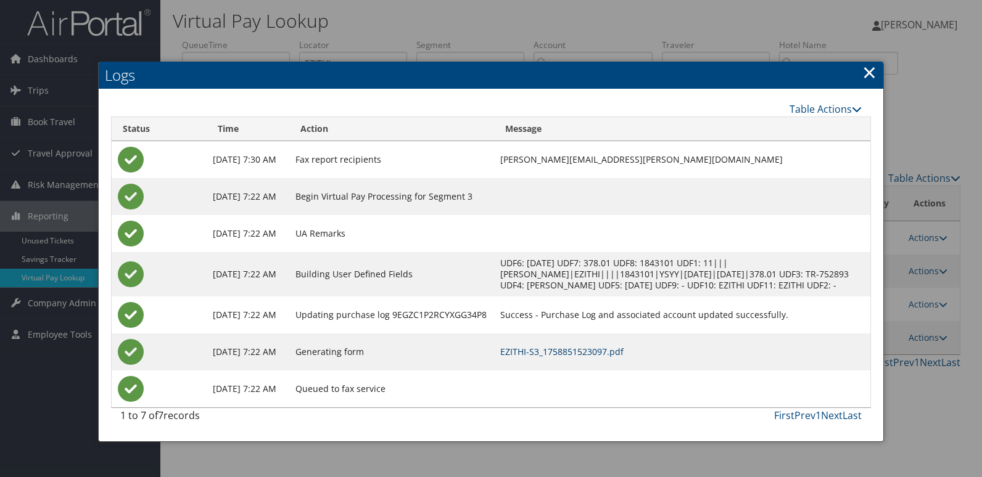
click at [541, 358] on link "EZITHI-S3_1758851523097.pdf" at bounding box center [561, 352] width 123 height 12
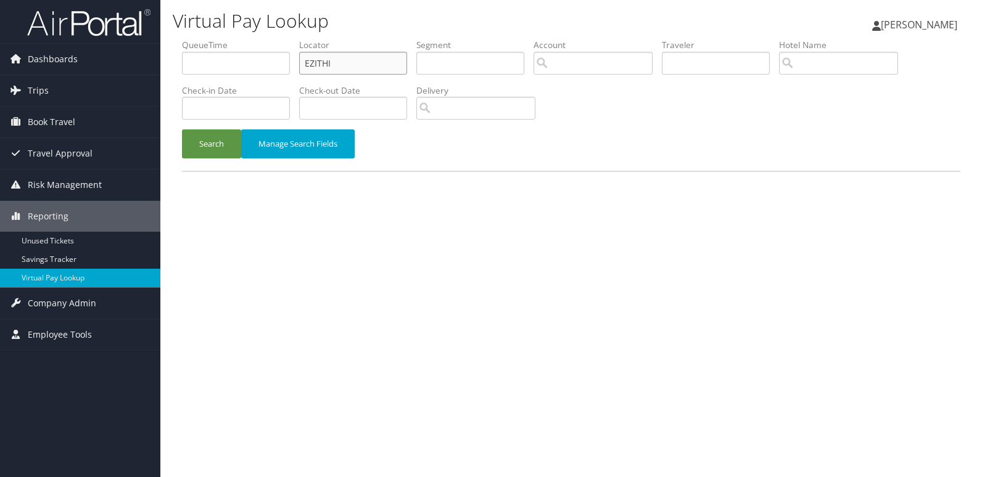
drag, startPoint x: 342, startPoint y: 62, endPoint x: 265, endPoint y: 72, distance: 77.0
click at [265, 39] on ul "QueueTime Locator EZITHI Segment Account Traveler Hotel Name Check-in Date Chec…" at bounding box center [571, 39] width 778 height 0
paste input "JGISIN"
type input "JGISIN"
click at [223, 143] on button "Search" at bounding box center [211, 144] width 59 height 29
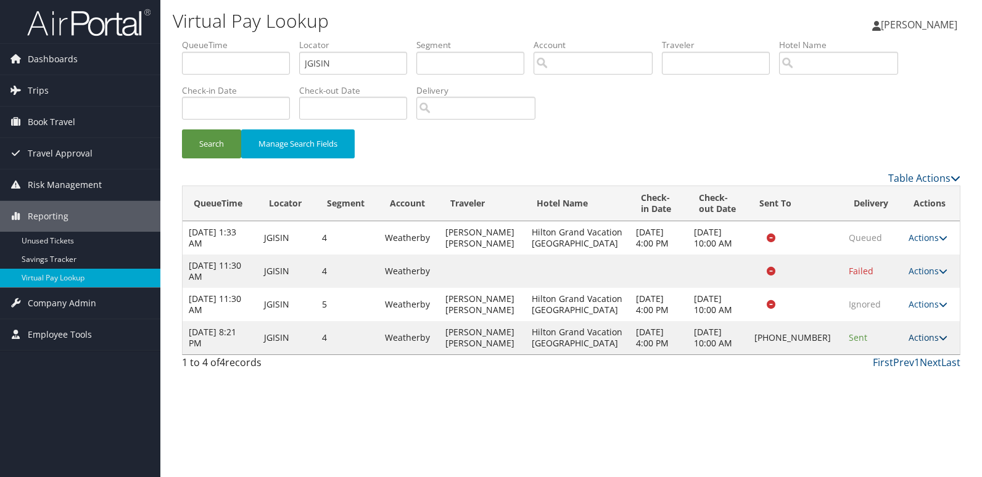
click at [919, 336] on link "Actions" at bounding box center [927, 338] width 39 height 12
click at [862, 375] on link "Logs" at bounding box center [883, 376] width 105 height 21
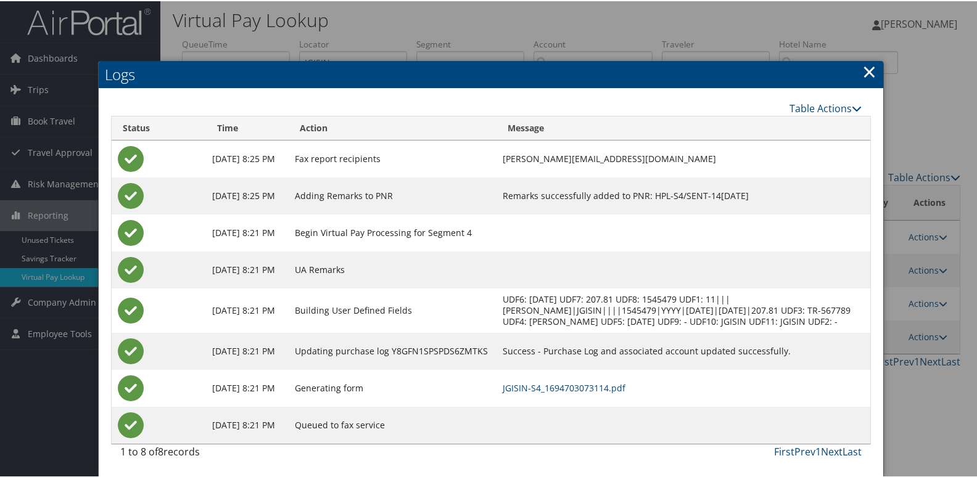
scroll to position [13, 0]
click at [575, 385] on link "JGISIN-S4_1694703073114.pdf" at bounding box center [564, 387] width 123 height 12
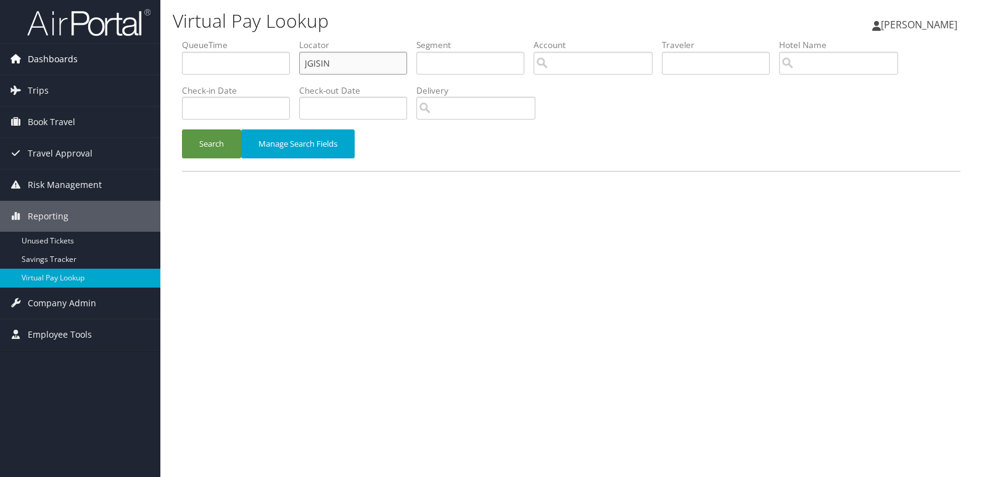
drag, startPoint x: 192, startPoint y: 66, endPoint x: 150, endPoint y: 66, distance: 41.9
click at [150, 66] on div "Dashboards AirPortal 360™ (Manager) My Travel Dashboard Trips Airtinerary® Look…" at bounding box center [491, 238] width 982 height 477
paste input "MIQJNV"
type input "MIQJNV"
drag, startPoint x: 189, startPoint y: 133, endPoint x: 205, endPoint y: 144, distance: 19.5
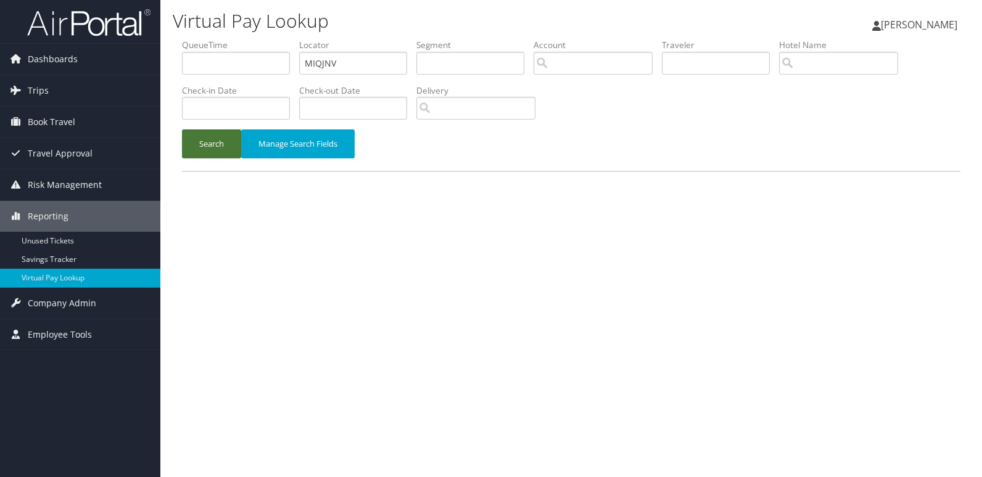
click at [189, 133] on button "Search" at bounding box center [211, 144] width 59 height 29
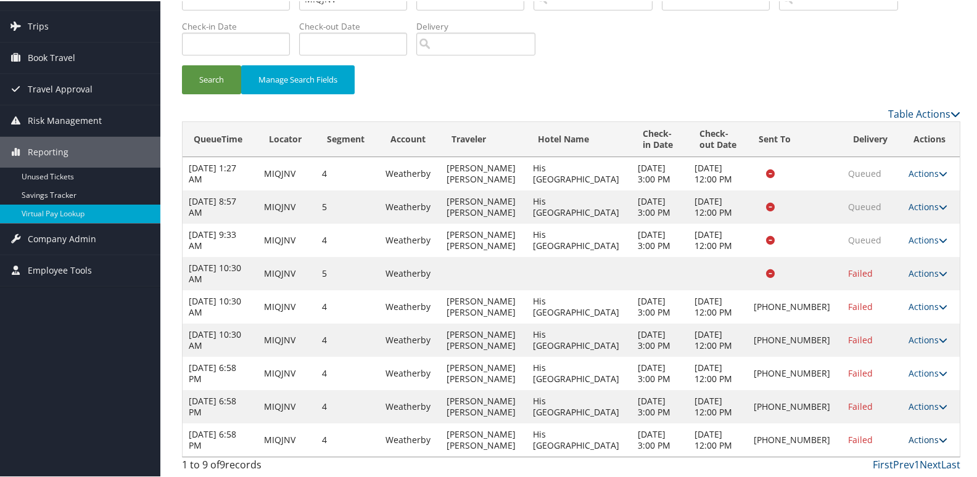
click at [924, 433] on link "Actions" at bounding box center [927, 439] width 39 height 12
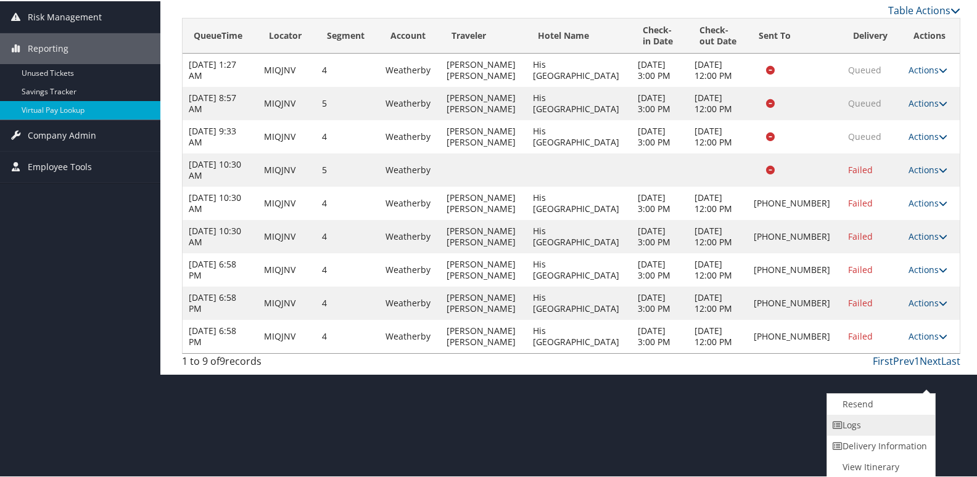
click at [862, 428] on link "Logs" at bounding box center [879, 424] width 105 height 21
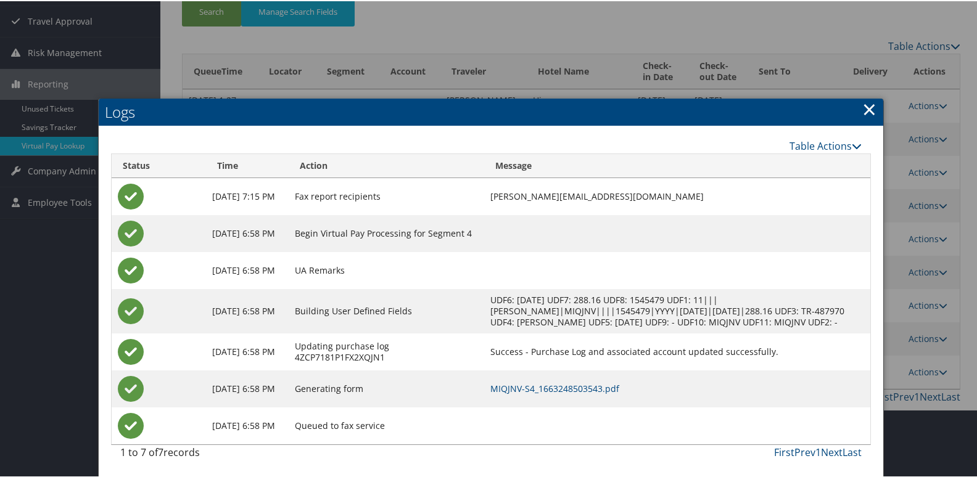
scroll to position [145, 0]
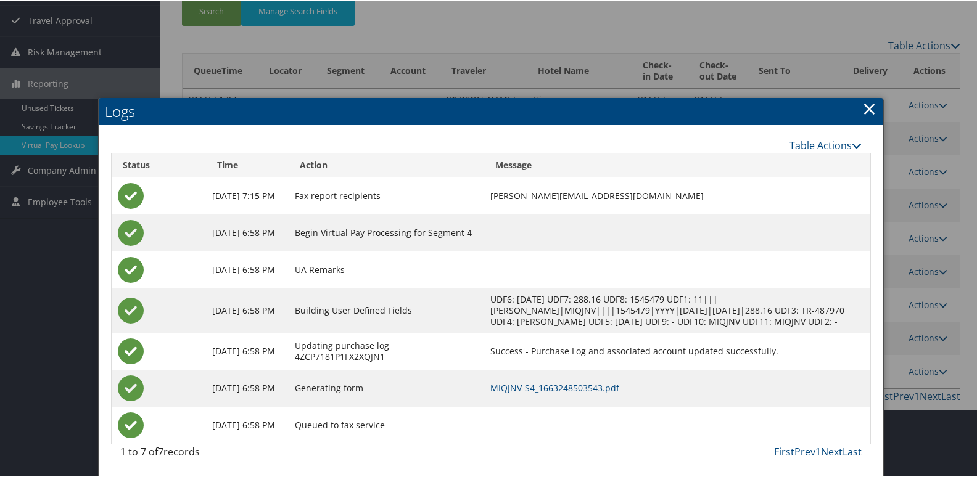
click at [571, 393] on td "MIQJNV-S4_1663248503543.pdf" at bounding box center [676, 387] width 385 height 37
click at [566, 386] on link "MIQJNV-S4_1663248503543.pdf" at bounding box center [554, 387] width 129 height 12
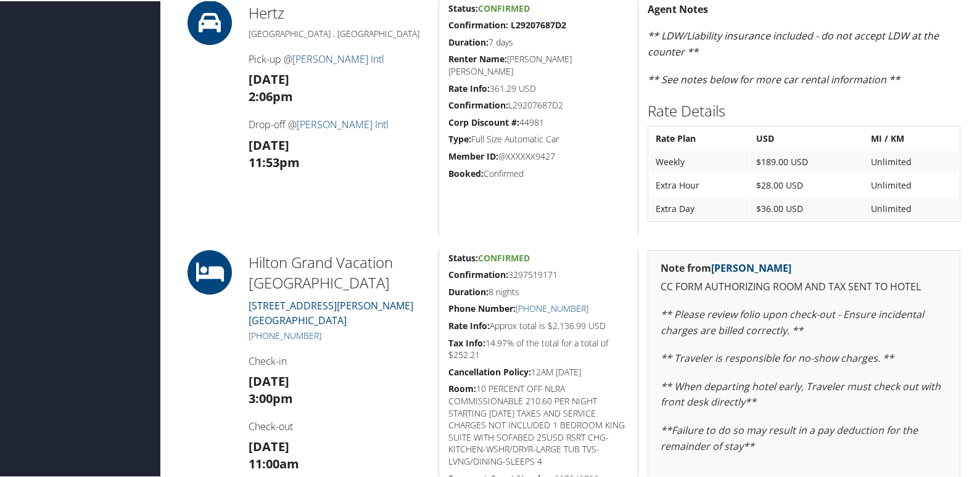
scroll to position [741, 0]
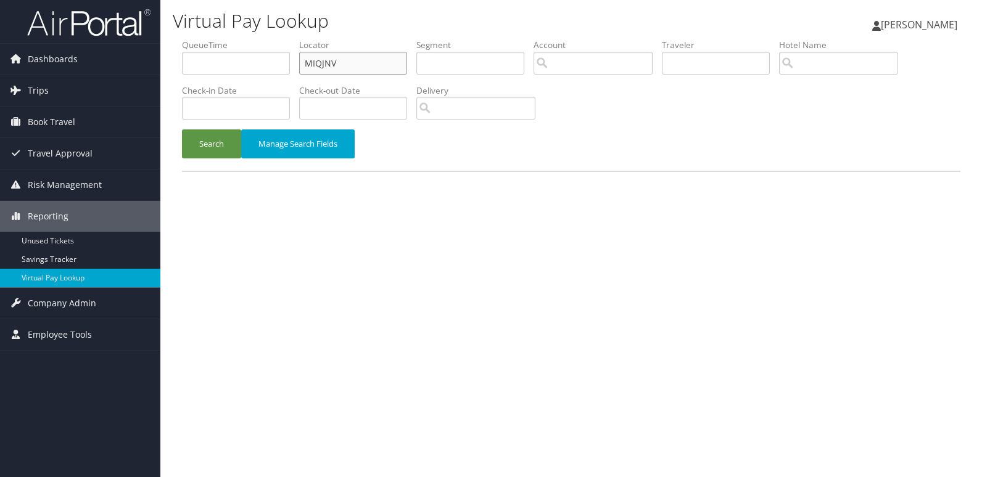
drag, startPoint x: 361, startPoint y: 56, endPoint x: 225, endPoint y: 91, distance: 140.9
click at [236, 39] on ul "QueueTime Locator MIQJNV Segment Account Traveler Hotel Name Check-in Date Chec…" at bounding box center [571, 39] width 778 height 0
paste input "JGISIN"
type input "JGISIN"
click at [208, 142] on button "Search" at bounding box center [211, 144] width 59 height 29
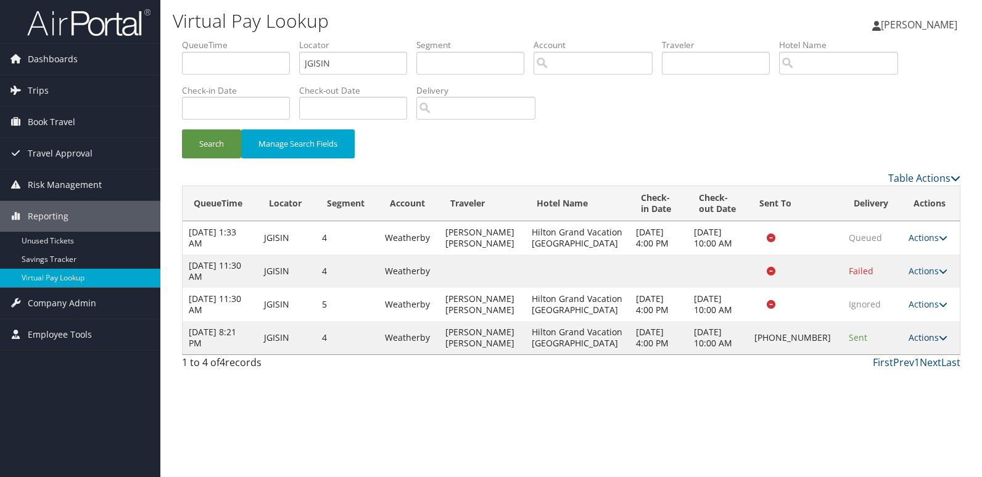
click at [920, 337] on link "Actions" at bounding box center [927, 338] width 39 height 12
click at [854, 376] on link "Logs" at bounding box center [883, 376] width 105 height 21
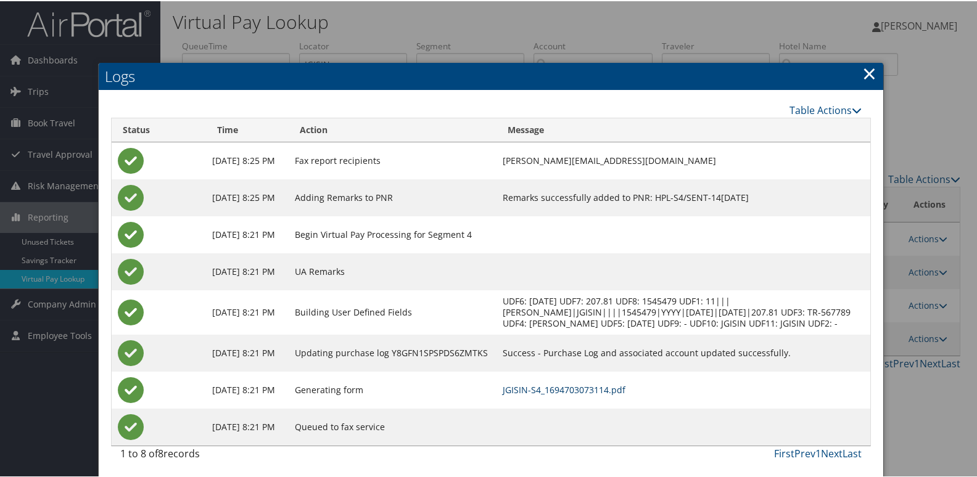
click at [574, 395] on link "JGISIN-S4_1694703073114.pdf" at bounding box center [564, 389] width 123 height 12
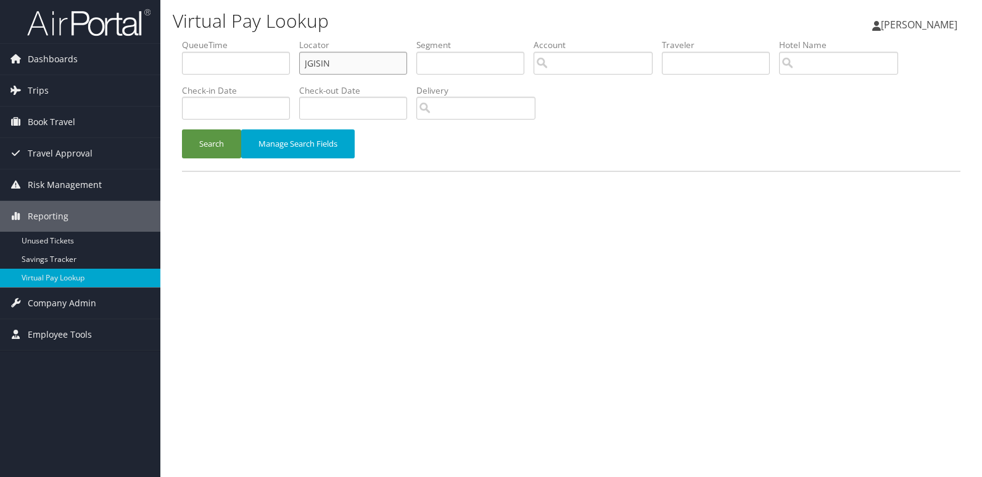
drag, startPoint x: 344, startPoint y: 65, endPoint x: 261, endPoint y: 65, distance: 82.6
click at [261, 39] on ul "QueueTime Locator JGISIN Segment Account Traveler Hotel Name Check-in Date Chec…" at bounding box center [571, 39] width 778 height 0
paste input "SHRAZO"
type input "SHRAZO"
click at [228, 144] on button "Search" at bounding box center [211, 144] width 59 height 29
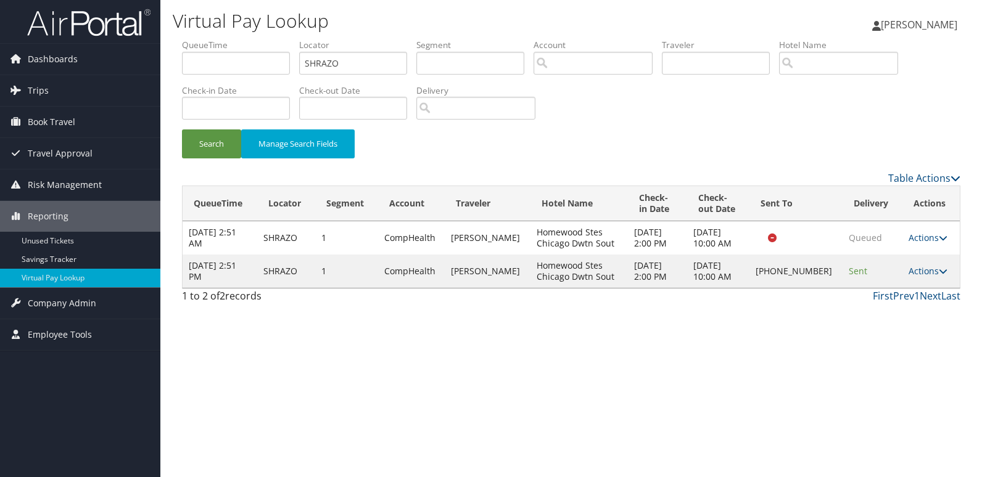
click at [902, 273] on td "Actions Resend Logs Delivery Information View Itinerary" at bounding box center [930, 271] width 57 height 33
click at [913, 275] on link "Actions" at bounding box center [927, 271] width 39 height 12
click at [868, 313] on link "Logs" at bounding box center [886, 310] width 105 height 21
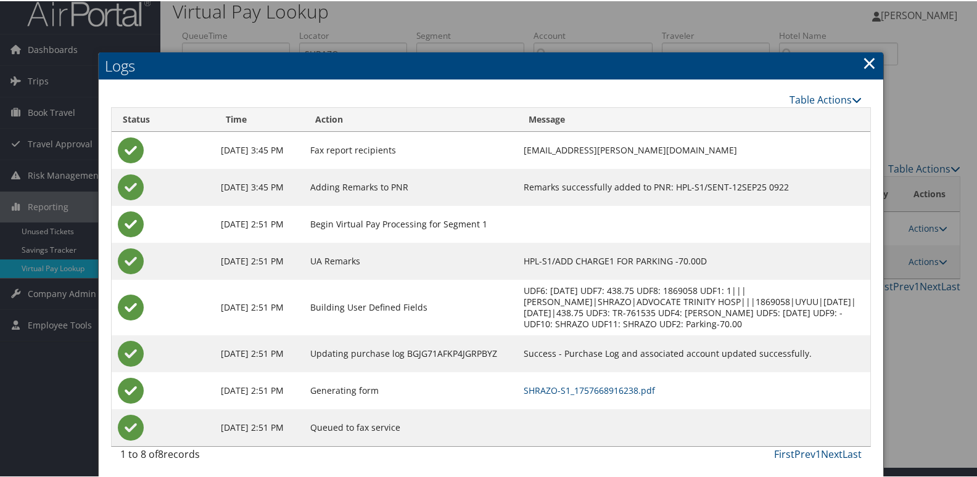
scroll to position [13, 0]
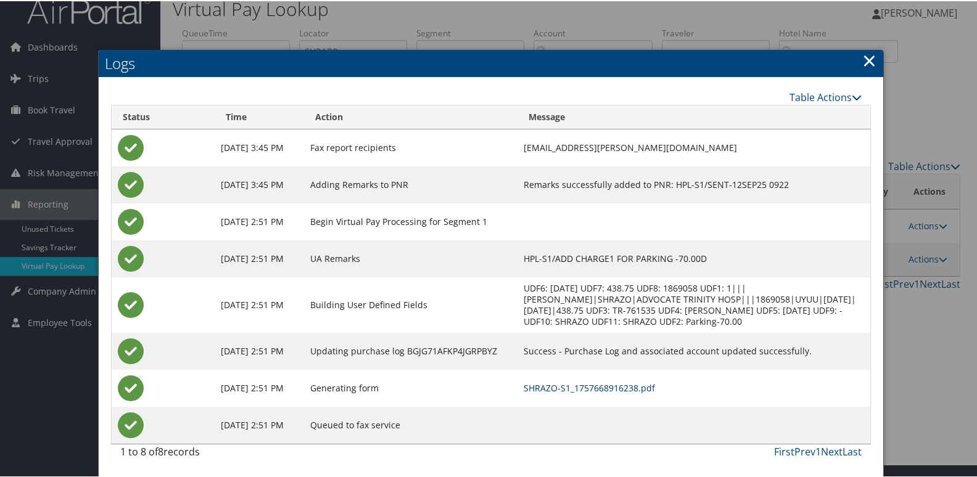
click at [580, 388] on link "SHRAZO-S1_1757668916238.pdf" at bounding box center [589, 387] width 131 height 12
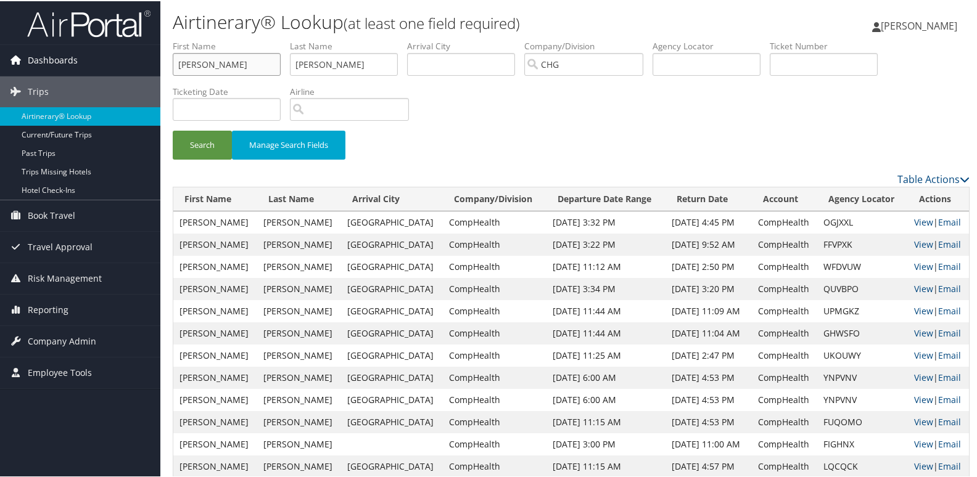
drag, startPoint x: 210, startPoint y: 64, endPoint x: 96, endPoint y: 64, distance: 113.5
paste input "[PERSON_NAME]"
drag, startPoint x: 202, startPoint y: 64, endPoint x: 150, endPoint y: 64, distance: 51.8
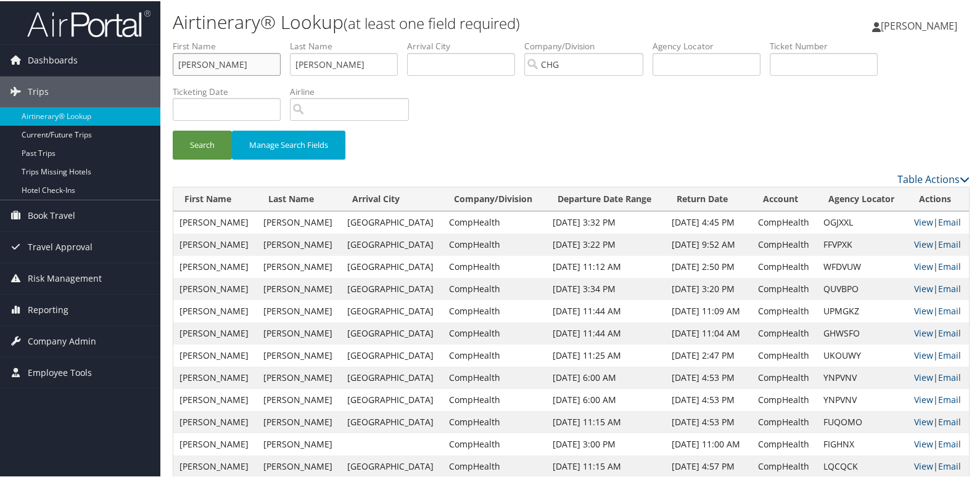
type input "[PERSON_NAME]"
drag, startPoint x: 355, startPoint y: 56, endPoint x: 195, endPoint y: 65, distance: 160.0
click at [196, 39] on ul "First Name [PERSON_NAME] Last Name [PERSON_NAME] Departure City Arrival City Co…" at bounding box center [571, 39] width 797 height 0
paste input "[PERSON_NAME],"
type input "[PERSON_NAME]"
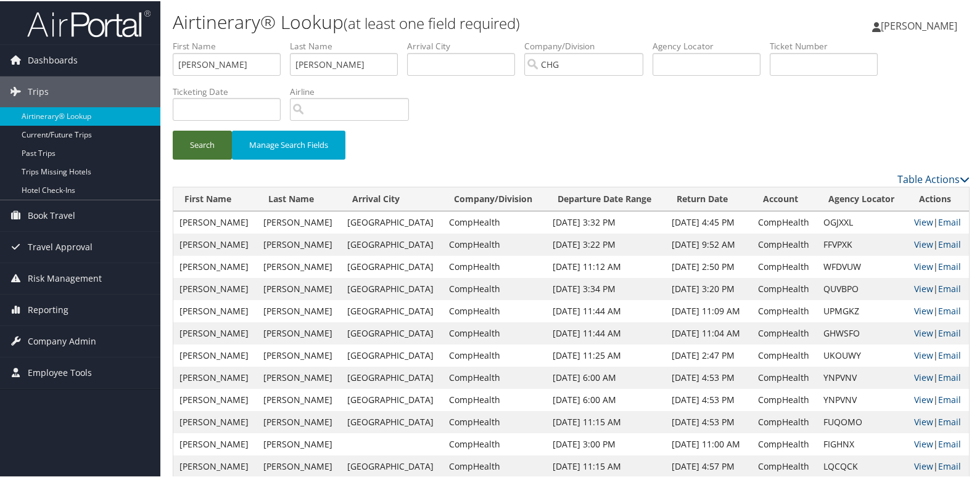
click at [207, 144] on button "Search" at bounding box center [202, 144] width 59 height 29
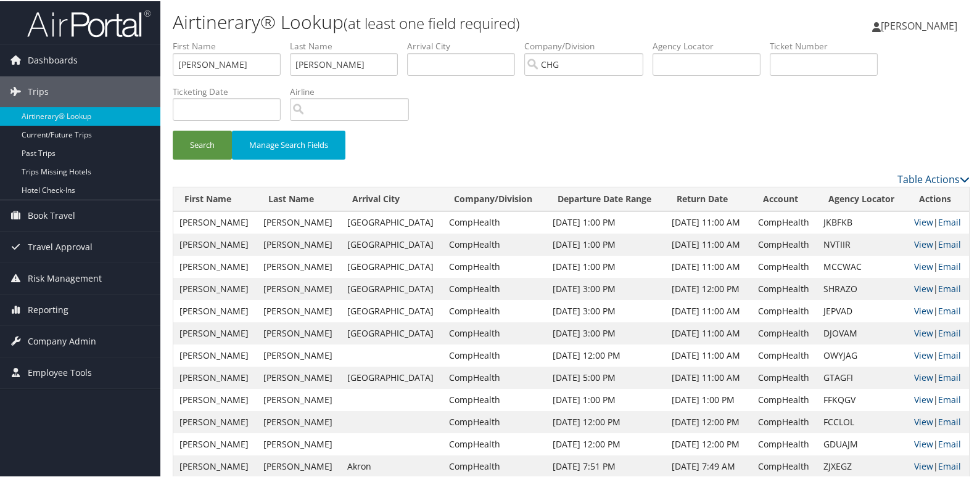
click at [823, 290] on td "SHRAZO" at bounding box center [862, 288] width 91 height 22
copy td "SHRAZO"
drag, startPoint x: 808, startPoint y: 309, endPoint x: 845, endPoint y: 308, distance: 36.4
click at [845, 308] on td "JEPVAD" at bounding box center [862, 310] width 91 height 22
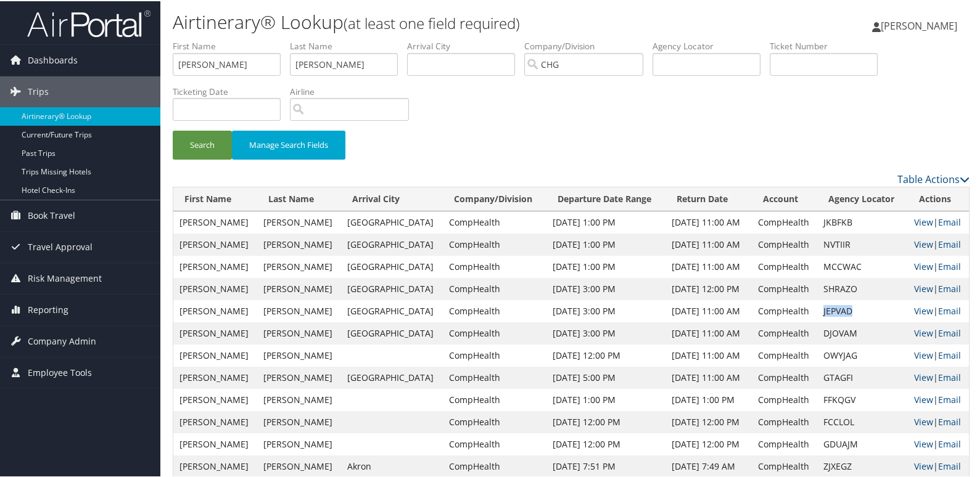
copy td "JEPVAD"
click at [826, 331] on td "DJOVAM" at bounding box center [862, 332] width 91 height 22
copy td "DJOVAM"
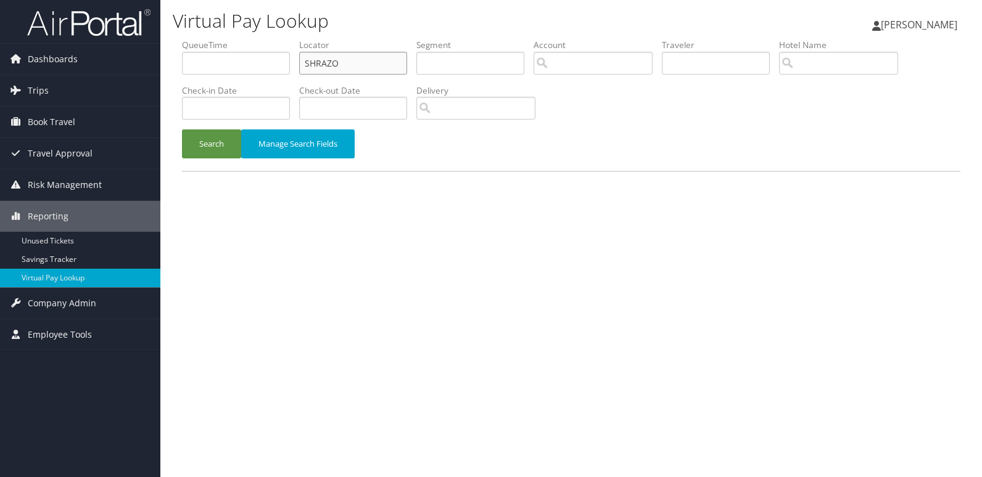
drag, startPoint x: 347, startPoint y: 65, endPoint x: 212, endPoint y: 67, distance: 134.5
click at [212, 39] on ul "QueueTime Locator SHRAZO Segment Account Traveler Hotel Name Check-in Date Chec…" at bounding box center [571, 39] width 778 height 0
paste input "JEPVAD"
type input "JEPVAD"
drag, startPoint x: 212, startPoint y: 138, endPoint x: 318, endPoint y: 169, distance: 110.6
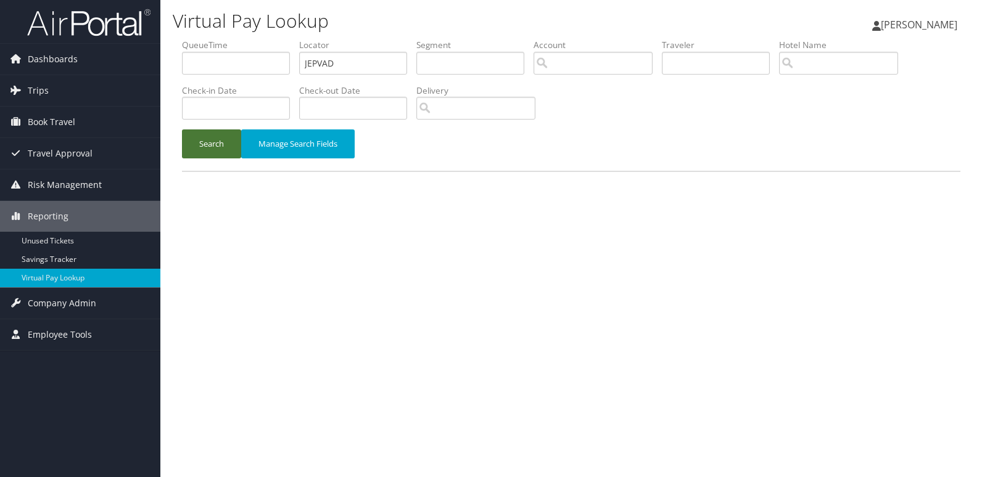
click at [211, 138] on button "Search" at bounding box center [211, 144] width 59 height 29
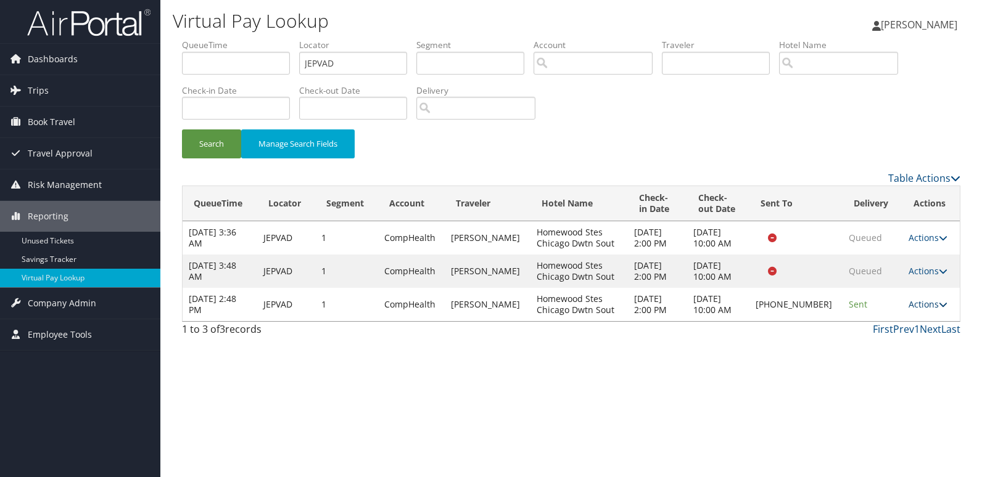
click at [913, 302] on link "Actions" at bounding box center [927, 304] width 39 height 12
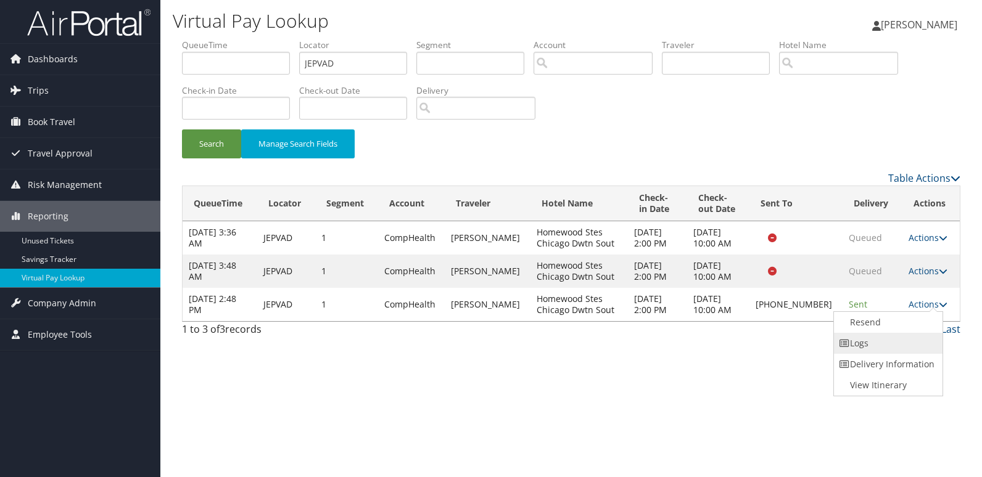
click at [865, 344] on link "Logs" at bounding box center [886, 343] width 105 height 21
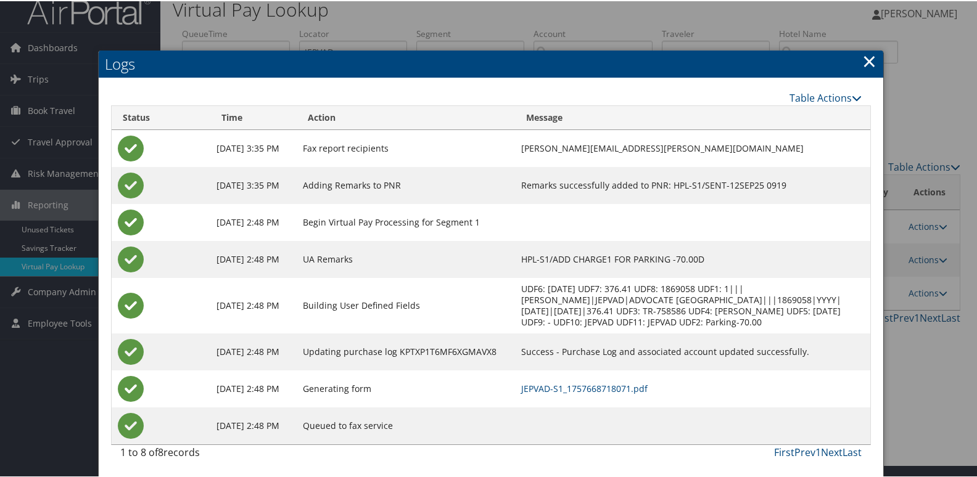
scroll to position [13, 0]
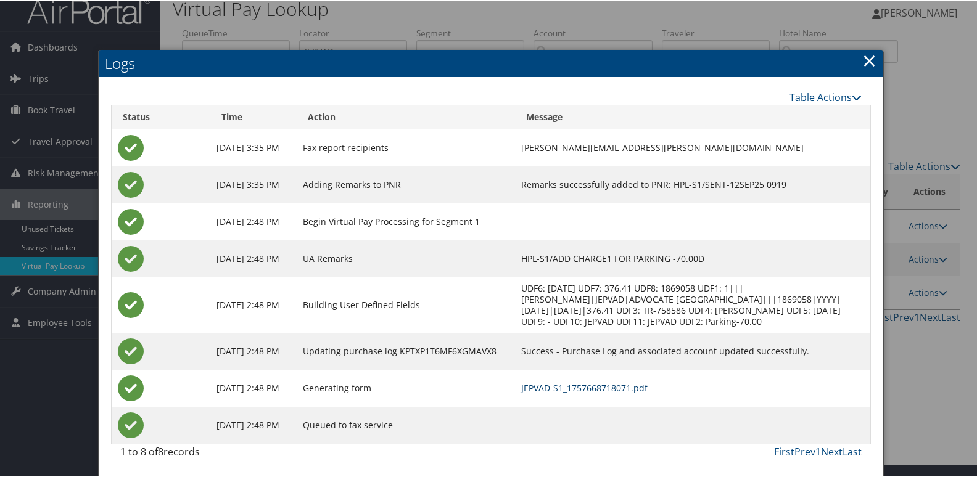
click at [613, 392] on link "JEPVAD-S1_1757668718071.pdf" at bounding box center [584, 387] width 126 height 12
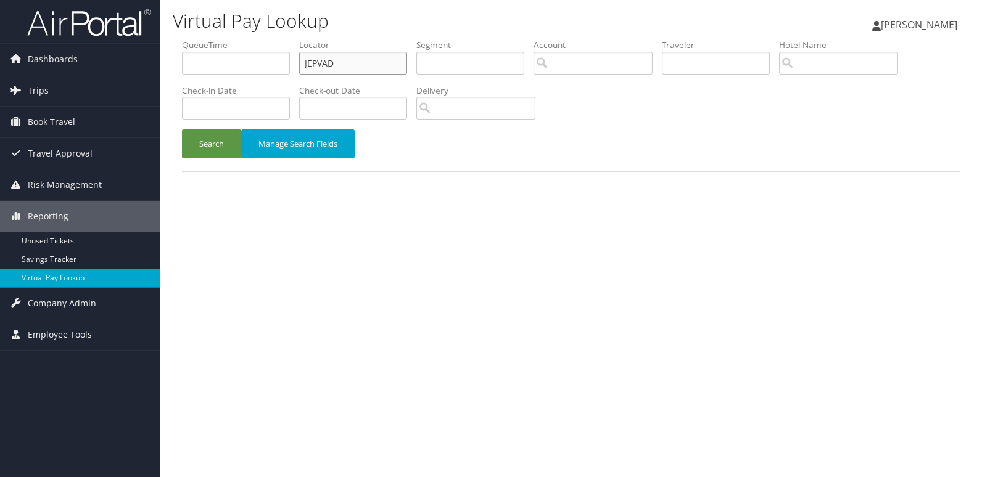
drag, startPoint x: 335, startPoint y: 67, endPoint x: 189, endPoint y: 78, distance: 145.9
click at [194, 39] on ul "QueueTime Locator JEPVAD Segment Account Traveler Hotel Name Check-in Date Chec…" at bounding box center [571, 39] width 778 height 0
paste input "DJOVAM"
type input "DJOVAM"
click at [193, 158] on button "Search" at bounding box center [211, 144] width 59 height 29
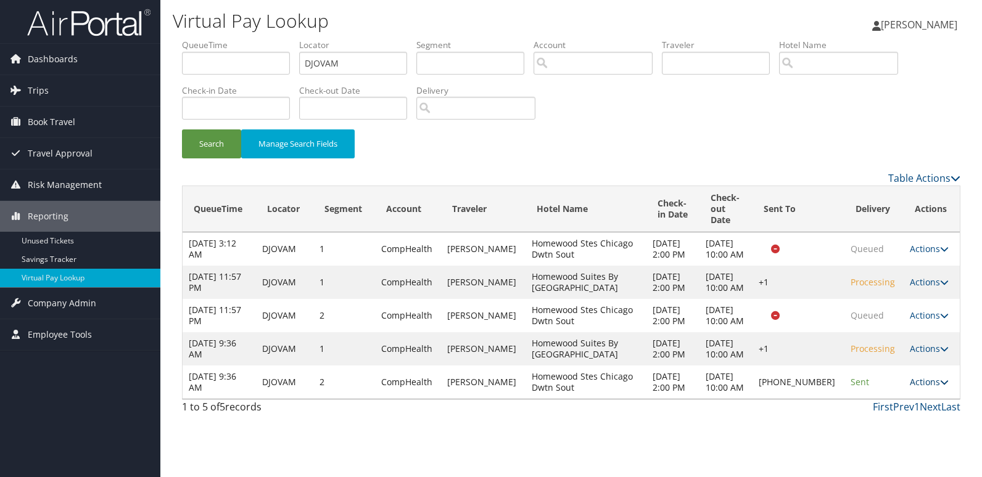
click at [940, 387] on icon at bounding box center [944, 382] width 9 height 9
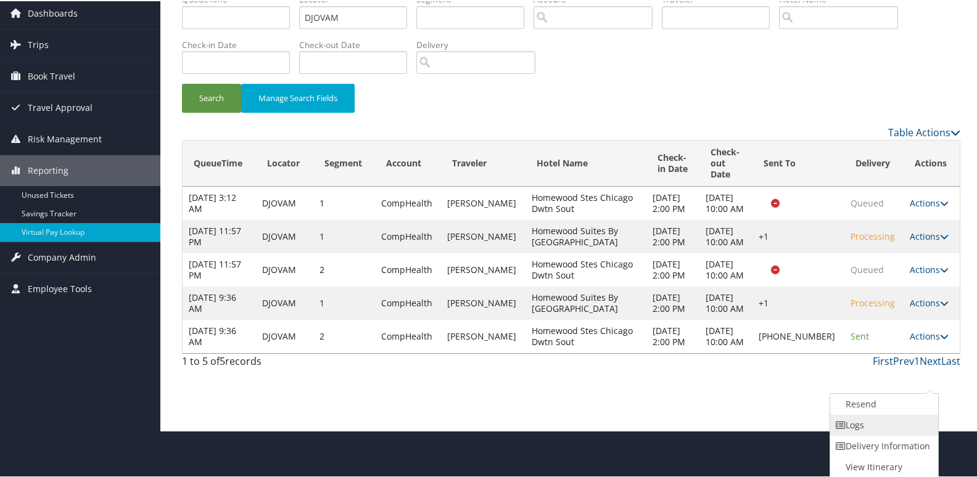
click at [853, 429] on link "Logs" at bounding box center [882, 424] width 105 height 21
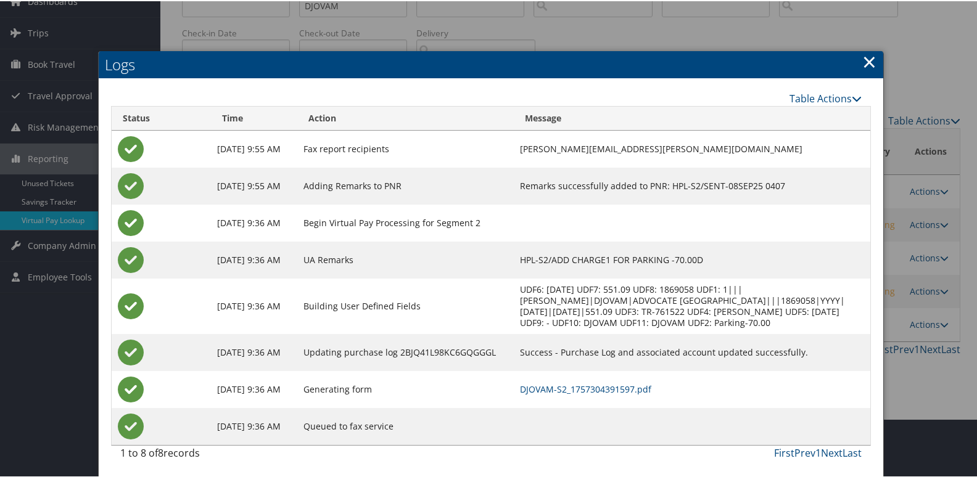
scroll to position [60, 0]
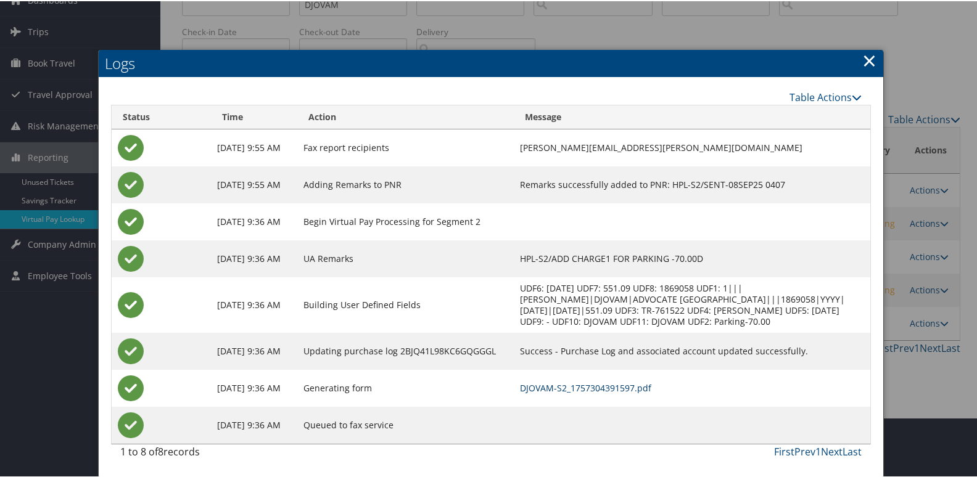
click at [607, 385] on link "DJOVAM-S2_1757304391597.pdf" at bounding box center [585, 387] width 131 height 12
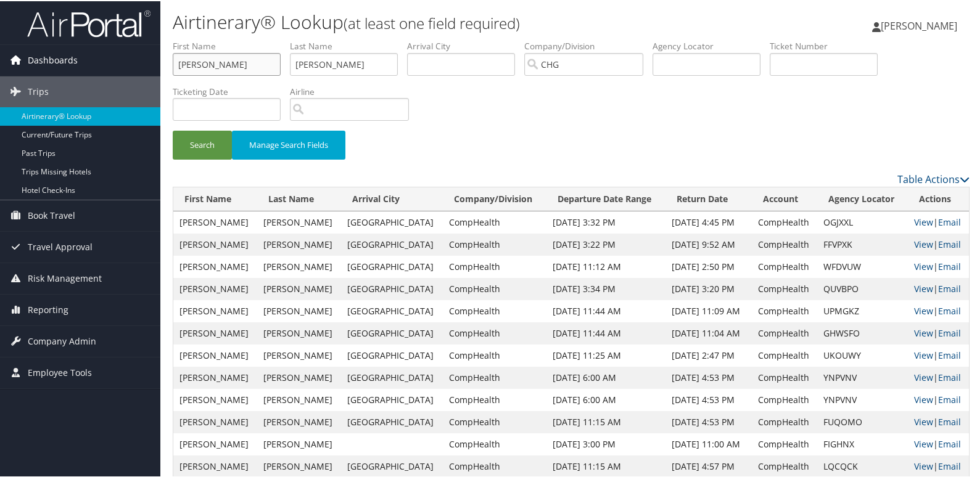
drag, startPoint x: 224, startPoint y: 68, endPoint x: 115, endPoint y: 70, distance: 109.2
paste input "[PERSON_NAME][GEOGRAPHIC_DATA]"
drag, startPoint x: 204, startPoint y: 63, endPoint x: 158, endPoint y: 68, distance: 46.5
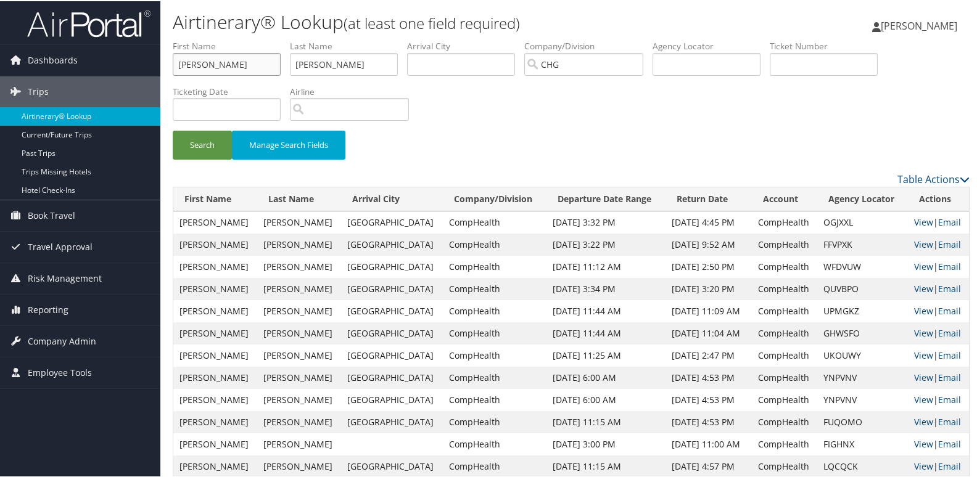
type input "[PERSON_NAME]"
drag, startPoint x: 335, startPoint y: 68, endPoint x: 226, endPoint y: 68, distance: 109.2
click at [226, 39] on ul "First Name [PERSON_NAME] Last Name [PERSON_NAME] Departure City Arrival City Co…" at bounding box center [571, 39] width 797 height 0
paste input "Alam,"
type input "Alam"
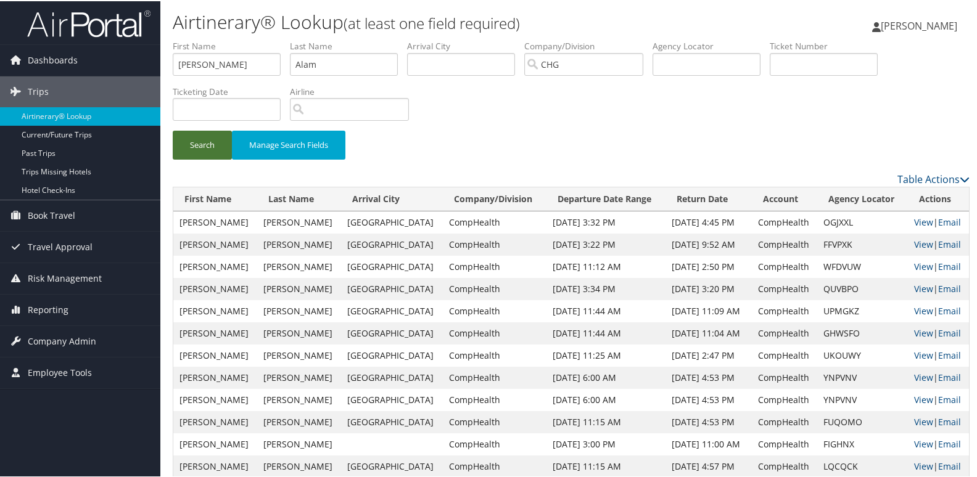
click at [206, 140] on button "Search" at bounding box center [202, 144] width 59 height 29
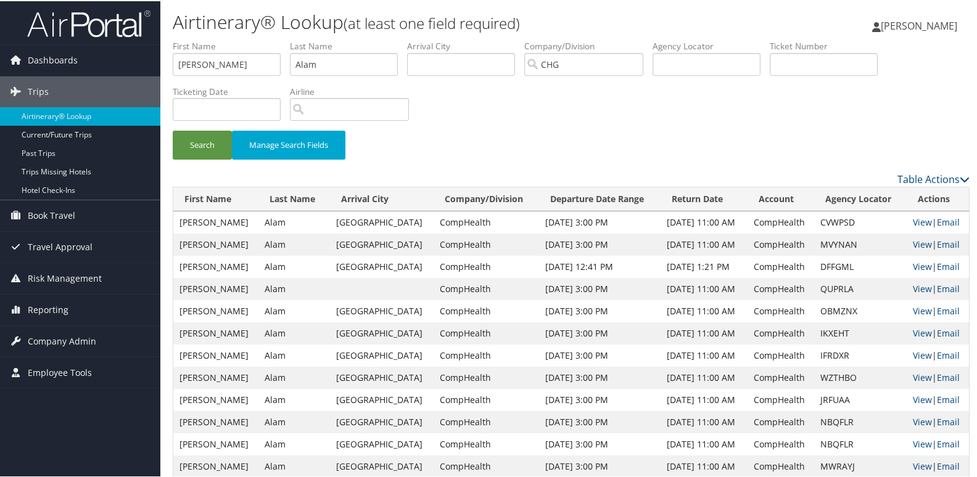
click at [731, 339] on td "[DATE] 11:00 AM" at bounding box center [704, 332] width 88 height 22
drag, startPoint x: 850, startPoint y: 332, endPoint x: 802, endPoint y: 332, distance: 48.1
click at [802, 332] on tr "[PERSON_NAME] Fayetteville CompHealth [DATE] 3:00 PM [DATE] 11:00 AM CompHealth…" at bounding box center [571, 332] width 796 height 22
copy tr "IKXEHT"
drag, startPoint x: 221, startPoint y: 62, endPoint x: 127, endPoint y: 72, distance: 94.3
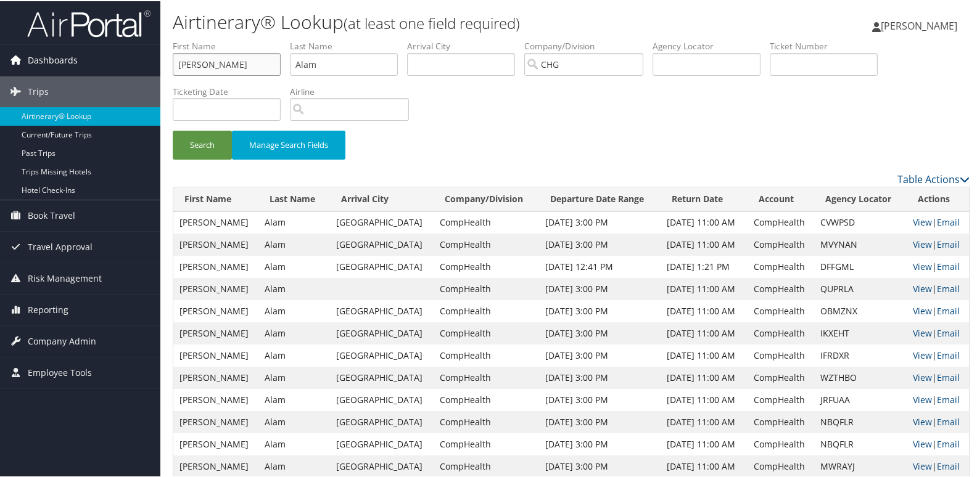
click at [127, 72] on div "Dashboards AirPortal 360™ (Manager) My Travel Dashboard Trips Airtinerary® Look…" at bounding box center [491, 382] width 982 height 765
paste input "[PERSON_NAME]"
drag, startPoint x: 215, startPoint y: 62, endPoint x: 158, endPoint y: 64, distance: 56.7
click at [158, 64] on div "Dashboards AirPortal 360™ (Manager) My Travel Dashboard Trips Airtinerary® Look…" at bounding box center [491, 382] width 982 height 765
type input "[PERSON_NAME]"
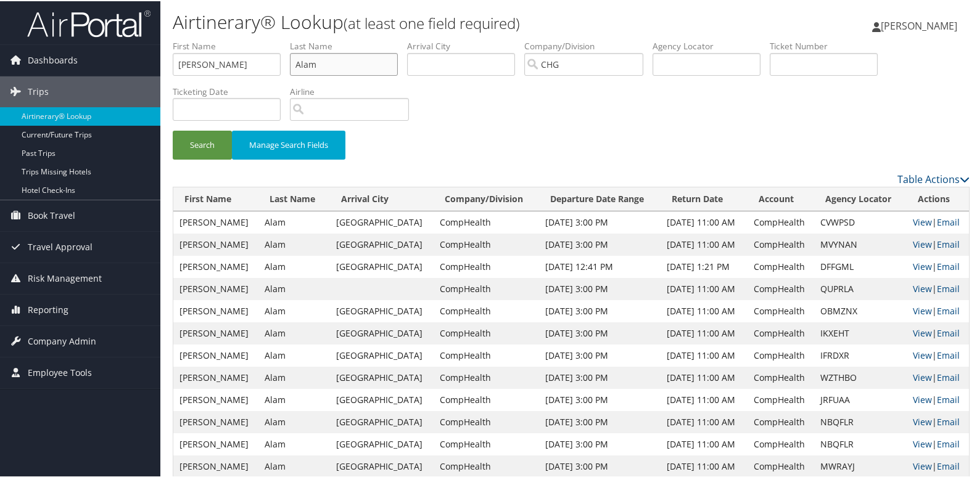
drag, startPoint x: 350, startPoint y: 72, endPoint x: 216, endPoint y: 75, distance: 133.8
click at [216, 39] on ul "First Name [PERSON_NAME] Last Name [PERSON_NAME] Departure City Arrival City Co…" at bounding box center [571, 39] width 797 height 0
paste input "[PERSON_NAME],"
type input "[PERSON_NAME]"
click at [207, 135] on button "Search" at bounding box center [202, 144] width 59 height 29
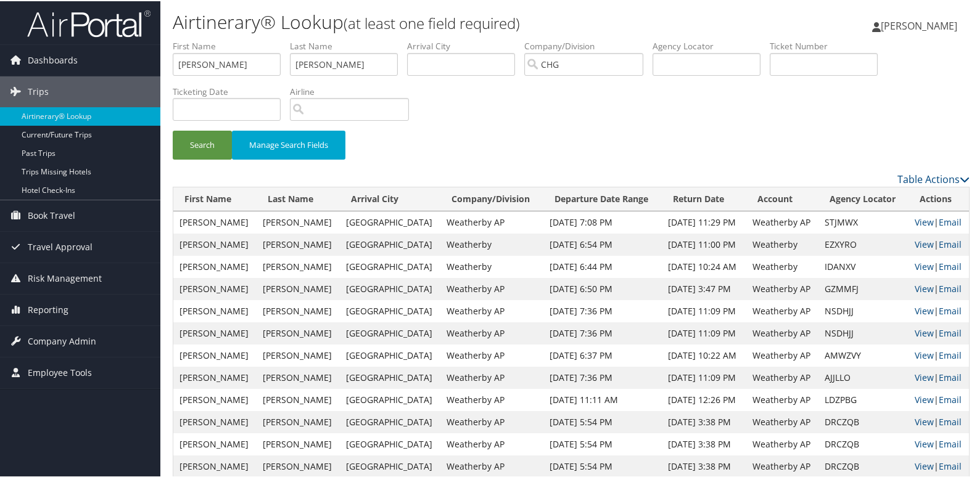
click at [818, 376] on td "AJJLLO" at bounding box center [863, 377] width 90 height 22
copy td "AJJLLO"
drag, startPoint x: 228, startPoint y: 59, endPoint x: 104, endPoint y: 59, distance: 124.0
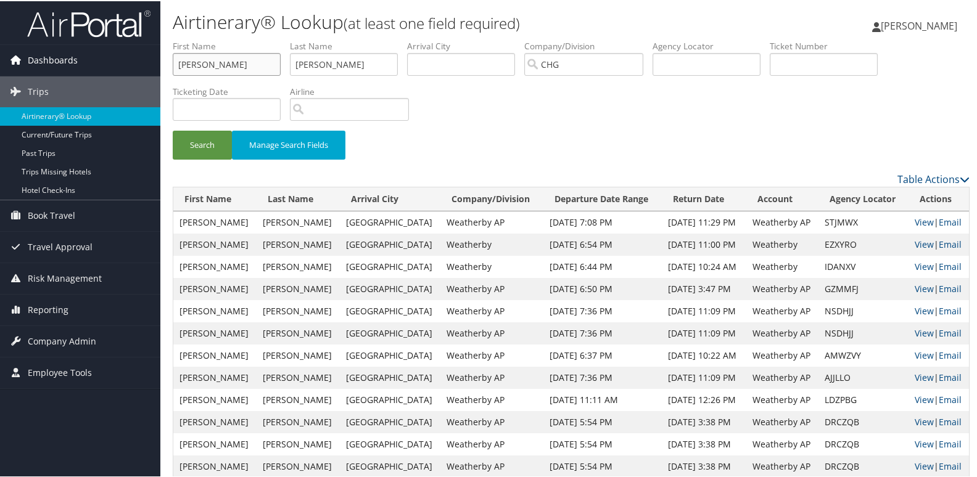
paste input "Carey"
type input "Carey"
drag, startPoint x: 330, startPoint y: 60, endPoint x: 239, endPoint y: 62, distance: 90.7
click at [244, 39] on ul "First Name Carey Last Name Wallace Departure City Arrival City Company/Division…" at bounding box center [571, 39] width 797 height 0
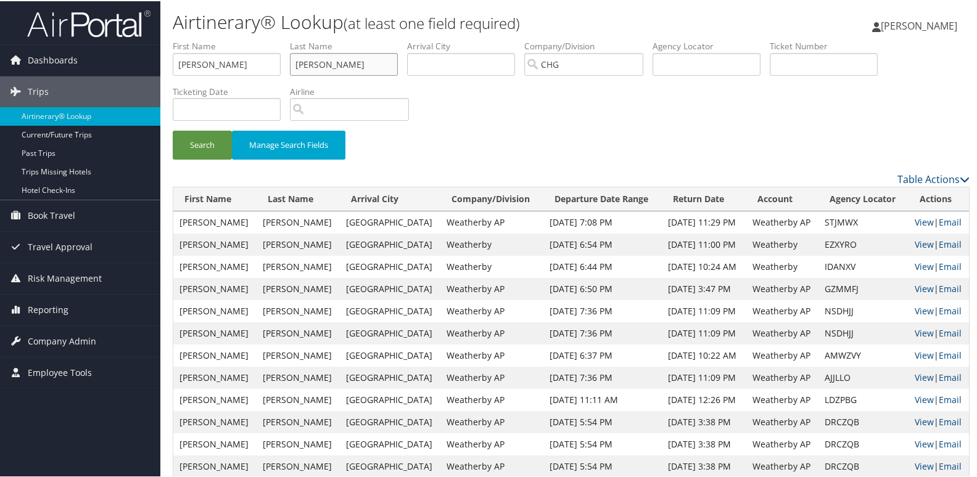
paste input "Martens"
type input "Martens"
click at [230, 64] on input "Carey" at bounding box center [227, 63] width 108 height 23
click at [201, 135] on button "Search" at bounding box center [202, 144] width 59 height 29
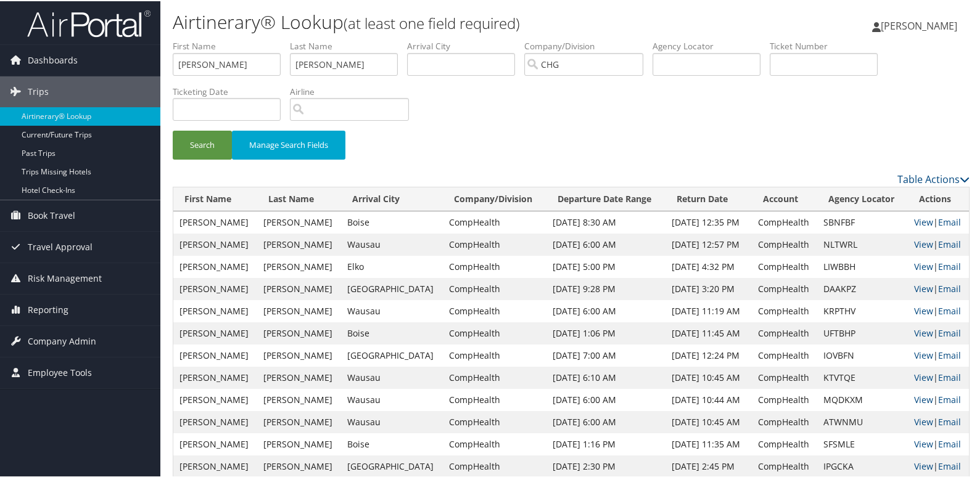
click at [825, 378] on td "KTVTQE" at bounding box center [862, 377] width 91 height 22
copy td "KTVTQE"
drag, startPoint x: 215, startPoint y: 61, endPoint x: 125, endPoint y: 64, distance: 90.1
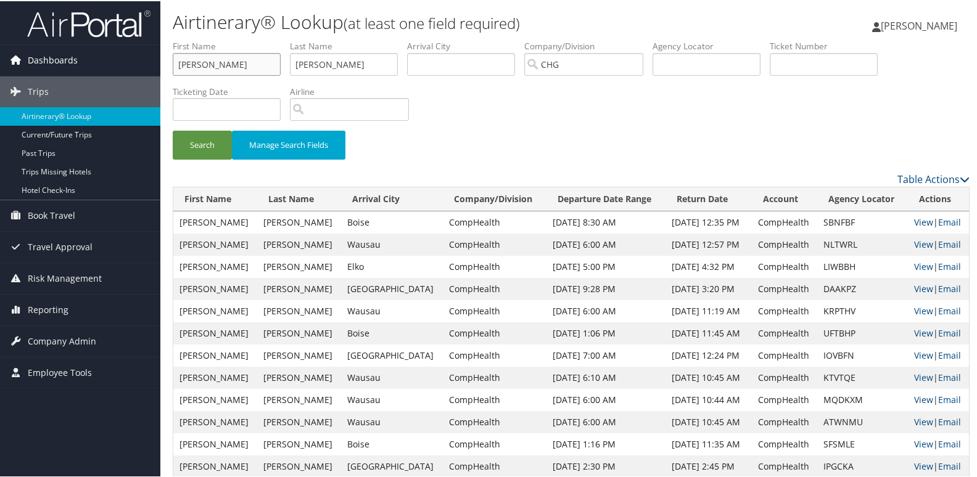
paste input "Gee, Michelle"
drag, startPoint x: 200, startPoint y: 63, endPoint x: 145, endPoint y: 65, distance: 55.6
type input "Michelle"
drag, startPoint x: 374, startPoint y: 59, endPoint x: 252, endPoint y: 67, distance: 122.3
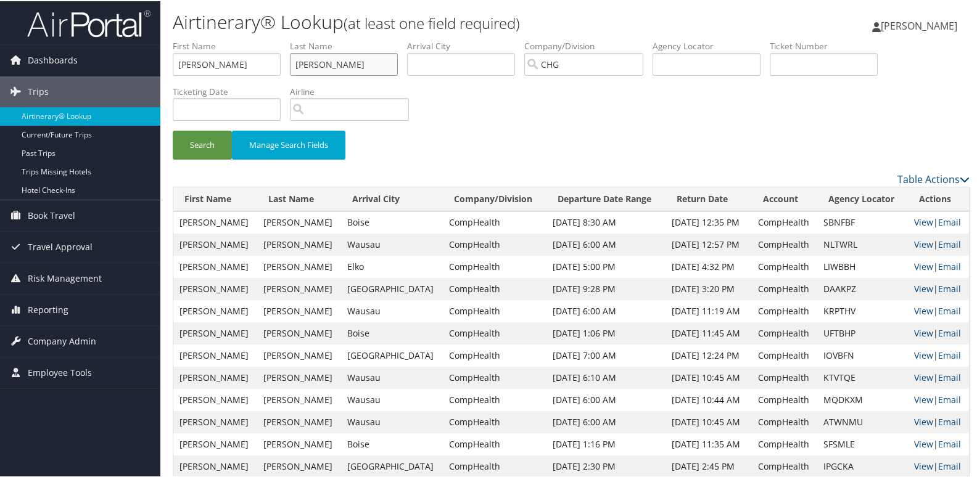
click at [252, 39] on ul "First Name Michelle Last Name Martens Departure City Arrival City Company/Divis…" at bounding box center [571, 39] width 797 height 0
paste input "Gee,"
type input "Gee"
click at [209, 146] on button "Search" at bounding box center [202, 144] width 59 height 29
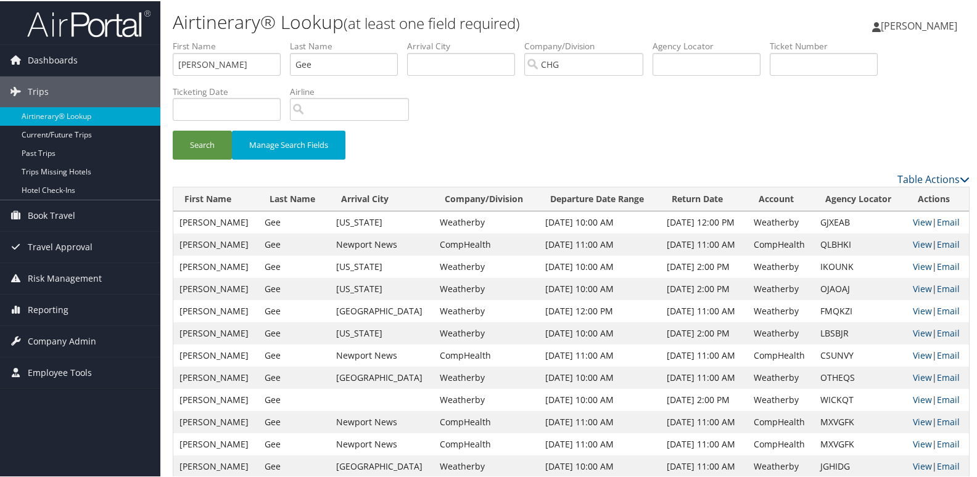
click at [824, 241] on td "QLBHKI" at bounding box center [860, 243] width 93 height 22
copy td "QLBHKI"
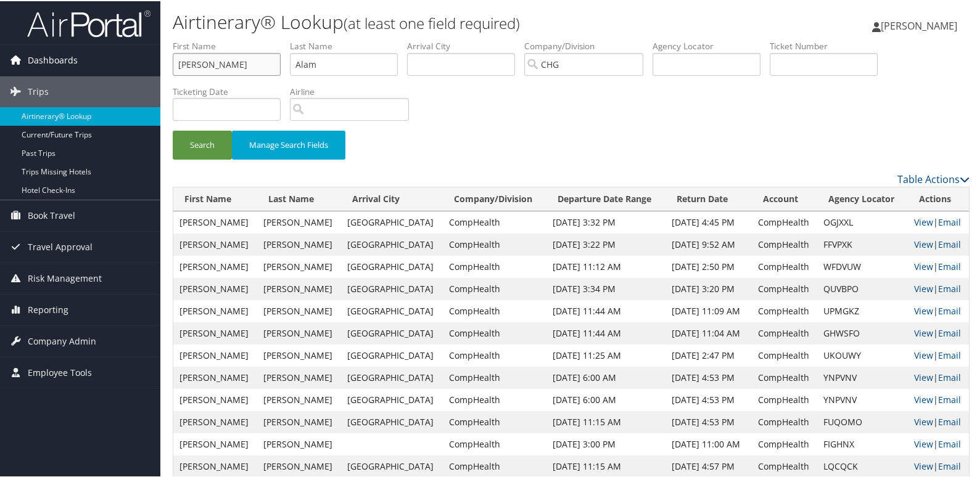
drag, startPoint x: 207, startPoint y: 67, endPoint x: 141, endPoint y: 67, distance: 66.0
paste input "Minton, Douglas"
drag, startPoint x: 212, startPoint y: 64, endPoint x: 154, endPoint y: 67, distance: 58.7
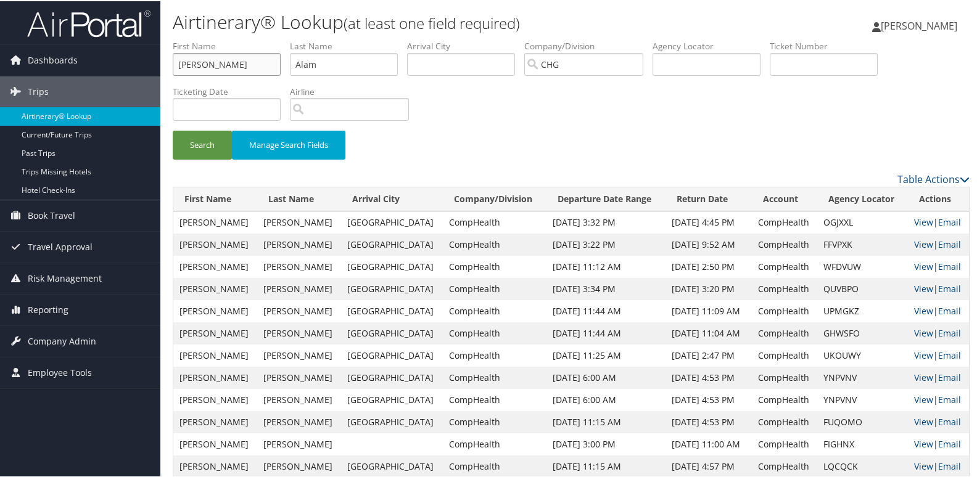
type input "Douglas"
drag, startPoint x: 327, startPoint y: 68, endPoint x: 188, endPoint y: 74, distance: 139.5
click at [189, 39] on ul "First Name Douglas Last Name Alam Departure City Arrival City Company/Division …" at bounding box center [571, 39] width 797 height 0
paste input "Minton,"
type input "Minton"
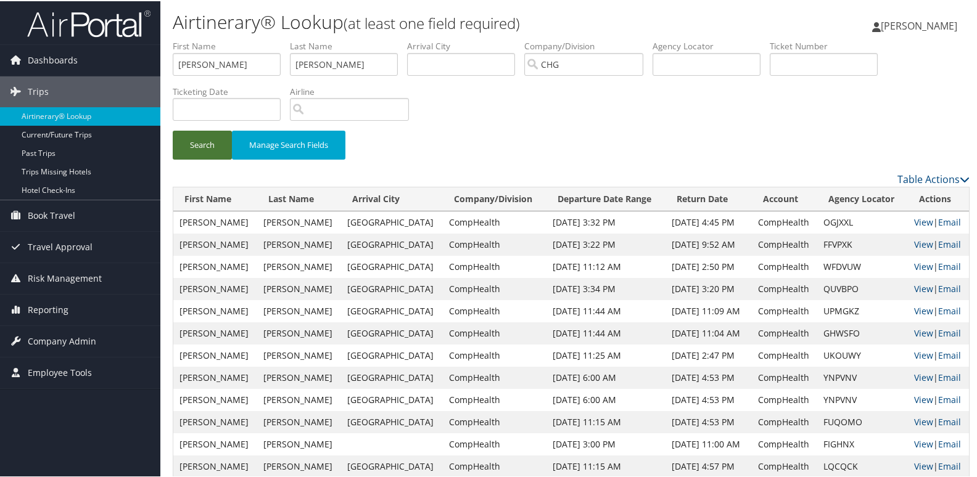
click at [209, 139] on button "Search" at bounding box center [202, 144] width 59 height 29
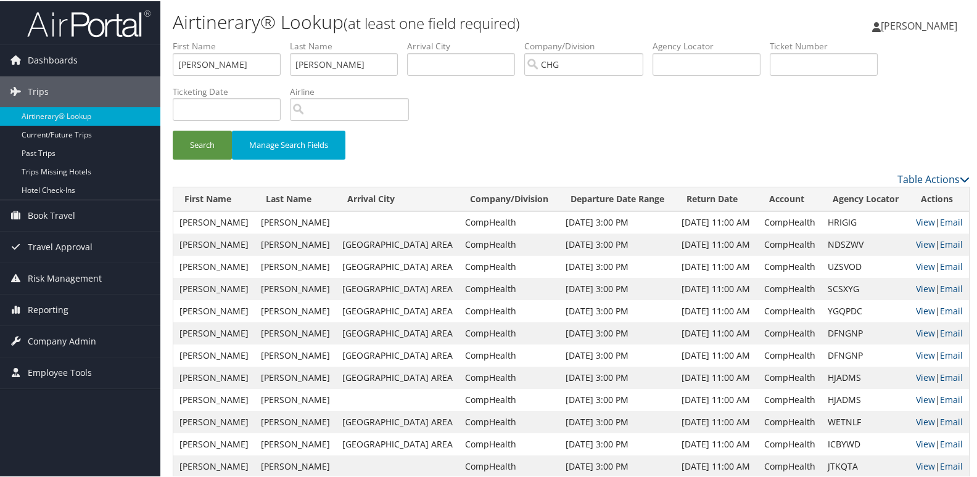
click at [831, 244] on td "NDSZWV" at bounding box center [865, 243] width 88 height 22
copy td "NDSZWV"
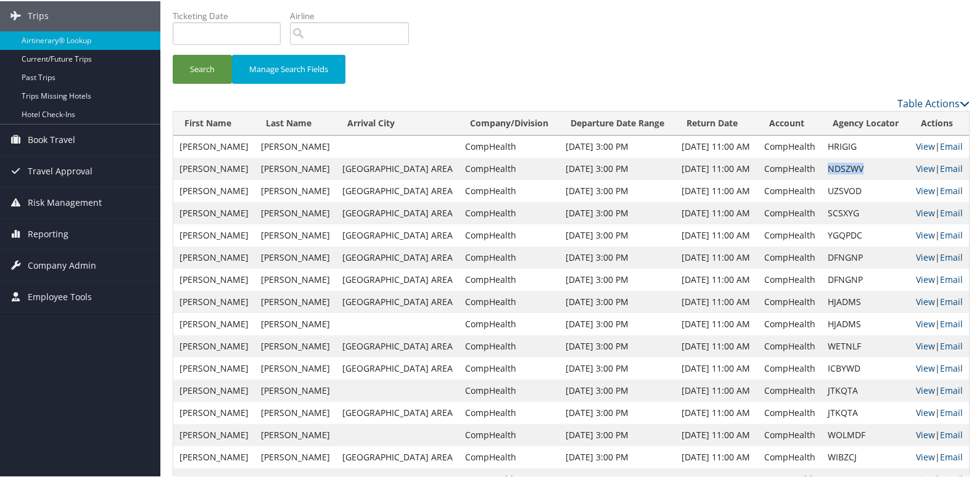
scroll to position [62, 0]
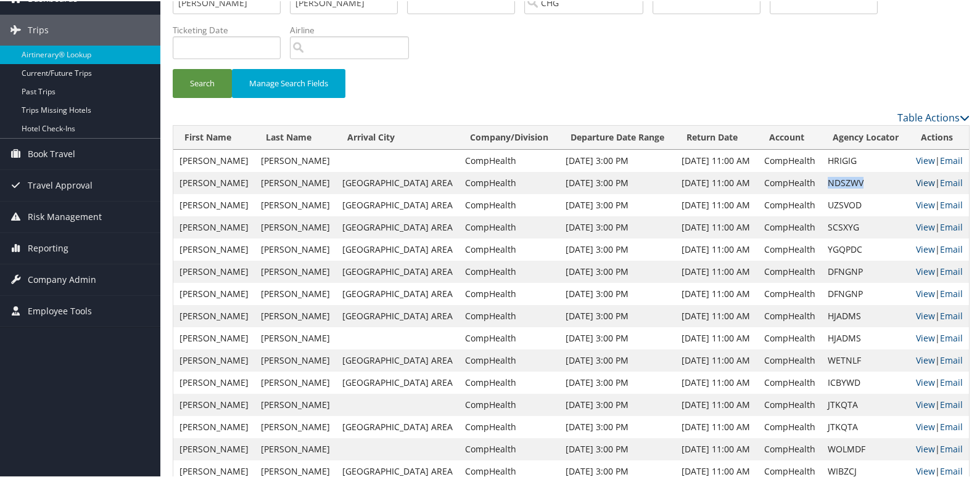
click at [916, 180] on link "View" at bounding box center [925, 182] width 19 height 12
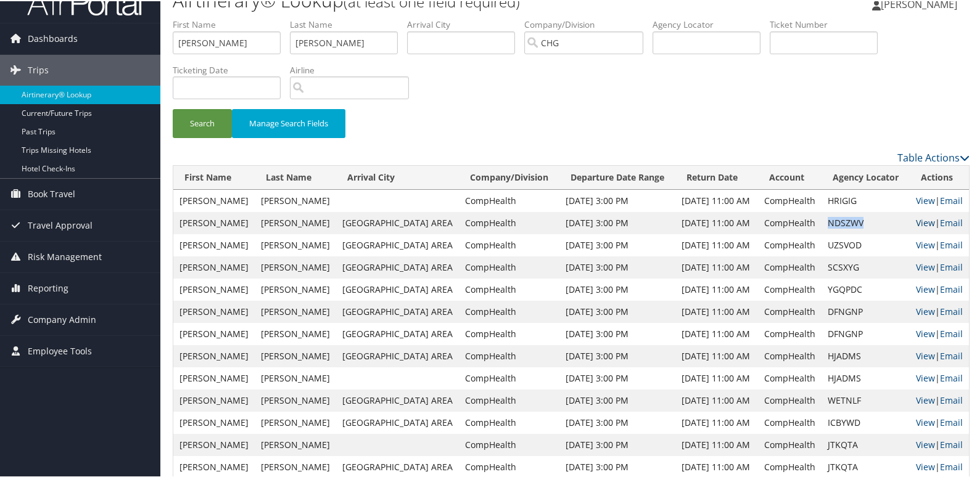
scroll to position [0, 0]
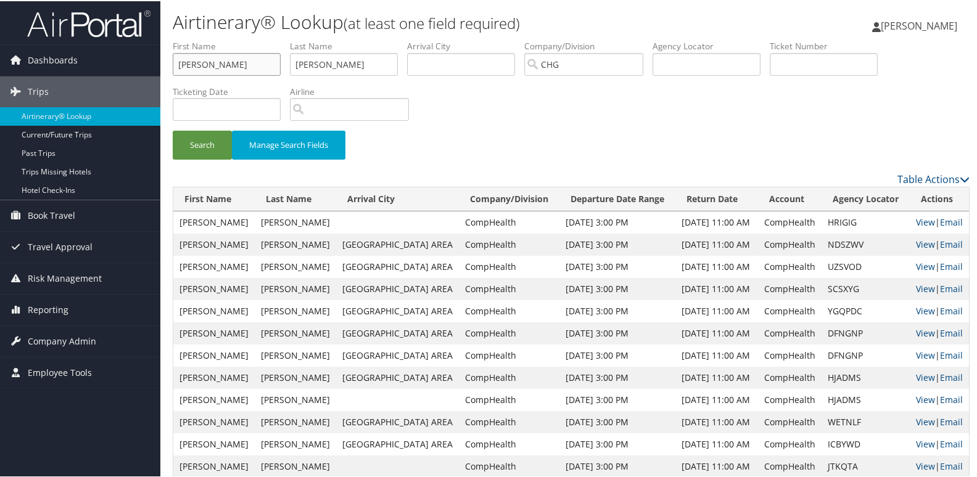
drag, startPoint x: 215, startPoint y: 63, endPoint x: 128, endPoint y: 75, distance: 88.4
paste input "Ryan"
type input "Ryan"
drag, startPoint x: 339, startPoint y: 60, endPoint x: 210, endPoint y: 77, distance: 130.7
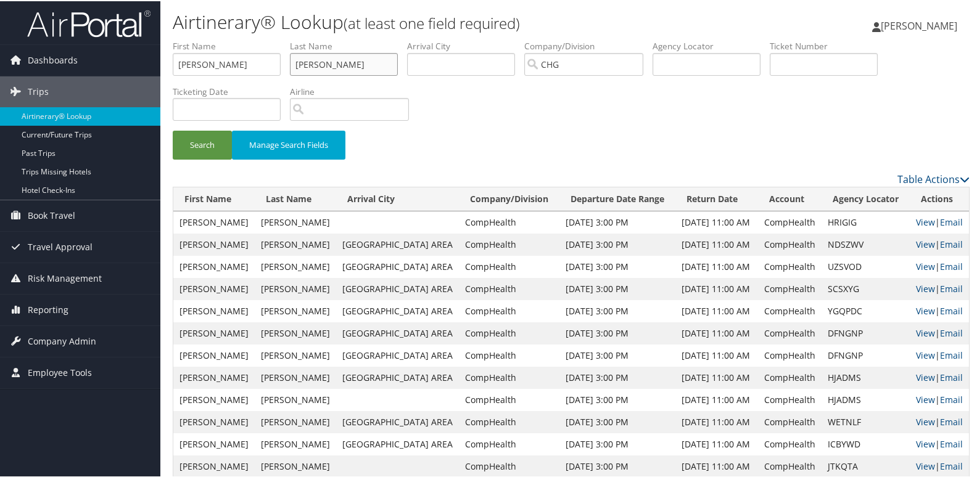
click at [210, 39] on ul "First Name Ryan Last Name Minton Departure City Arrival City Company/Division C…" at bounding box center [571, 39] width 797 height 0
paste input "Sarkaria"
type input "Sarkaria"
click at [211, 65] on input "Ryan" at bounding box center [227, 63] width 108 height 23
type input "Ryan"
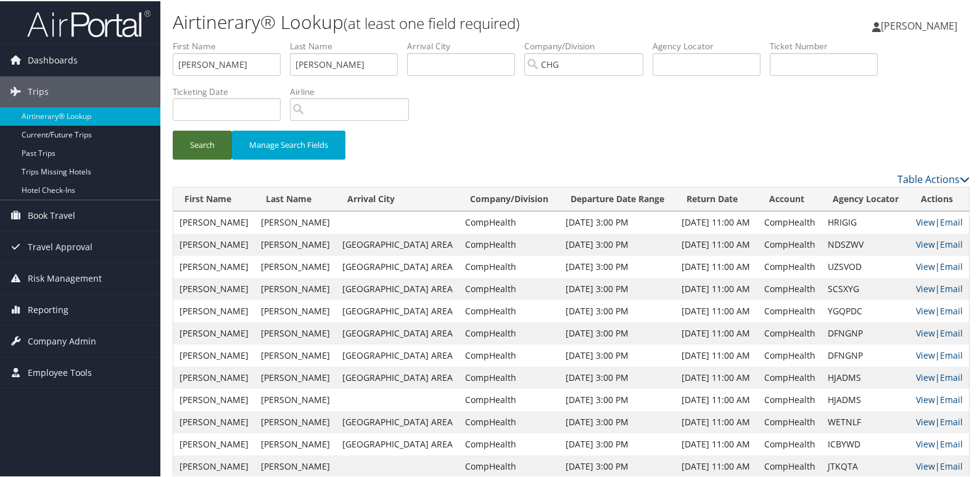
click at [192, 138] on button "Search" at bounding box center [202, 144] width 59 height 29
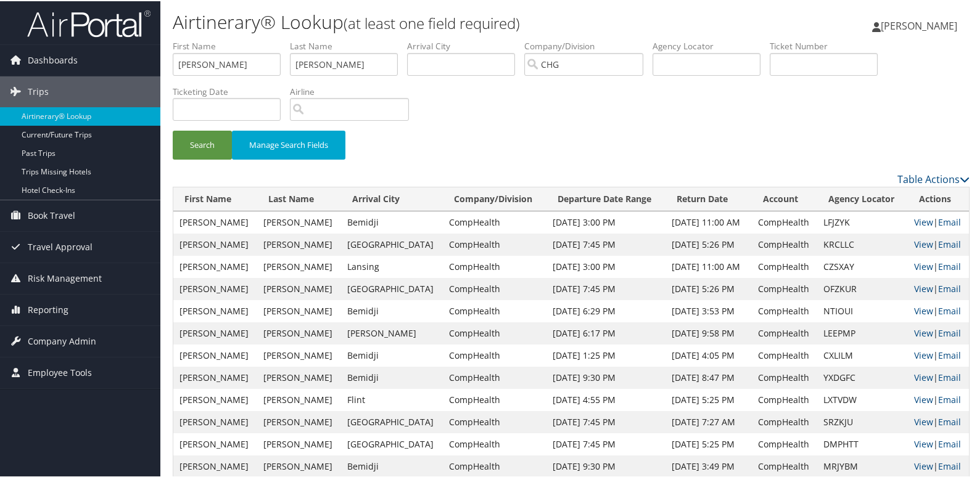
click at [825, 401] on td "LXTVDW" at bounding box center [862, 399] width 91 height 22
copy td "LXTVDW"
drag, startPoint x: 162, startPoint y: 66, endPoint x: 90, endPoint y: 66, distance: 72.2
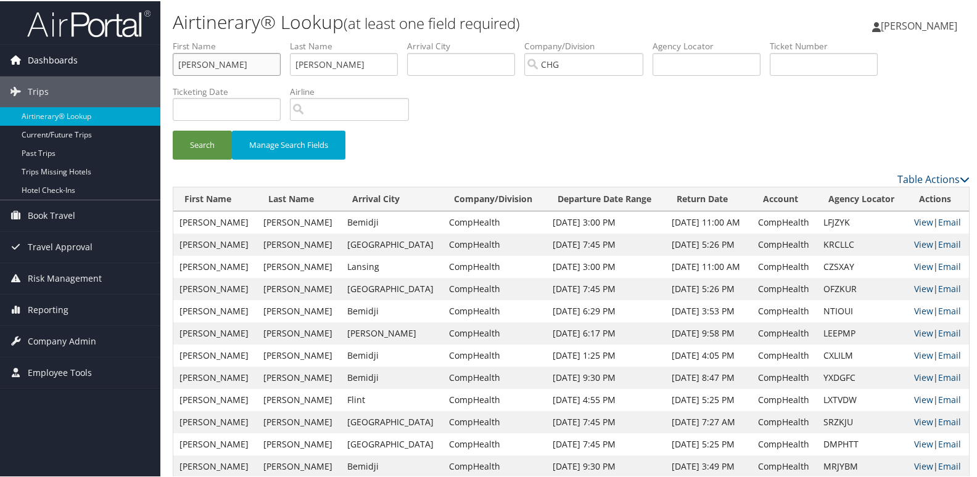
paste input "Elovic, Elie"
drag, startPoint x: 205, startPoint y: 65, endPoint x: 170, endPoint y: 68, distance: 34.7
click at [173, 68] on form "First Name Elovic, Elie Last Name Sarkaria Departure City Arrival City Company/…" at bounding box center [571, 105] width 797 height 132
type input "Elie"
drag, startPoint x: 353, startPoint y: 62, endPoint x: 220, endPoint y: 73, distance: 133.7
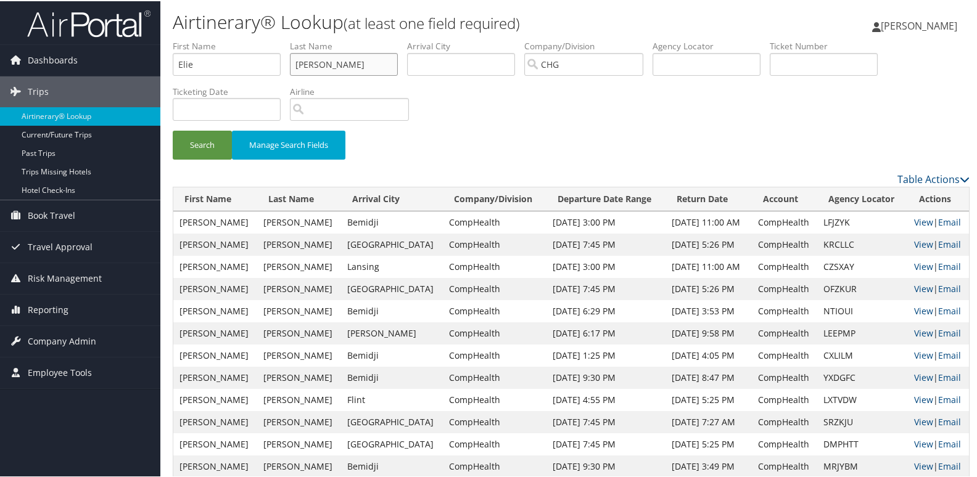
click at [220, 39] on ul "First Name Elie Last Name Sarkaria Departure City Arrival City Company/Division…" at bounding box center [571, 39] width 797 height 0
paste input "Elovic,"
type input "Elovic"
click at [196, 142] on button "Search" at bounding box center [202, 144] width 59 height 29
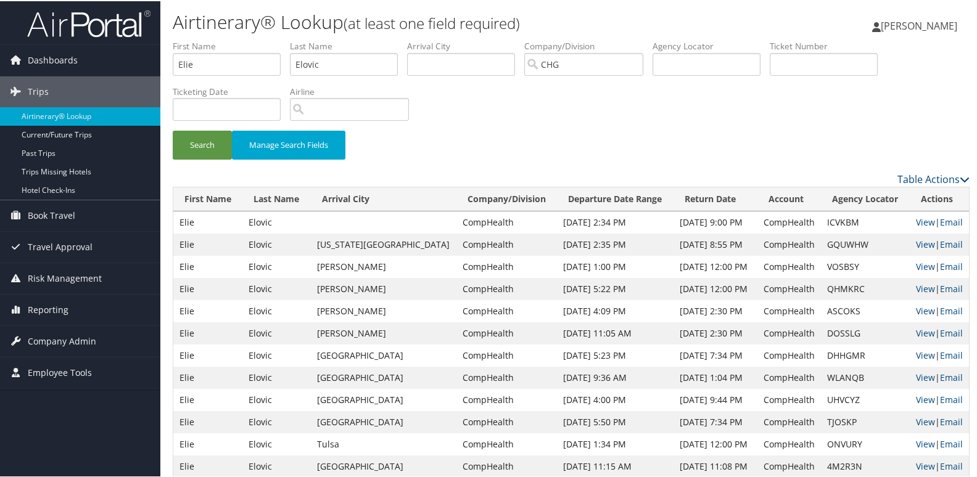
click at [821, 419] on td "TJOSKP" at bounding box center [865, 421] width 89 height 22
copy td "TJOSKP"
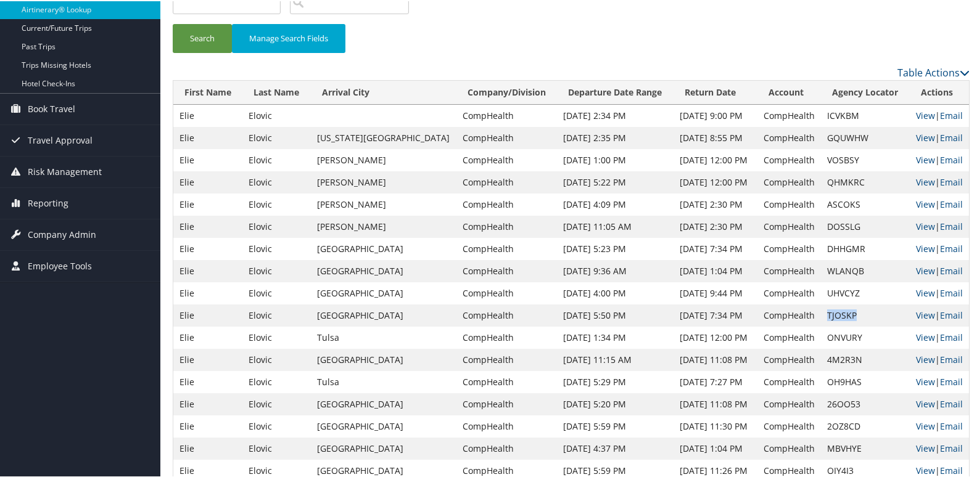
scroll to position [123, 0]
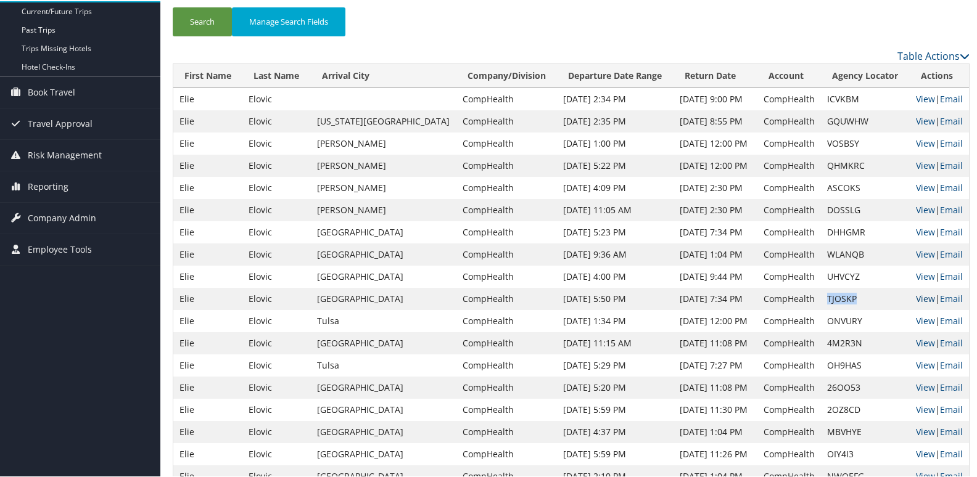
click at [916, 297] on link "View" at bounding box center [925, 298] width 19 height 12
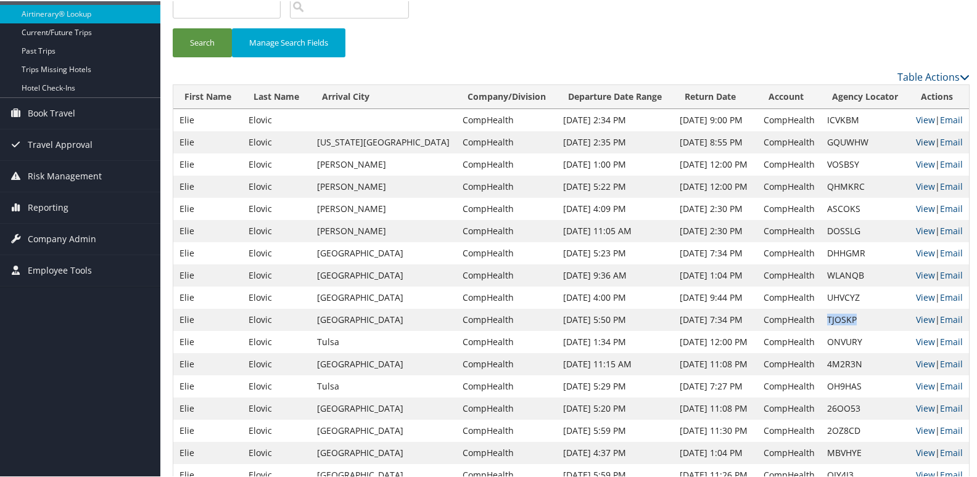
click at [916, 141] on link "View" at bounding box center [925, 141] width 19 height 12
click at [828, 142] on td "GQUWHW" at bounding box center [865, 141] width 89 height 22
copy td "GQUWHW"
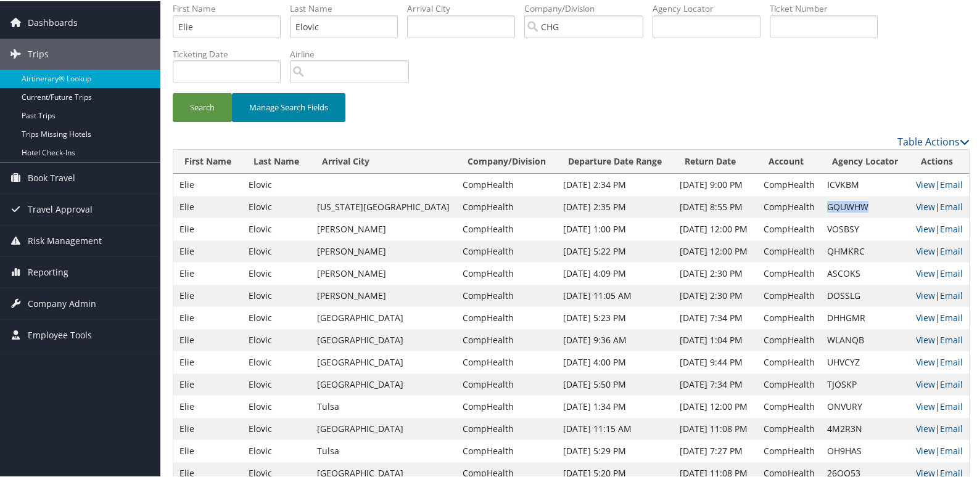
scroll to position [0, 0]
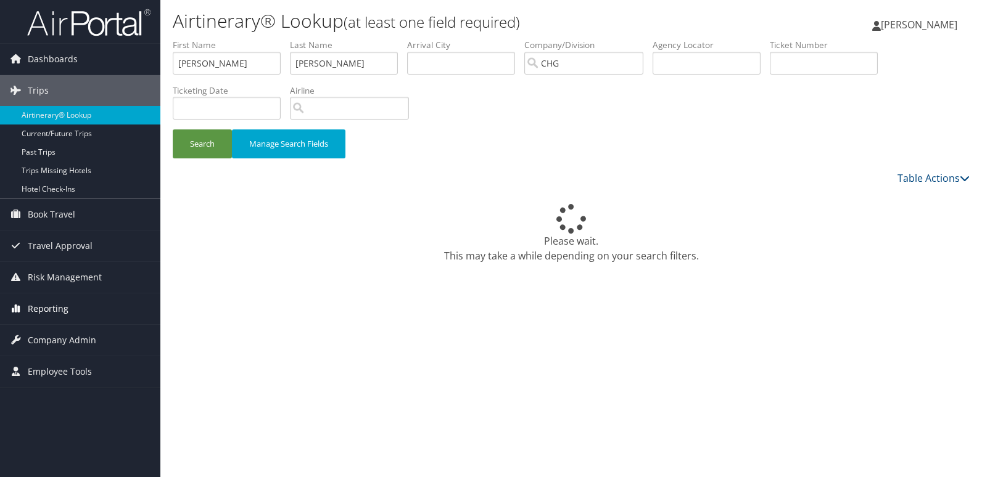
click at [37, 308] on span "Reporting" at bounding box center [48, 309] width 41 height 31
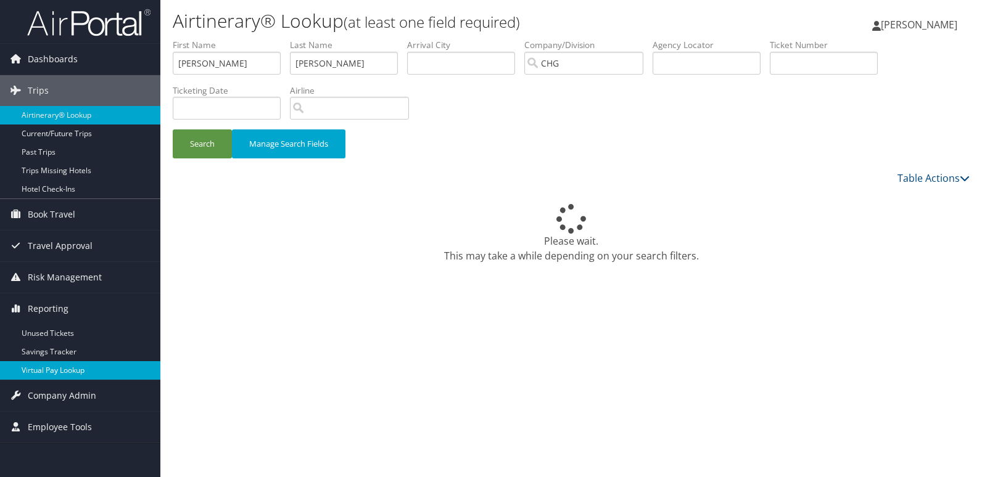
click at [46, 370] on link "Virtual Pay Lookup" at bounding box center [80, 370] width 160 height 19
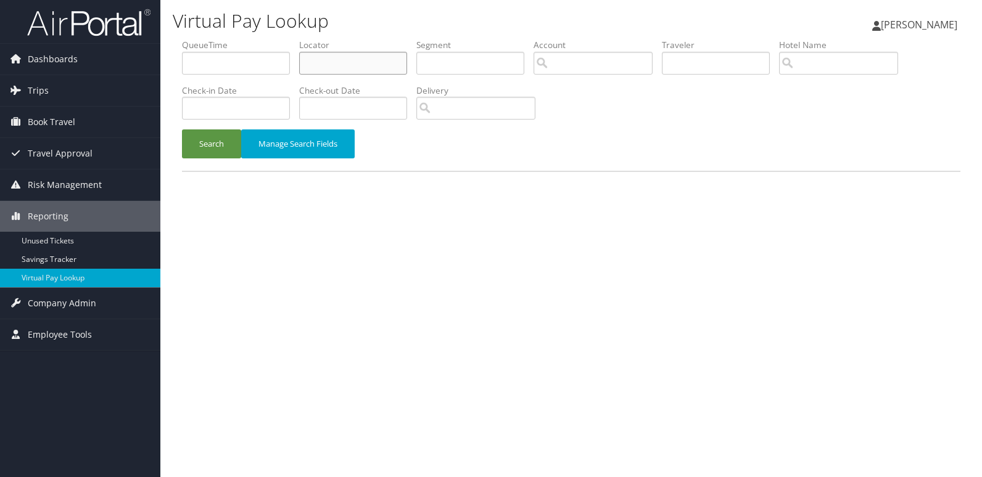
click at [340, 65] on input "text" at bounding box center [353, 63] width 108 height 23
paste input "IKXEHT"
click at [325, 64] on input "IKXEHT" at bounding box center [353, 63] width 108 height 23
type input "IKXEHT"
click at [197, 152] on button "Search" at bounding box center [211, 144] width 59 height 29
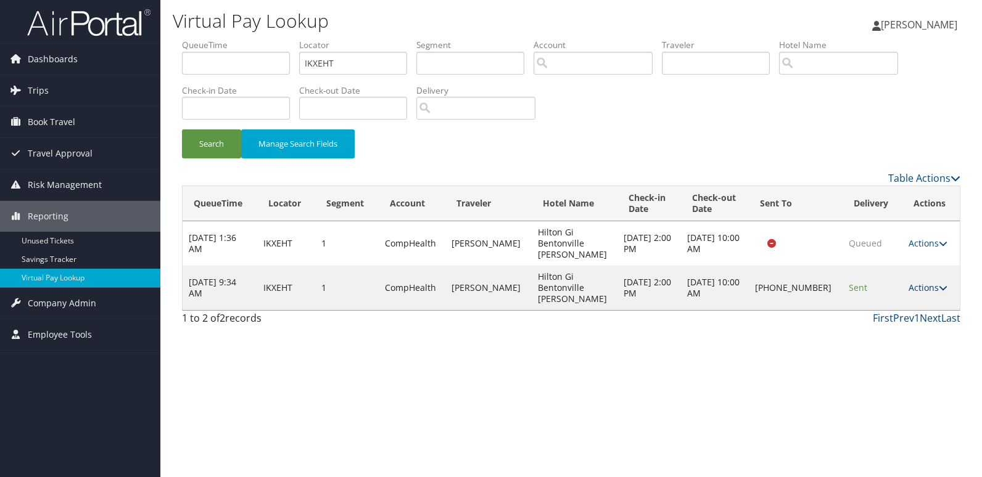
click at [920, 282] on link "Actions" at bounding box center [927, 288] width 39 height 12
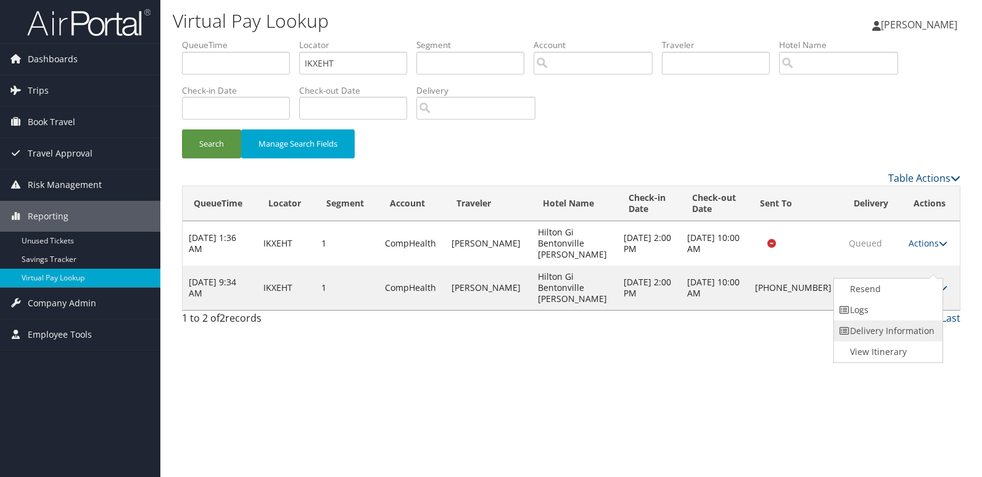
click at [865, 321] on link "Delivery Information" at bounding box center [886, 331] width 105 height 21
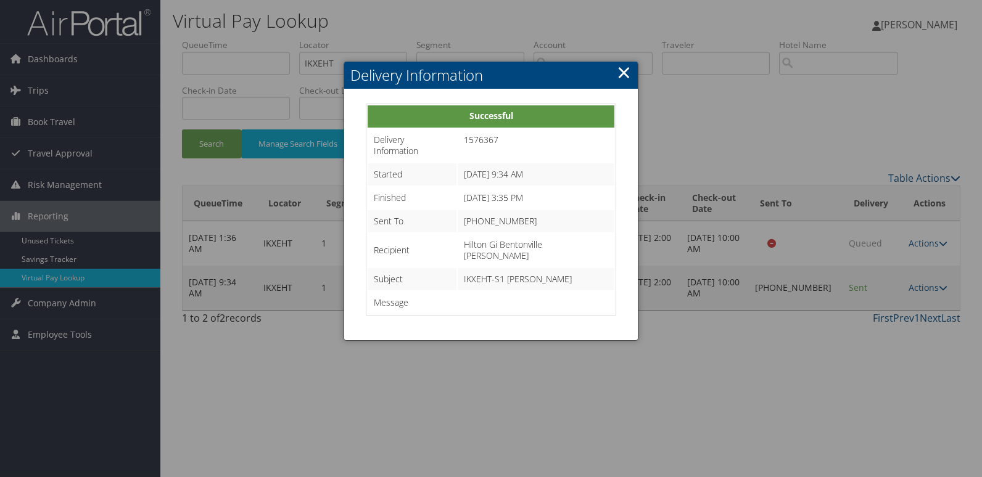
click at [627, 76] on link "×" at bounding box center [624, 72] width 14 height 25
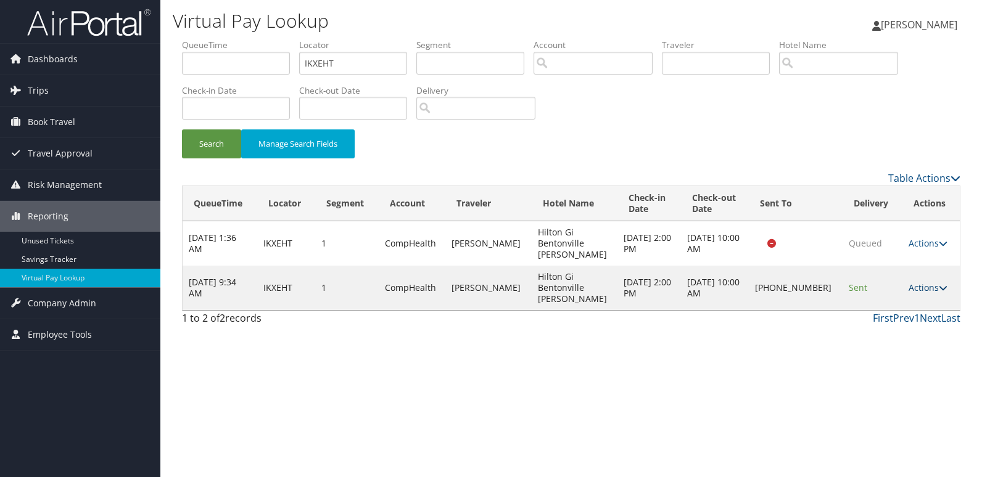
click at [927, 282] on link "Actions" at bounding box center [927, 288] width 39 height 12
click at [858, 313] on link "Logs" at bounding box center [886, 310] width 105 height 21
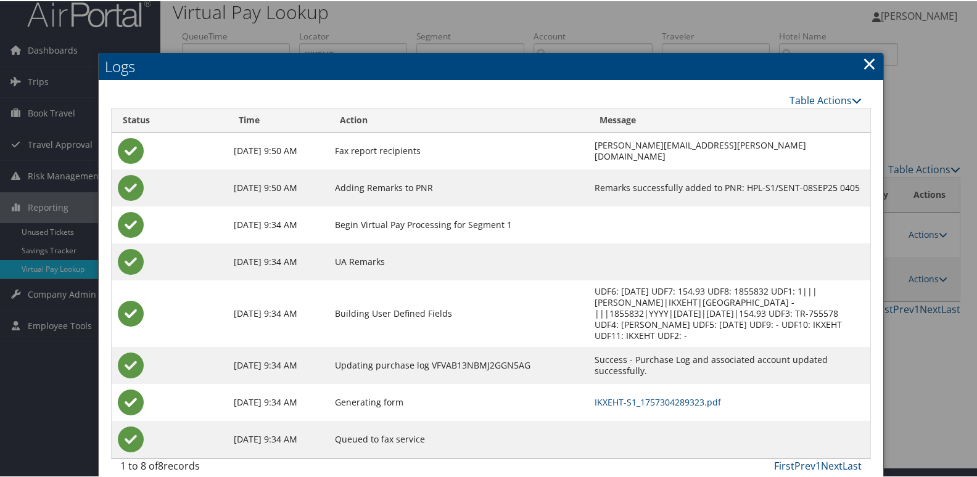
scroll to position [13, 0]
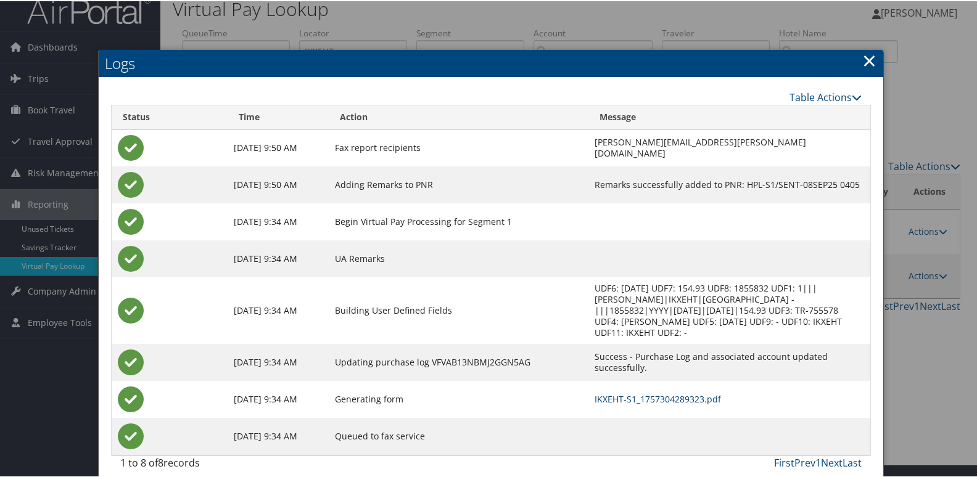
click at [598, 392] on link "IKXEHT-S1_1757304289323.pdf" at bounding box center [658, 398] width 126 height 12
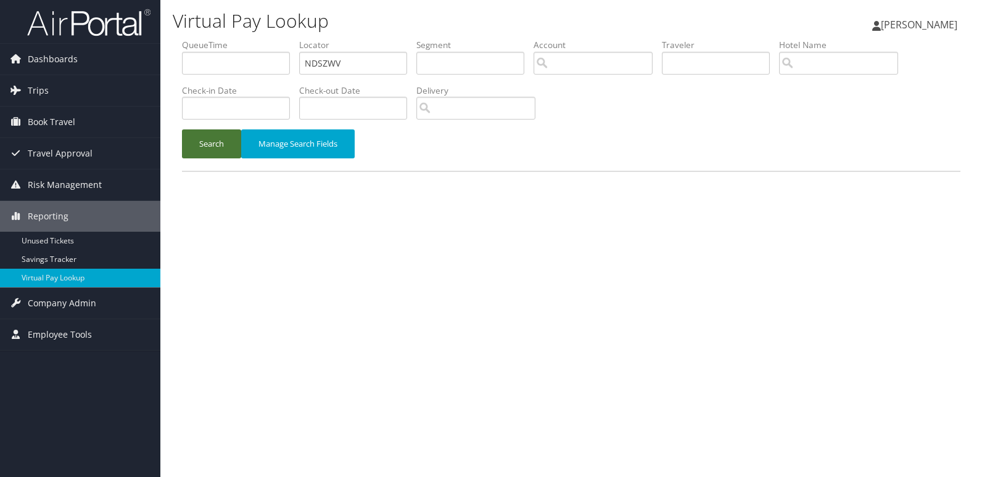
type input "NDSZWV"
click at [213, 139] on button "Search" at bounding box center [211, 144] width 59 height 29
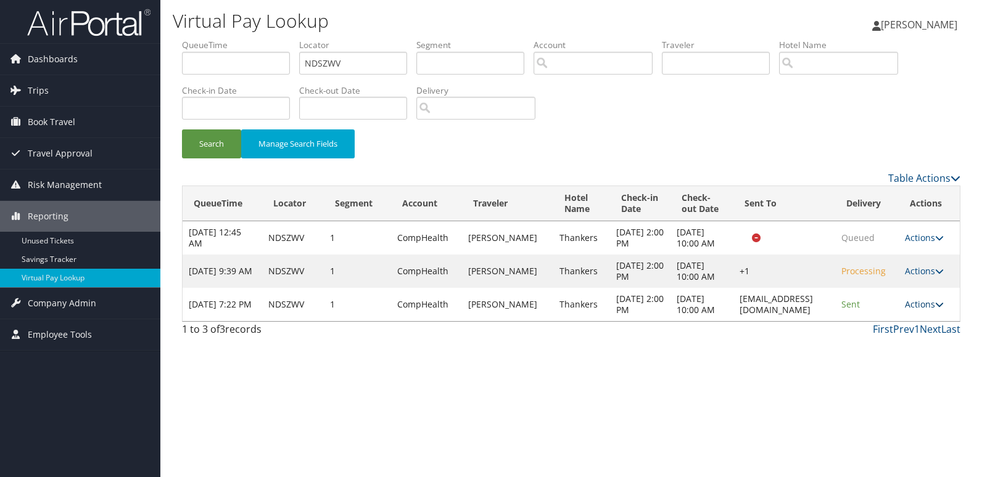
click at [931, 310] on link "Actions" at bounding box center [924, 304] width 39 height 12
click at [881, 370] on link "Logs" at bounding box center [902, 371] width 78 height 21
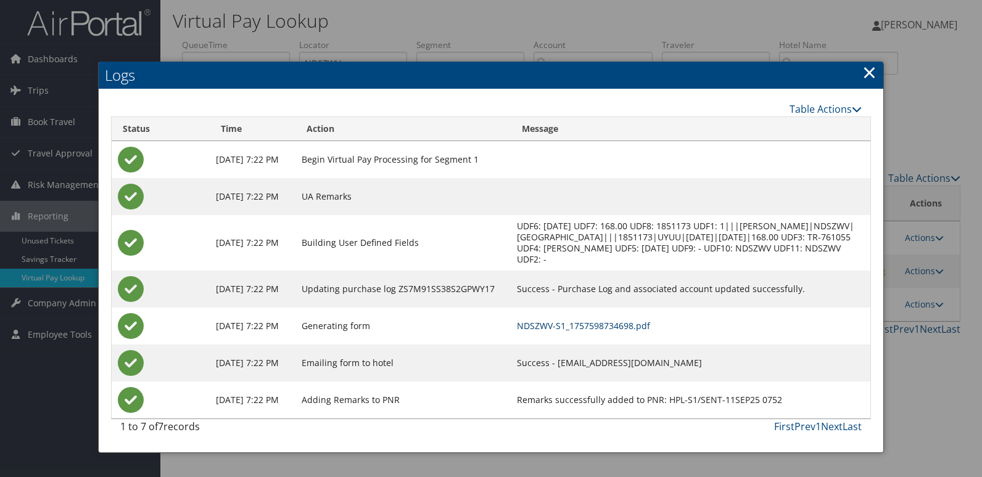
click at [622, 329] on link "NDSZWV-S1_1757598734698.pdf" at bounding box center [583, 326] width 133 height 12
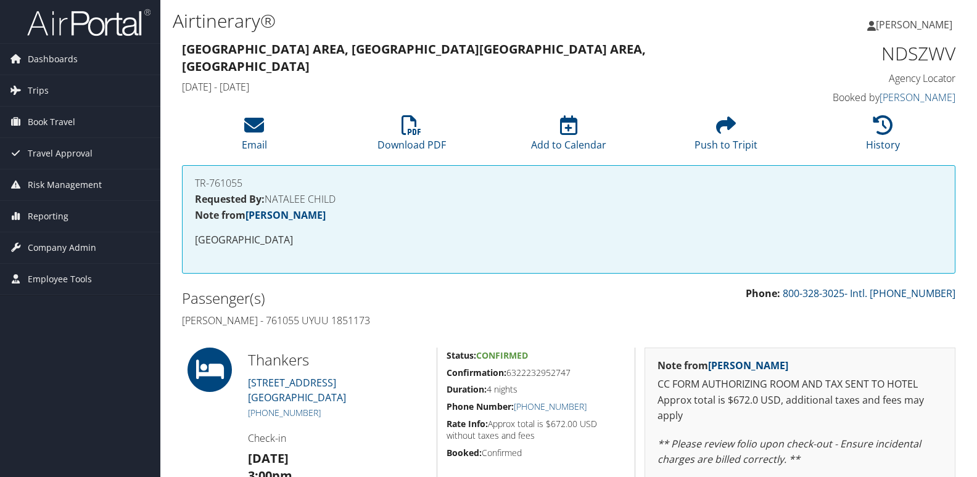
scroll to position [91, 0]
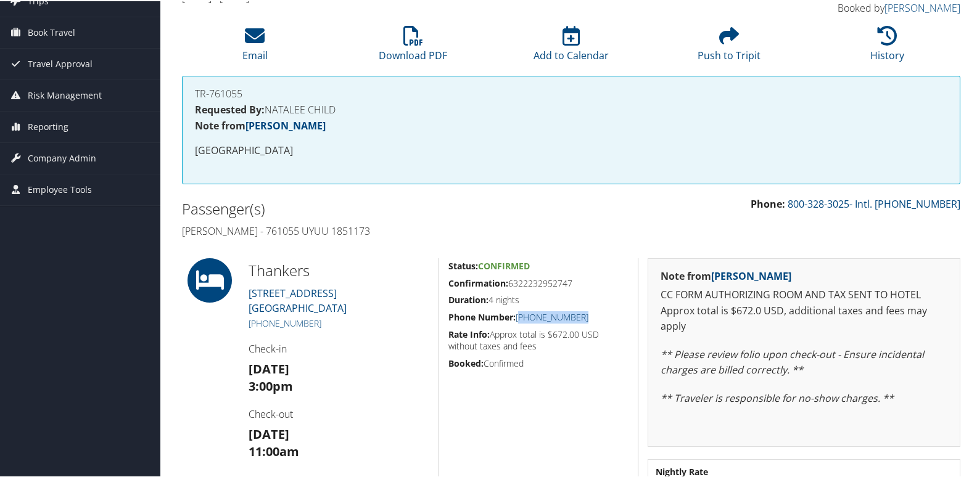
drag, startPoint x: 582, startPoint y: 318, endPoint x: 520, endPoint y: 314, distance: 61.2
click at [520, 314] on h5 "Phone Number: [PHONE_NUMBER]" at bounding box center [538, 316] width 180 height 12
copy link "307) 269-5052"
click at [583, 315] on h5 "Phone Number: (307) 269-5052" at bounding box center [538, 316] width 180 height 12
copy link "307) 269-5052"
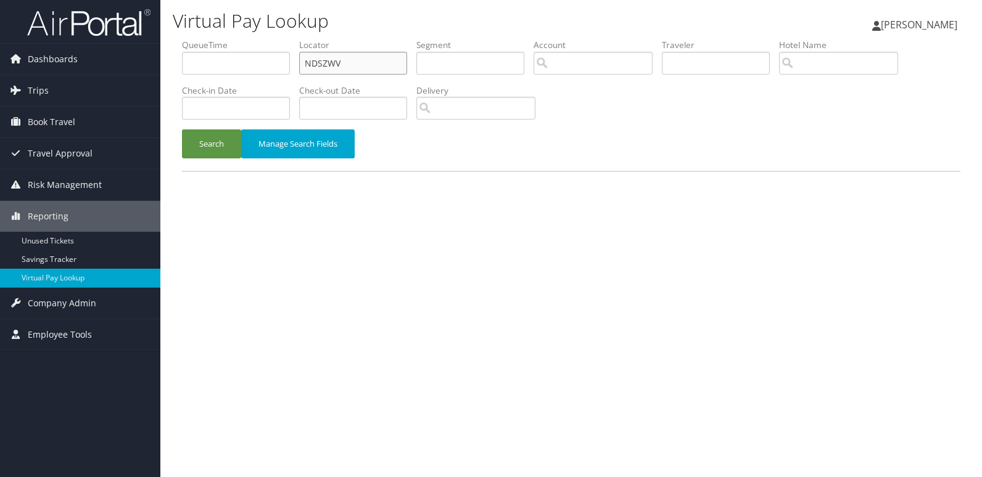
drag, startPoint x: 276, startPoint y: 64, endPoint x: 239, endPoint y: 64, distance: 37.0
click at [257, 39] on ul "QueueTime Locator NDSZWV Segment Account Traveler Hotel Name Check-in Date Chec…" at bounding box center [571, 39] width 778 height 0
paste input "AJJLLO"
type input "AJJLLO"
click at [218, 138] on button "Search" at bounding box center [211, 144] width 59 height 29
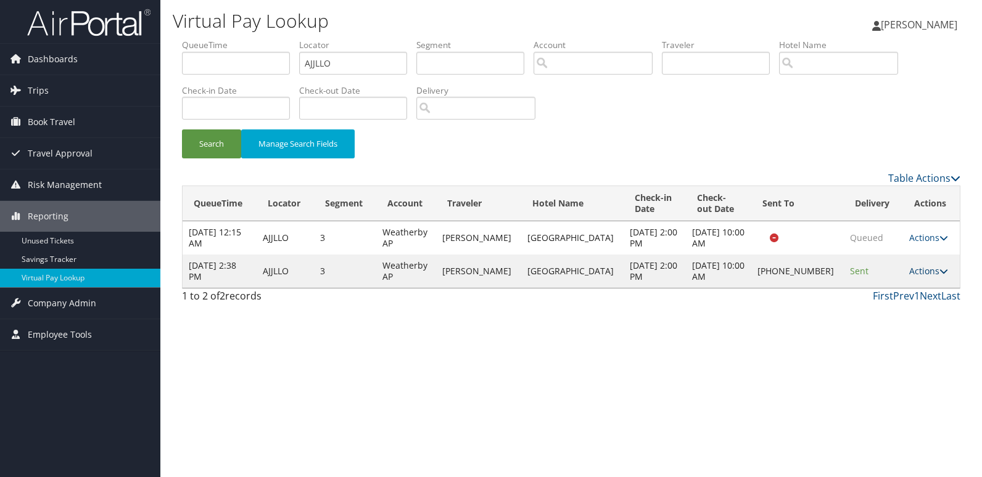
click at [917, 274] on link "Actions" at bounding box center [928, 271] width 39 height 12
click at [876, 310] on link "Logs" at bounding box center [883, 310] width 105 height 21
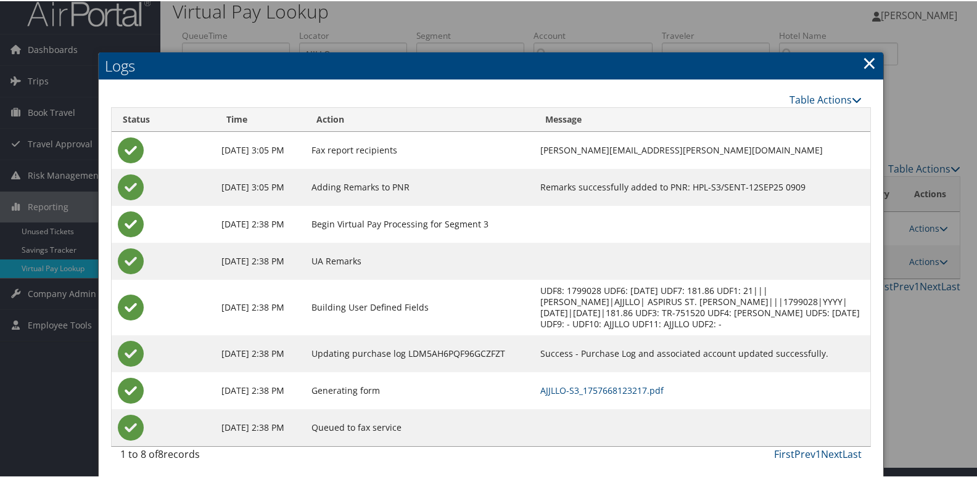
scroll to position [13, 0]
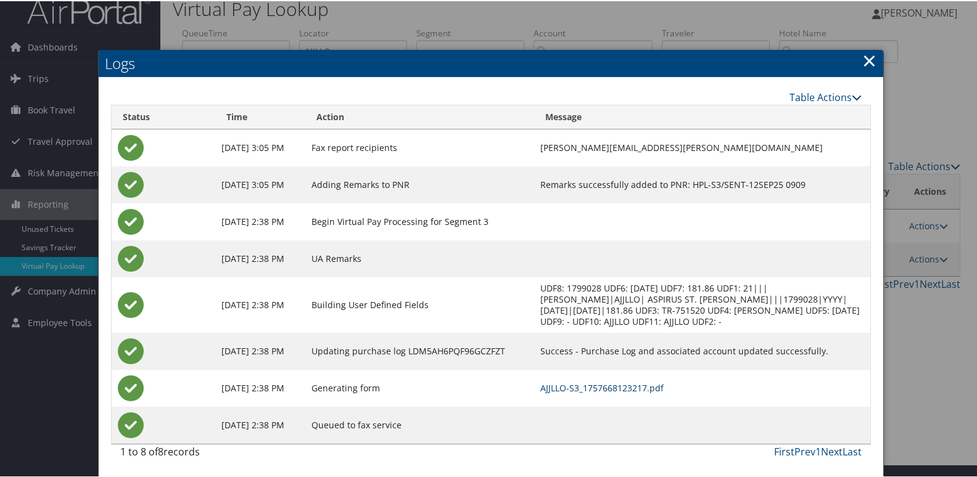
click at [641, 382] on link "AJJLLO-S3_1757668123217.pdf" at bounding box center [601, 387] width 123 height 12
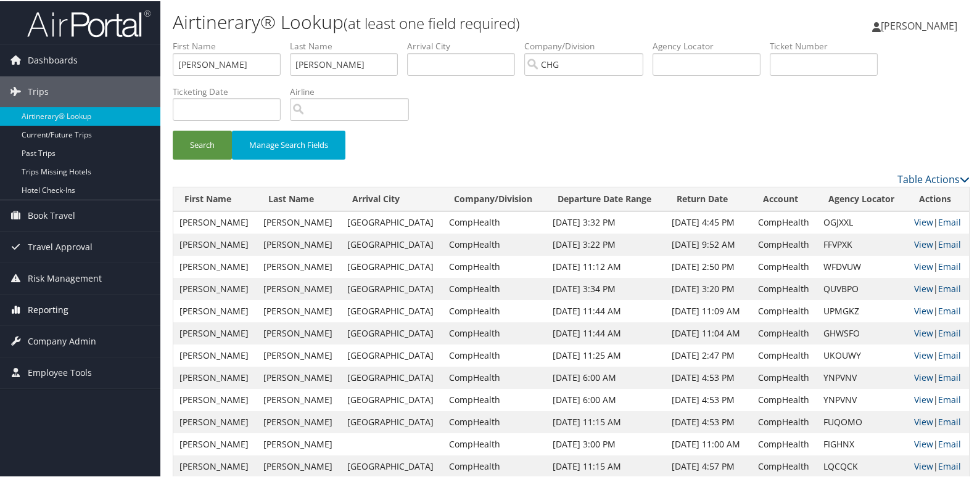
click at [54, 302] on span "Reporting" at bounding box center [48, 309] width 41 height 31
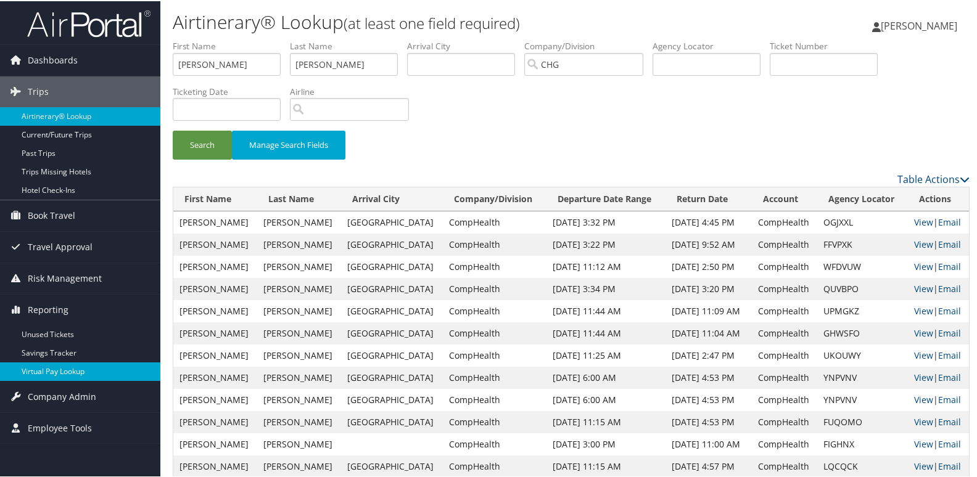
click at [49, 371] on link "Virtual Pay Lookup" at bounding box center [80, 370] width 160 height 19
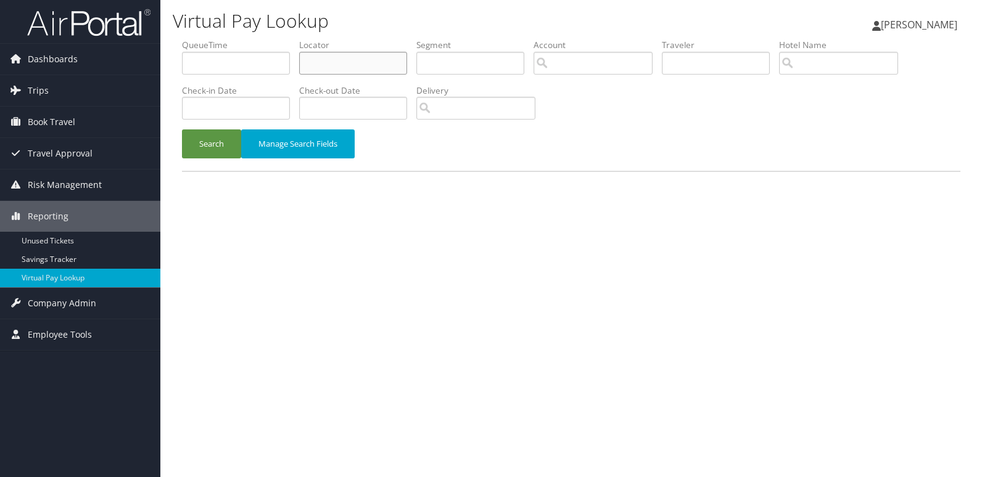
click at [332, 61] on input "text" at bounding box center [353, 63] width 108 height 23
paste input "LXTVDW"
type input "LXTVDW"
click at [210, 148] on button "Search" at bounding box center [211, 144] width 59 height 29
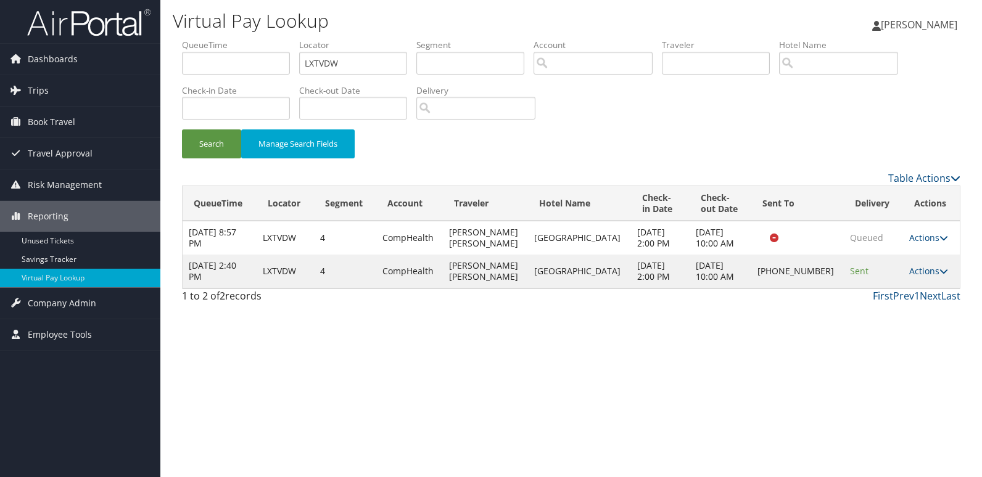
click at [731, 342] on div "Virtual Pay Lookup Luke Perry Luke Perry My Settings Travel Agency Contacts Vie…" at bounding box center [570, 238] width 821 height 477
click at [926, 271] on link "Actions" at bounding box center [928, 271] width 39 height 12
click at [868, 310] on link "Logs" at bounding box center [884, 310] width 105 height 21
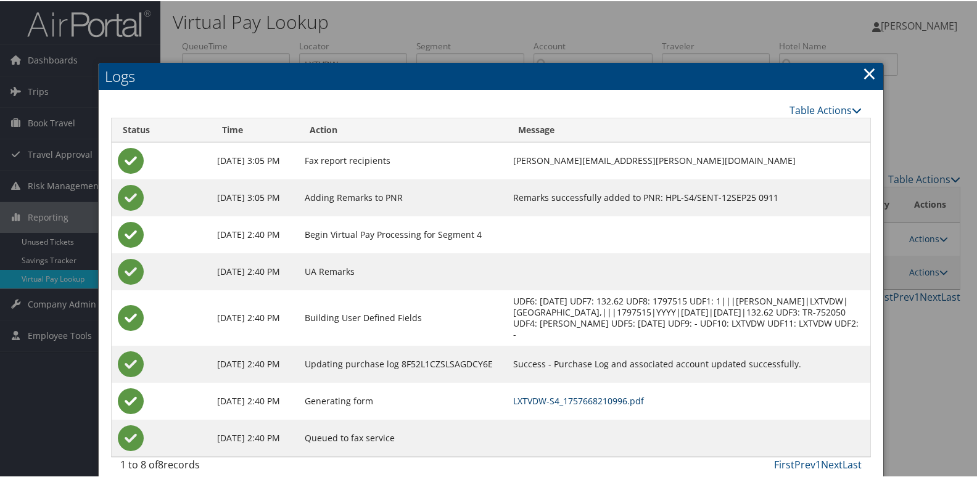
click at [548, 398] on link "LXTVDW-S4_1757668210996.pdf" at bounding box center [578, 400] width 131 height 12
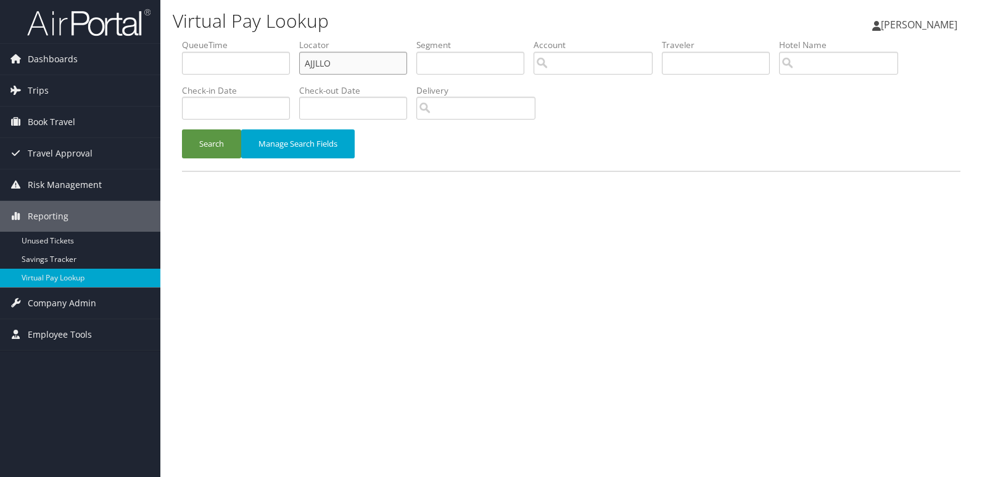
drag, startPoint x: 333, startPoint y: 70, endPoint x: 241, endPoint y: 73, distance: 92.6
click at [243, 39] on ul "QueueTime Locator AJJLLO Segment Account Traveler Hotel Name Check-in Date Chec…" at bounding box center [571, 39] width 778 height 0
paste input "KTVTQE"
type input "KTVTQE"
click at [204, 137] on button "Search" at bounding box center [211, 144] width 59 height 29
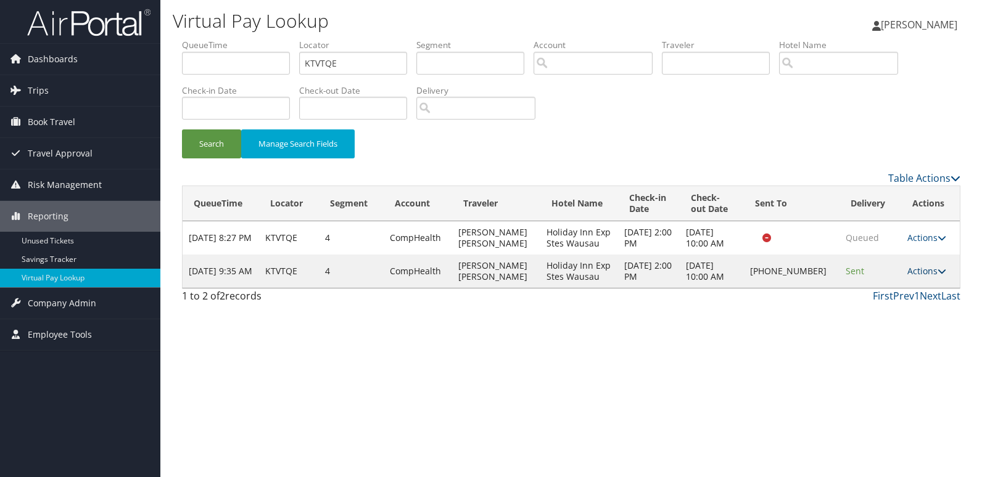
click at [918, 267] on link "Actions" at bounding box center [926, 271] width 39 height 12
click at [862, 310] on link "Logs" at bounding box center [885, 310] width 105 height 21
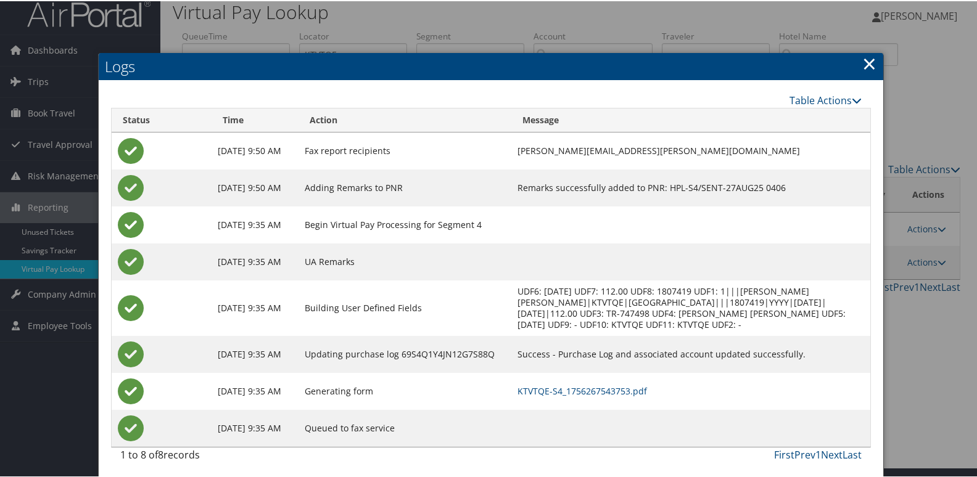
scroll to position [13, 0]
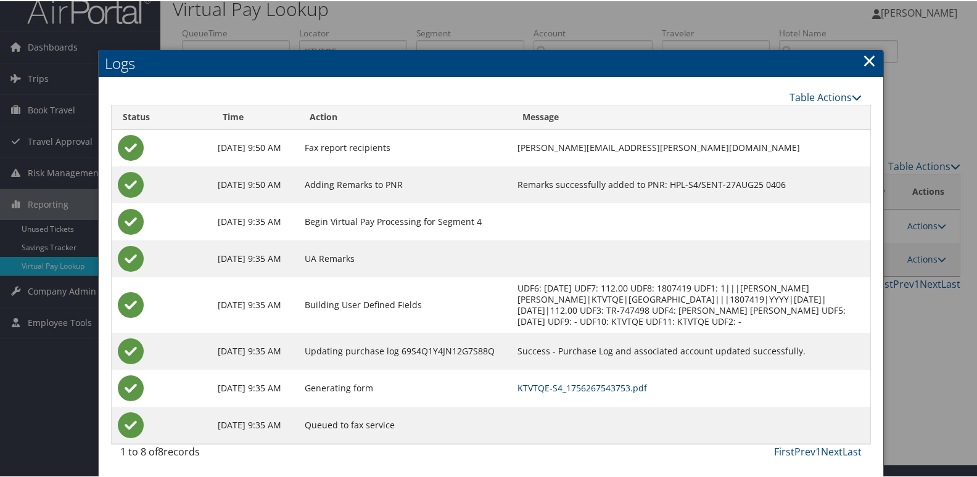
click at [530, 385] on link "KTVTQE-S4_1756267543753.pdf" at bounding box center [582, 387] width 130 height 12
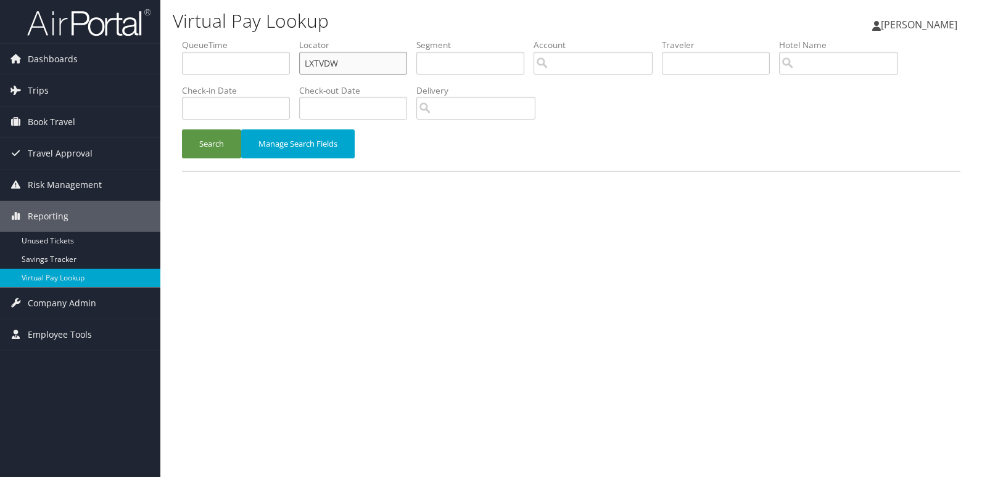
drag, startPoint x: 335, startPoint y: 67, endPoint x: 244, endPoint y: 75, distance: 91.6
click at [244, 39] on ul "QueueTime Locator LXTVDW Segment Account Traveler Hotel Name Check-in Date Chec…" at bounding box center [571, 39] width 778 height 0
paste input "Confirmation: 6986534"
click at [215, 146] on button "Search" at bounding box center [211, 144] width 59 height 29
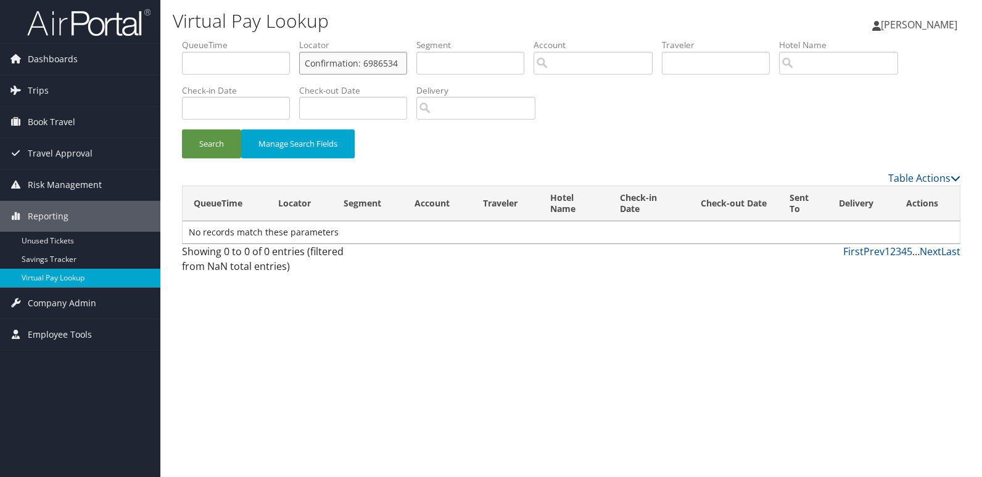
drag, startPoint x: 398, startPoint y: 60, endPoint x: 235, endPoint y: 65, distance: 163.5
click at [240, 39] on ul "QueueTime Locator Confirmation: 6986534 Segment Account Traveler Hotel Name Che…" at bounding box center [571, 39] width 778 height 0
paste input "TJOSKP"
click at [207, 143] on button "Search" at bounding box center [211, 144] width 59 height 29
click at [308, 64] on input "TJOSKP" at bounding box center [353, 63] width 108 height 23
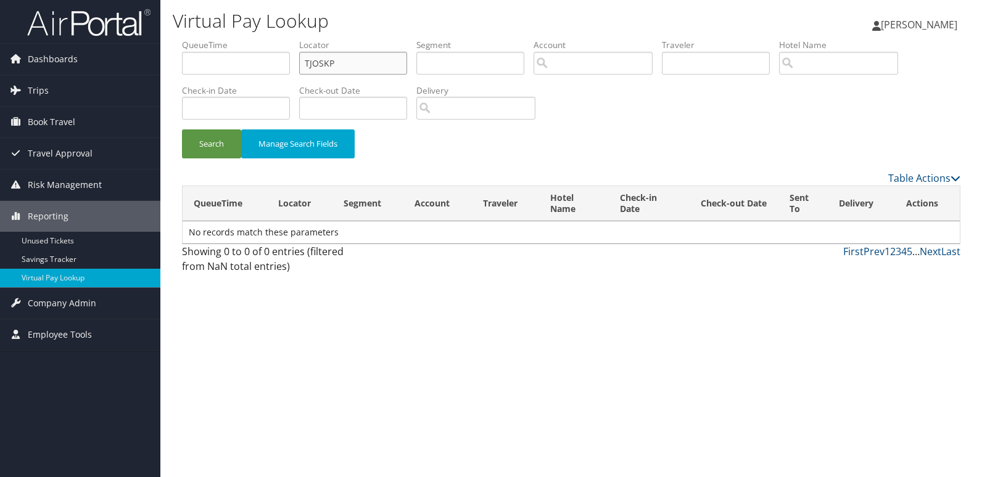
click at [357, 66] on input "TJOSKP" at bounding box center [353, 63] width 108 height 23
drag, startPoint x: 351, startPoint y: 63, endPoint x: 217, endPoint y: 69, distance: 134.0
click at [217, 39] on ul "QueueTime Locator TJOSKP Segment Account Traveler Hotel Name Check-in Date Chec…" at bounding box center [571, 39] width 778 height 0
paste input "GQUWHW"
type input "GQUWHW"
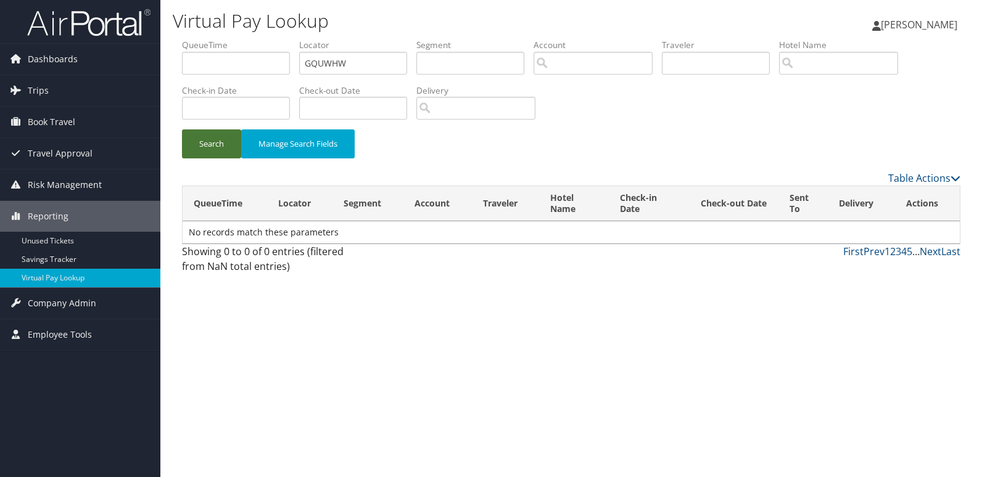
click at [217, 140] on button "Search" at bounding box center [211, 144] width 59 height 29
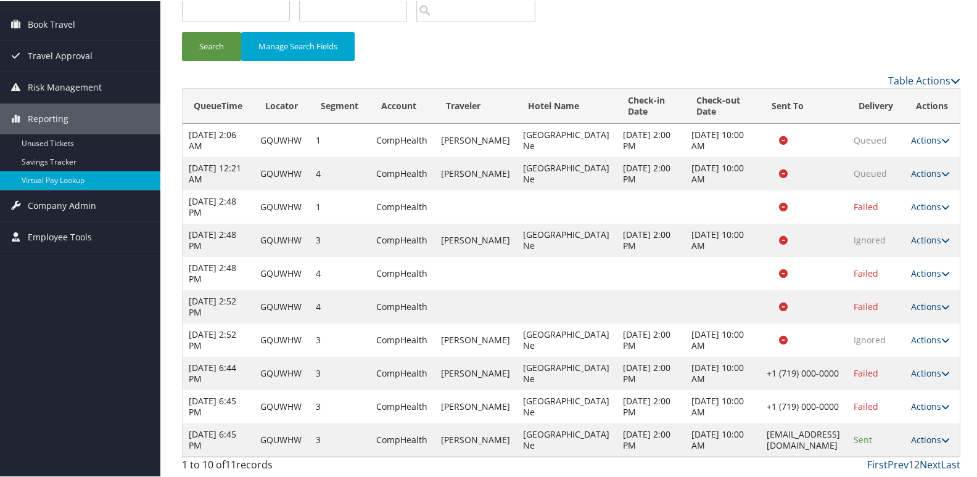
click at [926, 435] on link "Actions" at bounding box center [930, 439] width 39 height 12
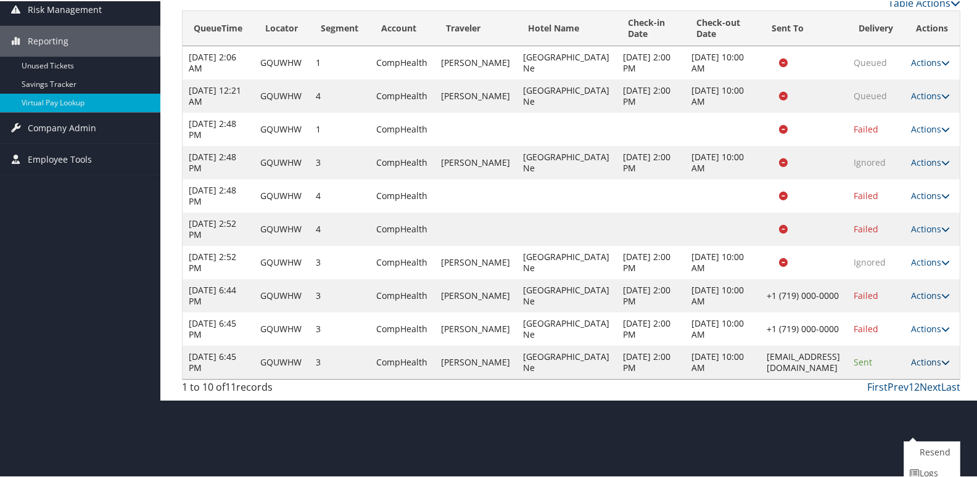
scroll to position [226, 0]
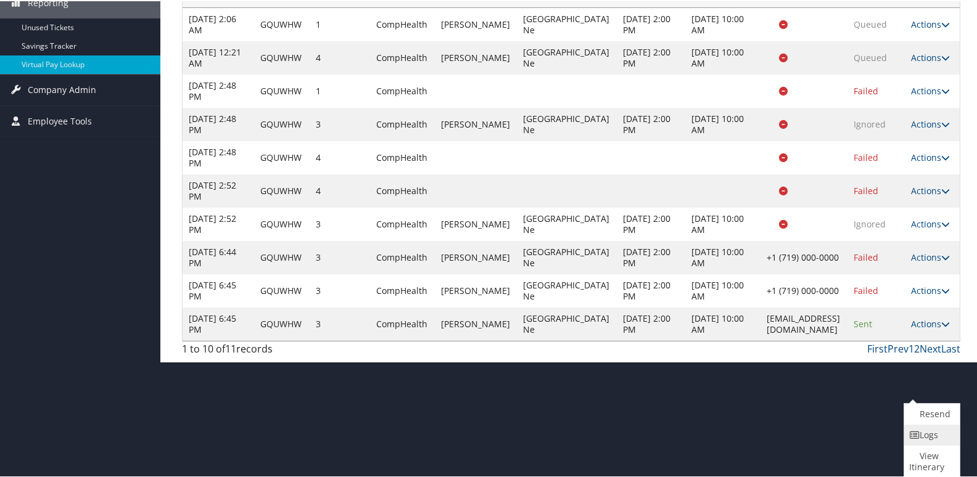
click at [915, 443] on link "Logs" at bounding box center [930, 434] width 52 height 21
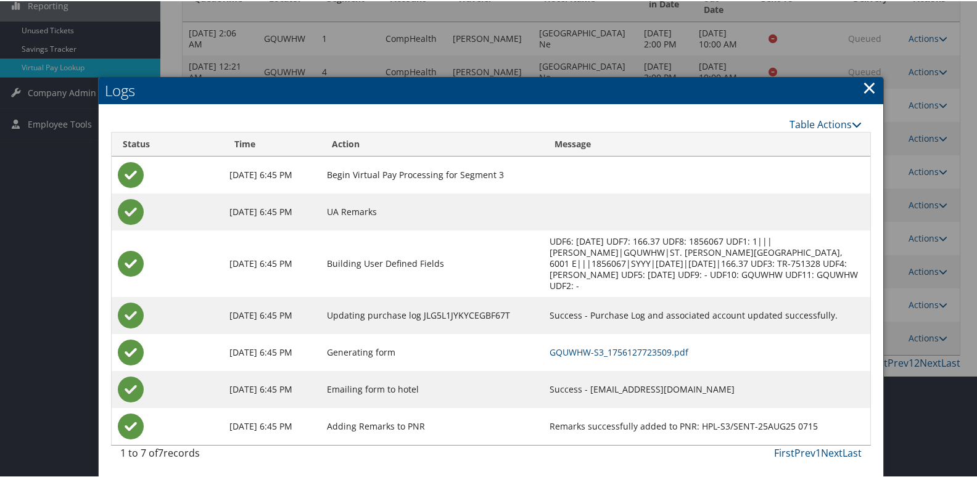
scroll to position [213, 0]
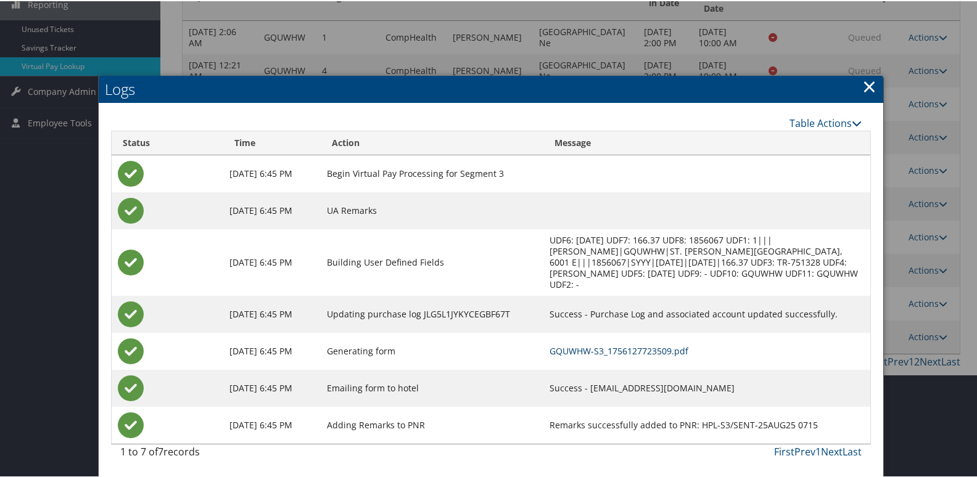
click at [663, 353] on link "GQUWHW-S3_1756127723509.pdf" at bounding box center [618, 350] width 139 height 12
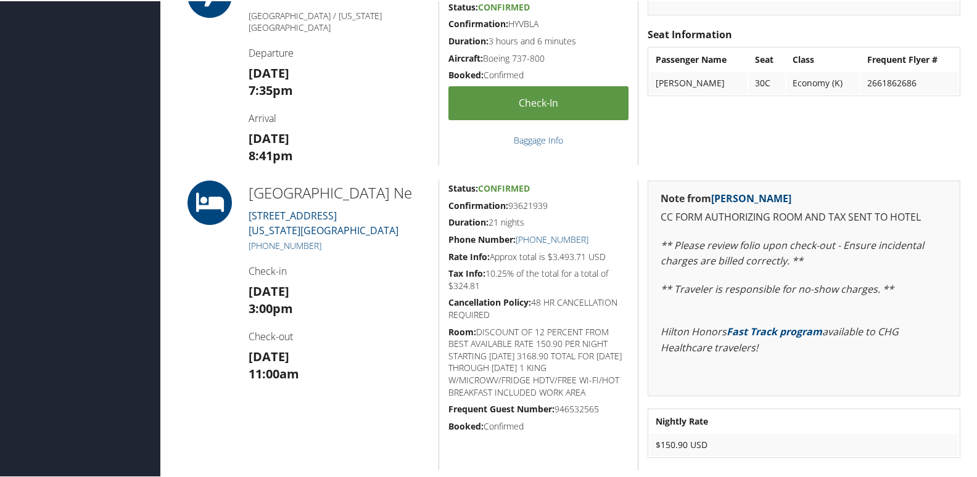
scroll to position [617, 0]
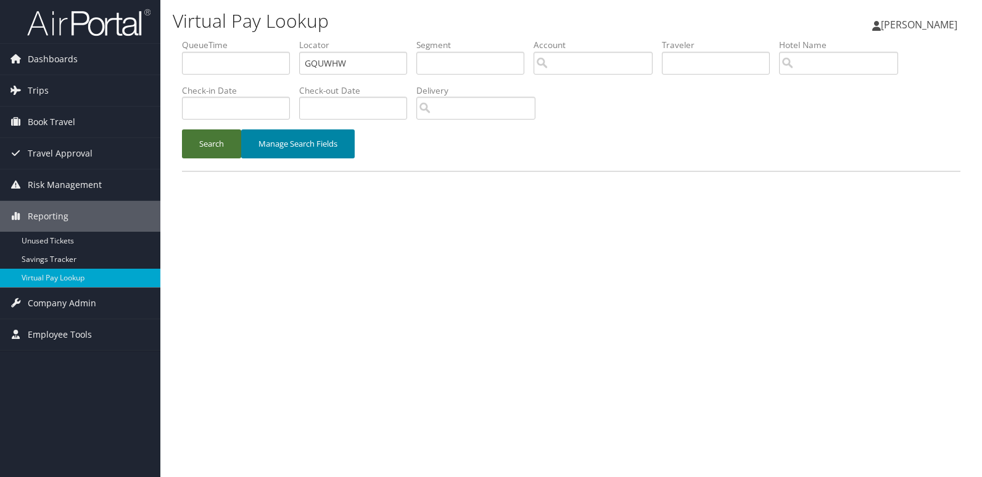
drag, startPoint x: 194, startPoint y: 138, endPoint x: 264, endPoint y: 158, distance: 73.0
click at [195, 139] on button "Search" at bounding box center [211, 144] width 59 height 29
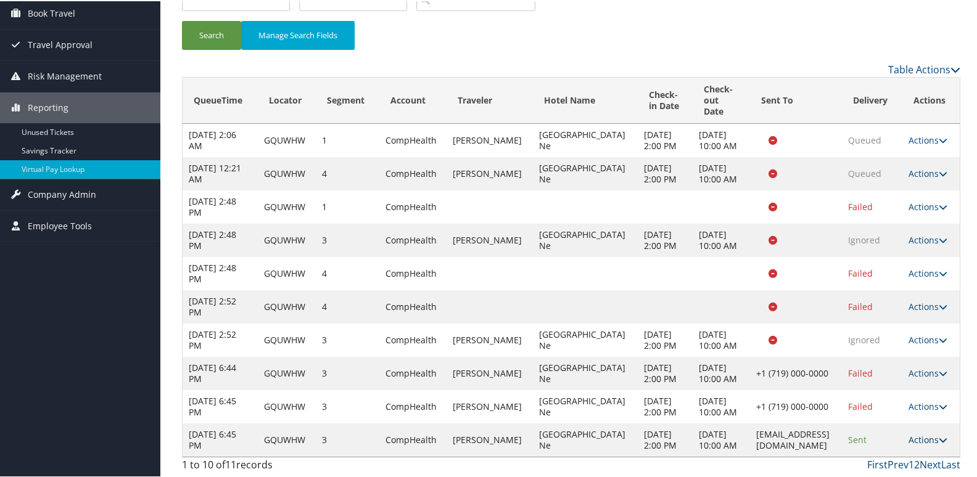
click at [923, 434] on link "Actions" at bounding box center [927, 439] width 39 height 12
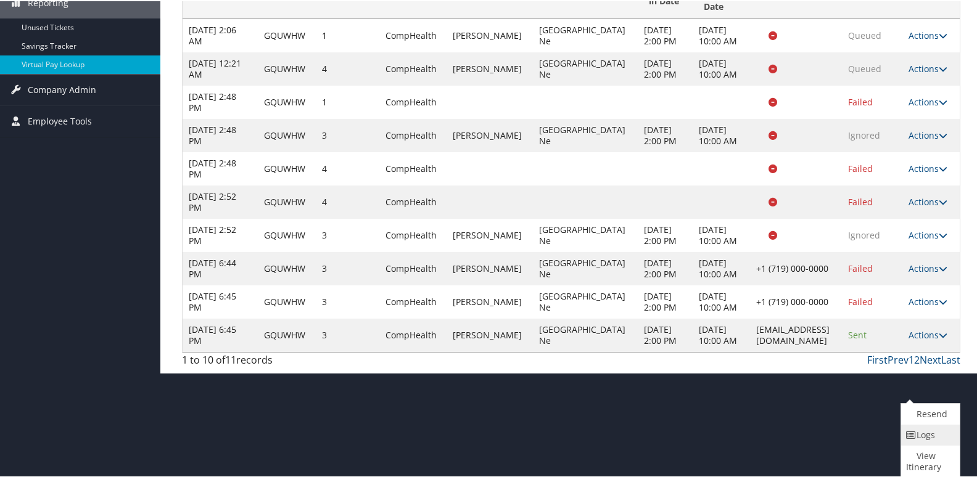
click at [918, 439] on link "Logs" at bounding box center [929, 434] width 56 height 21
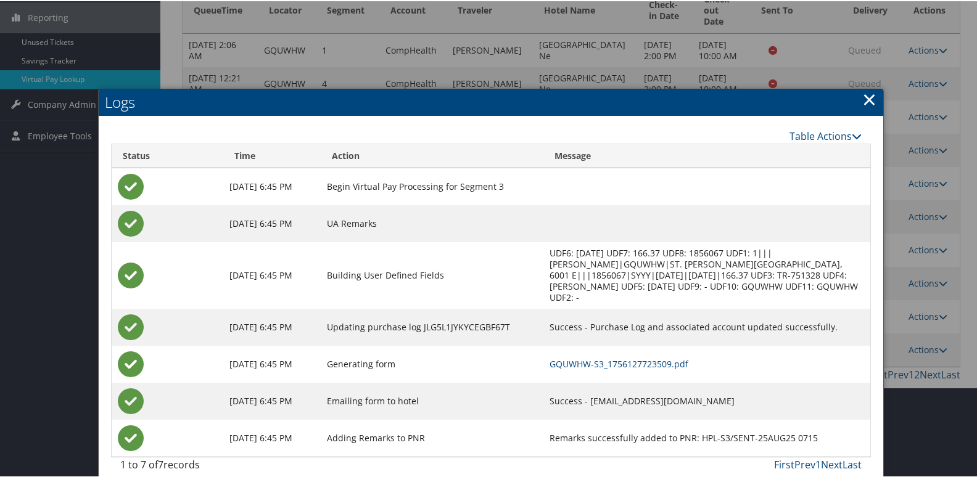
scroll to position [213, 0]
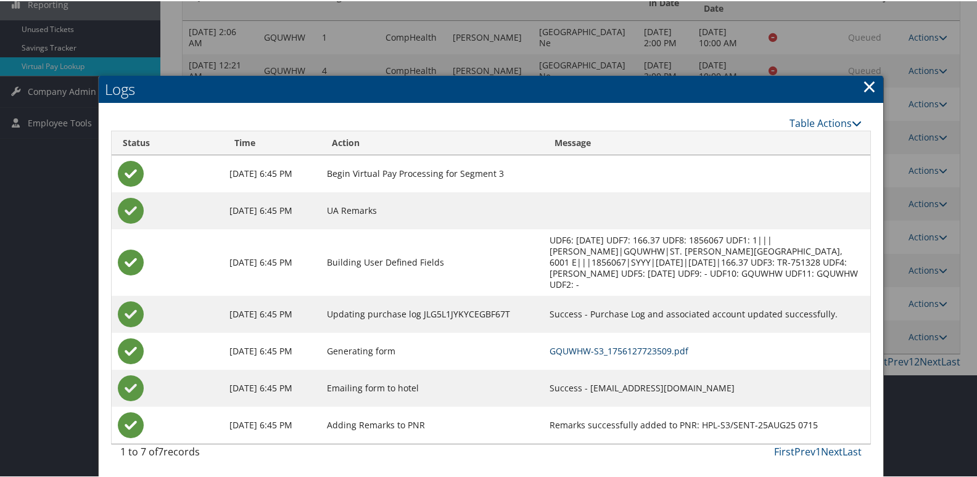
click at [671, 351] on link "GQUWHW-S3_1756127723509.pdf" at bounding box center [618, 350] width 139 height 12
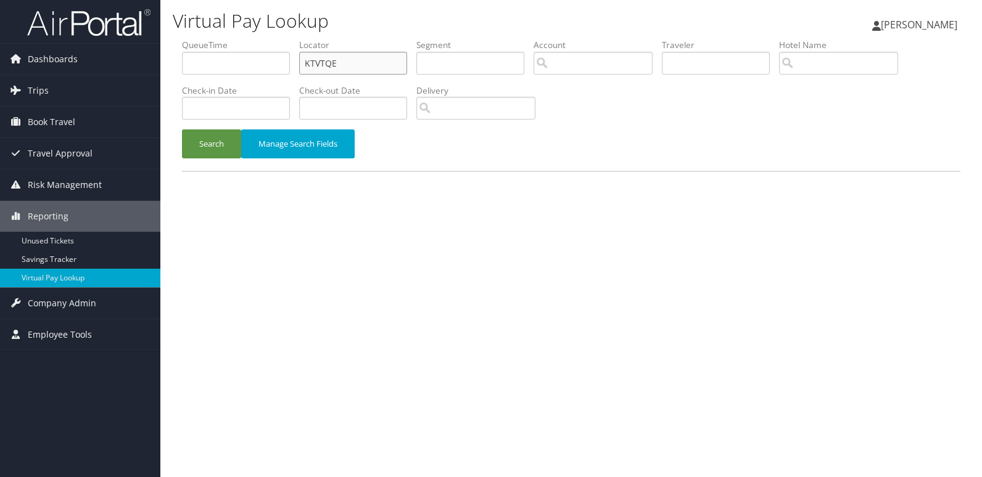
drag, startPoint x: 0, startPoint y: 0, endPoint x: 202, endPoint y: 91, distance: 221.4
click at [207, 39] on ul "QueueTime Locator KTVTQE Segment Account Traveler Hotel Name Check-in Date Chec…" at bounding box center [571, 39] width 778 height 0
paste input "QLBHKI"
type input "QLBHKI"
click at [200, 145] on button "Search" at bounding box center [211, 144] width 59 height 29
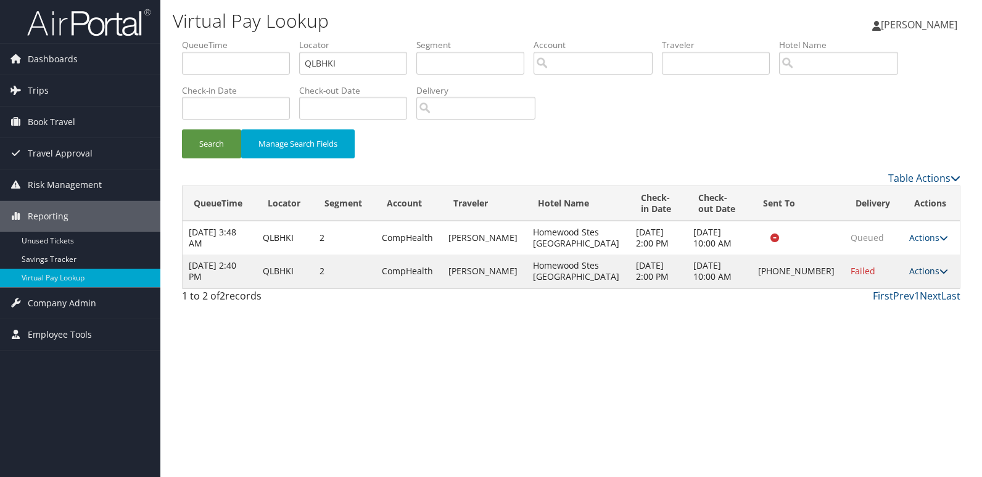
click at [912, 273] on link "Actions" at bounding box center [928, 271] width 39 height 12
click at [875, 311] on link "Logs" at bounding box center [886, 310] width 105 height 21
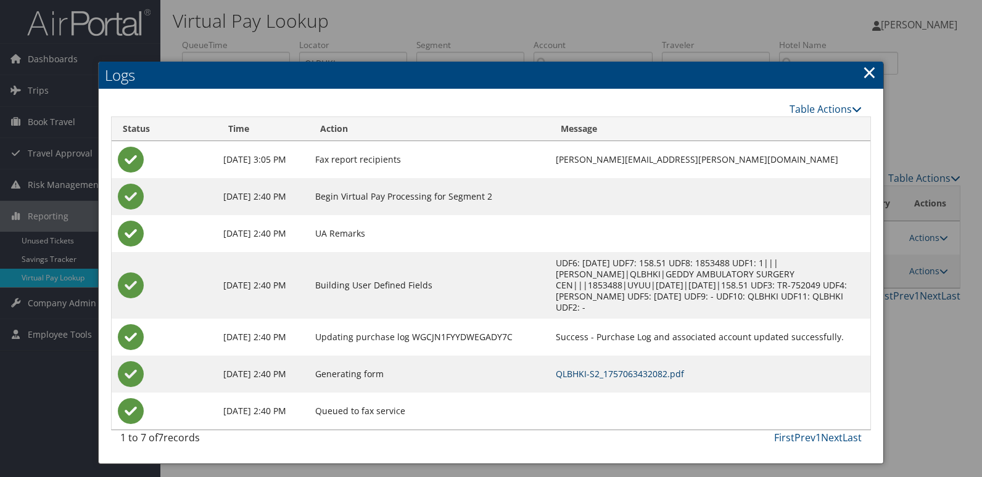
click at [599, 368] on link "QLBHKI-S2_1757063432082.pdf" at bounding box center [620, 374] width 128 height 12
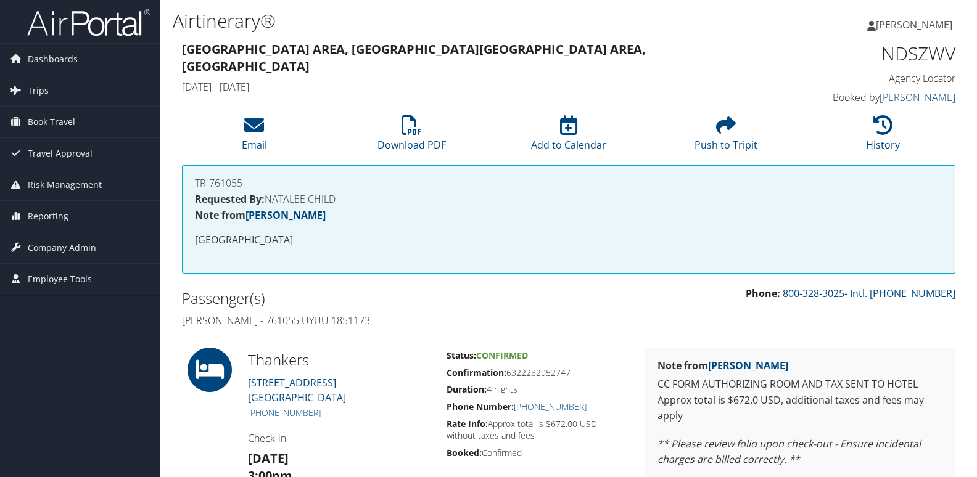
scroll to position [91, 0]
